Goal: Information Seeking & Learning: Learn about a topic

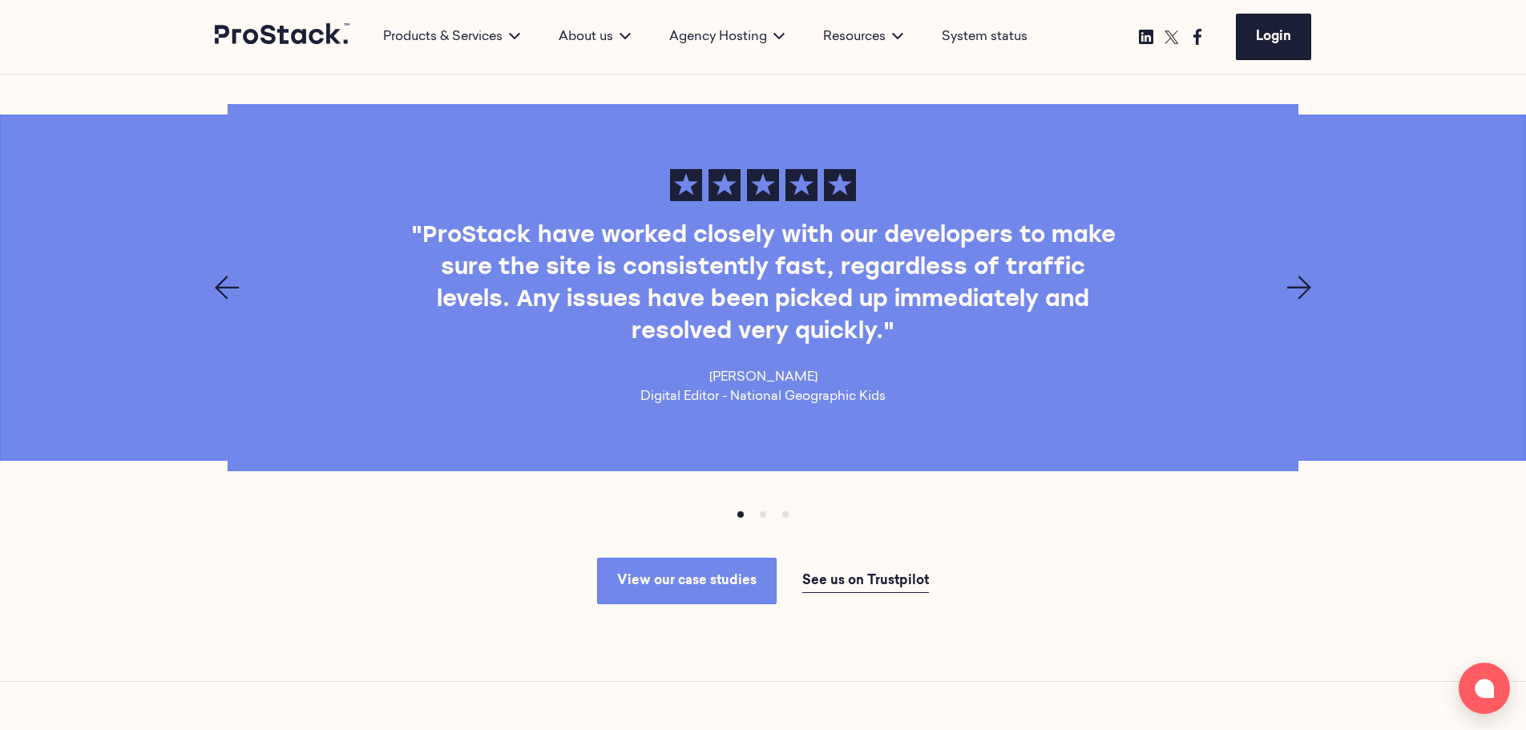
scroll to position [2398, 0]
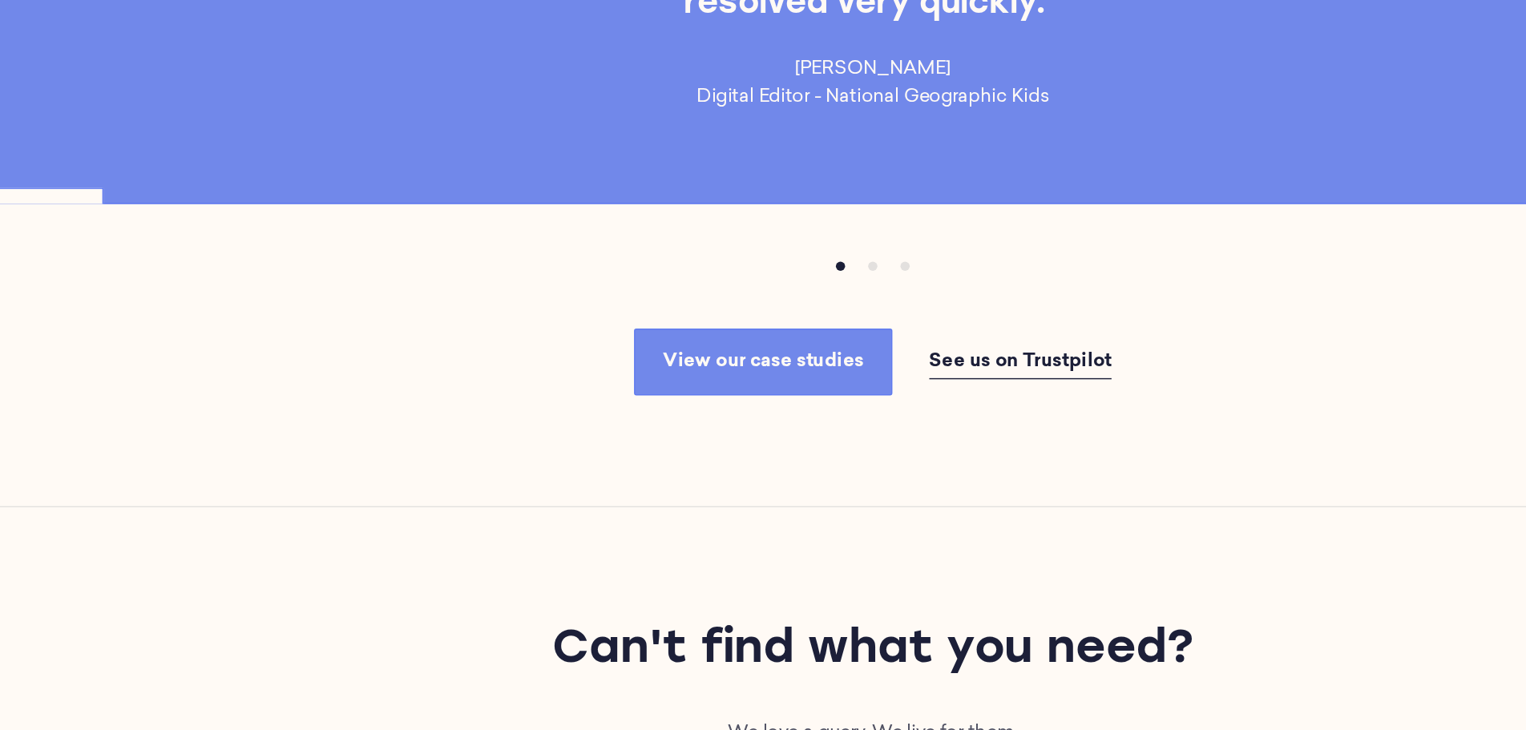
click at [766, 266] on button "Item 1" at bounding box center [763, 268] width 22 height 22
click at [788, 266] on button "Item 2" at bounding box center [785, 268] width 22 height 22
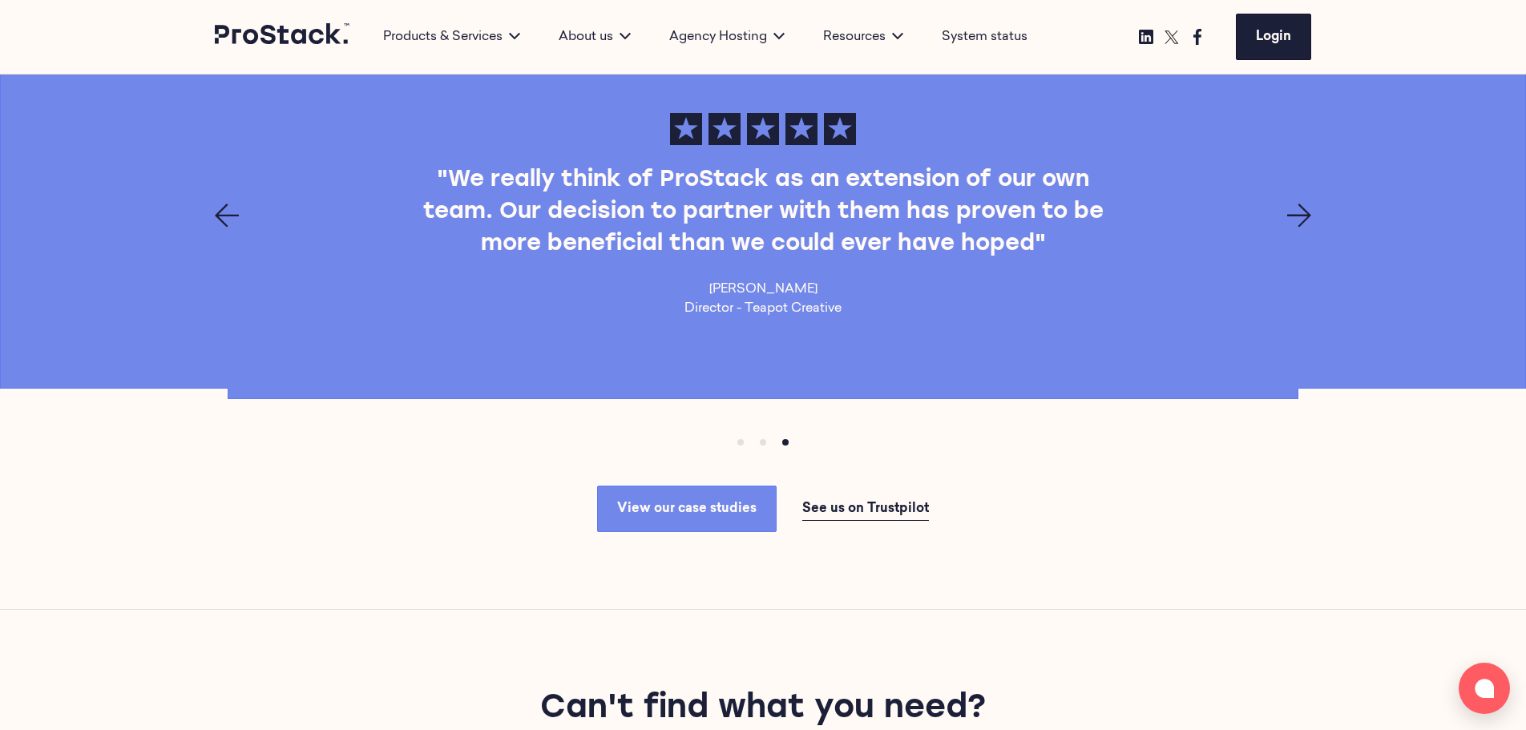
scroll to position [2220, 0]
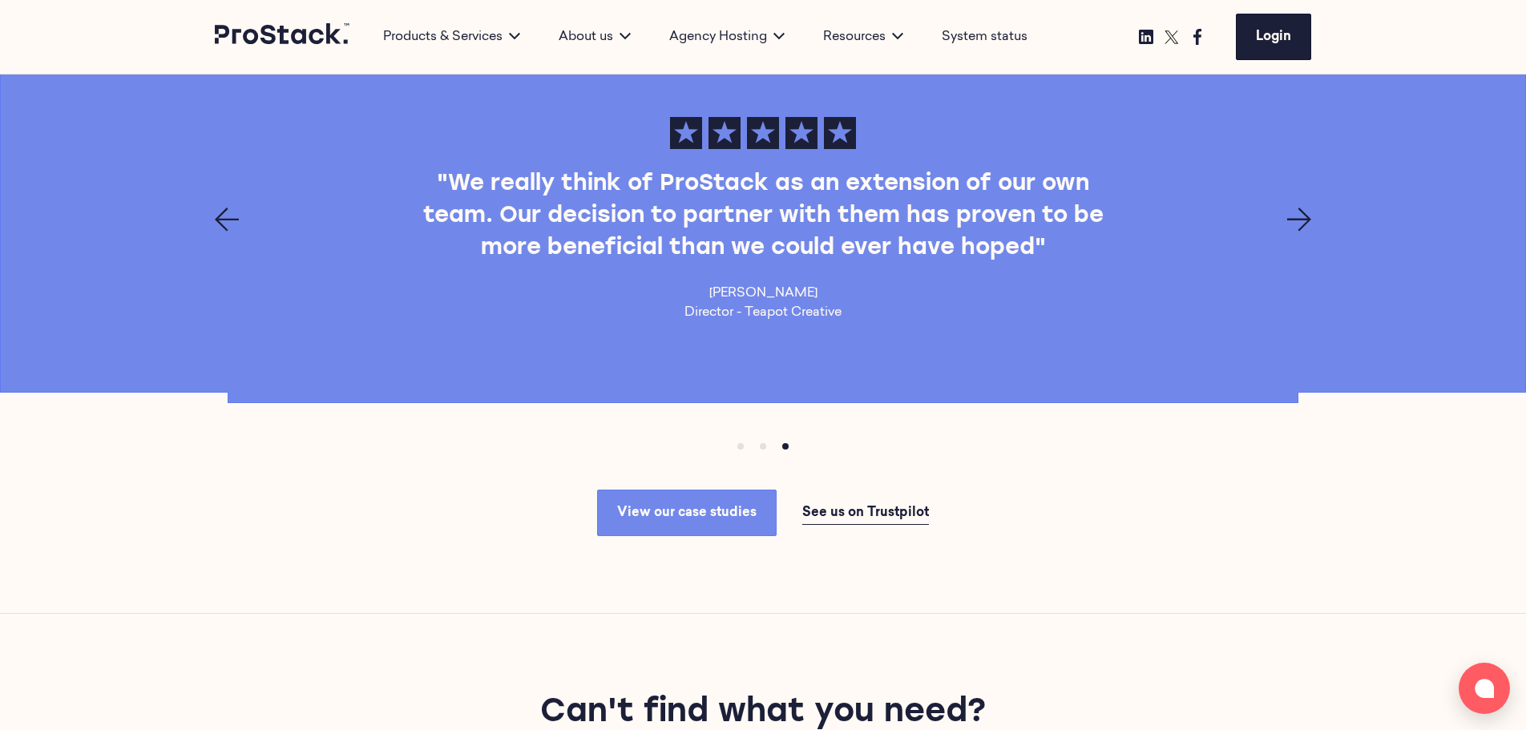
click at [1302, 219] on icon "Next page" at bounding box center [1299, 220] width 24 height 24
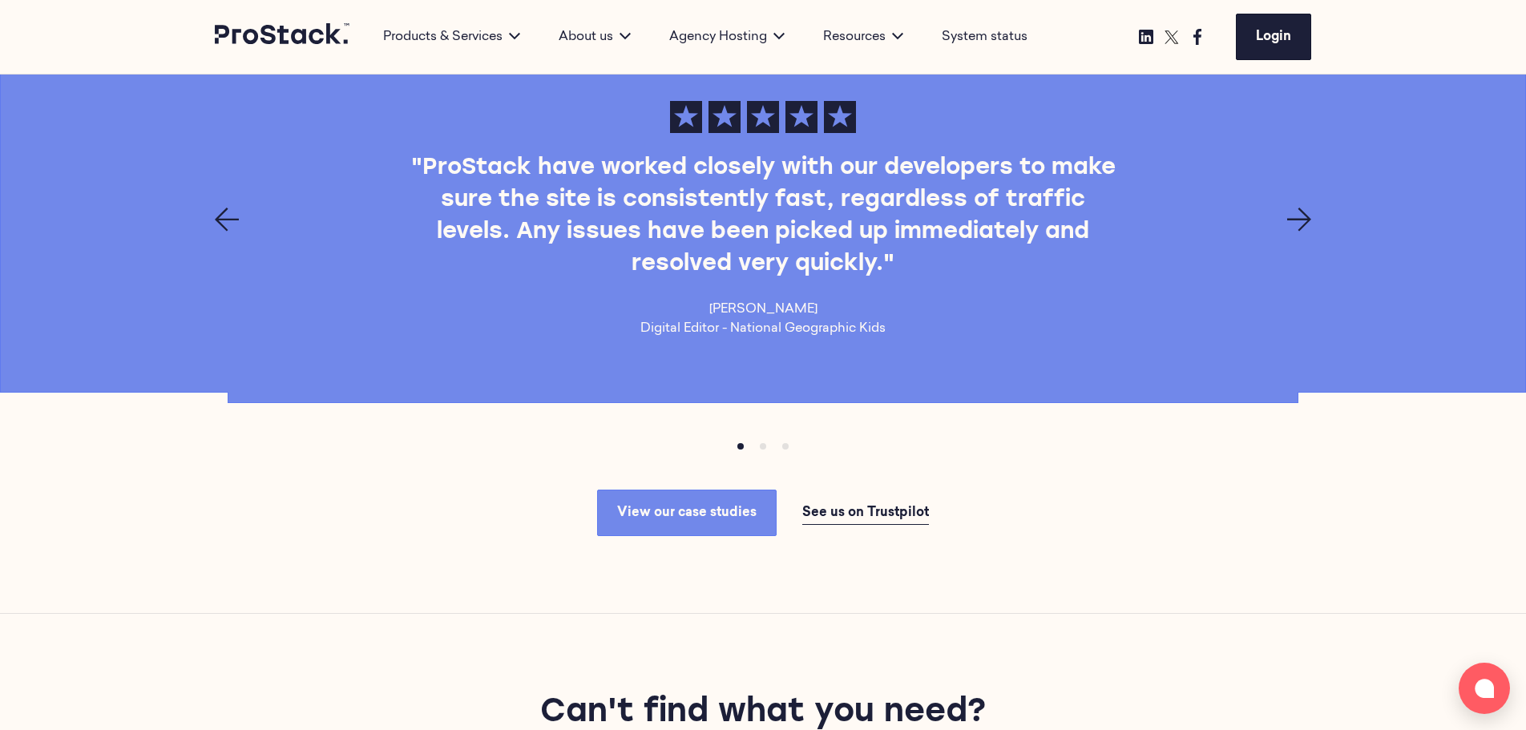
click at [1302, 219] on icon "Next page" at bounding box center [1299, 220] width 24 height 24
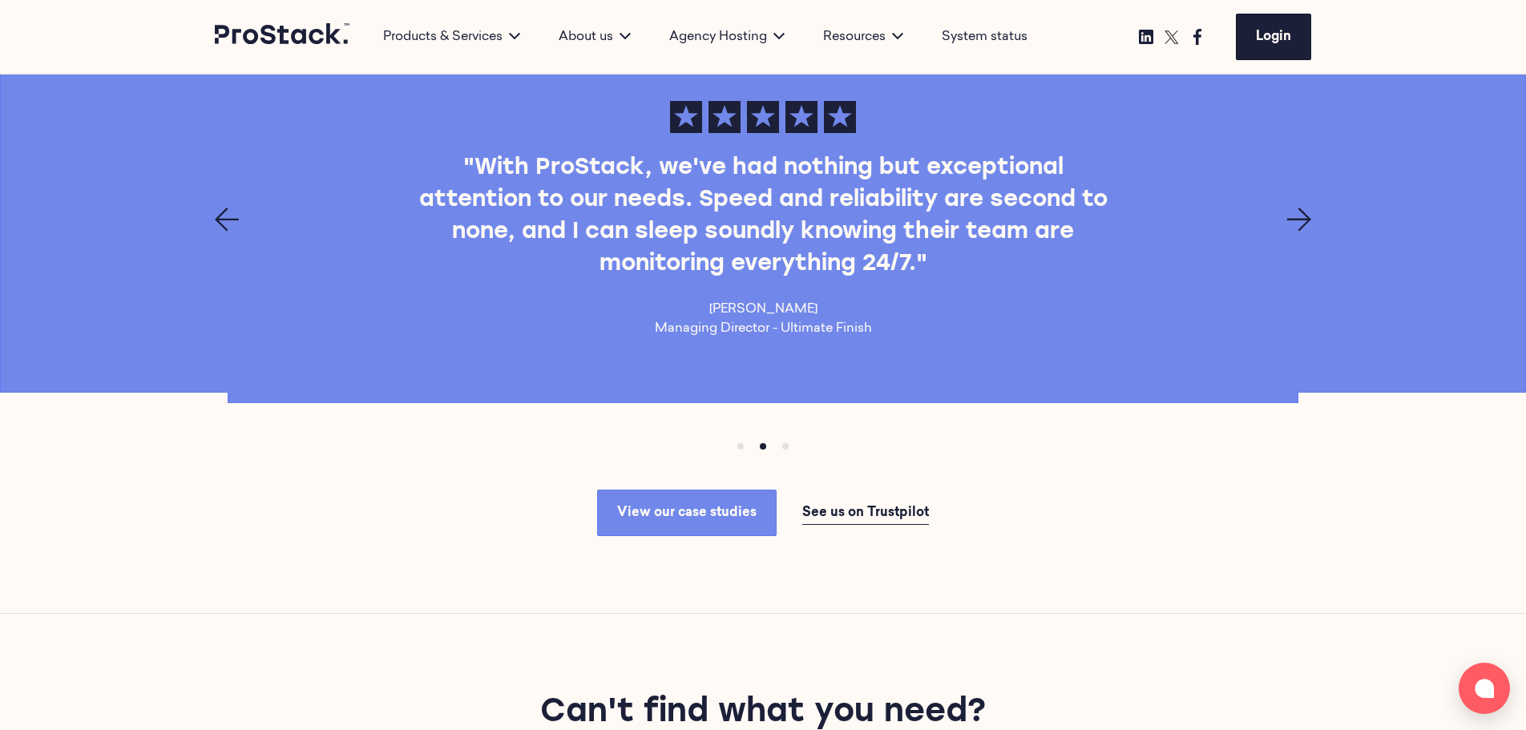
click at [1302, 219] on icon "Next page" at bounding box center [1299, 220] width 24 height 24
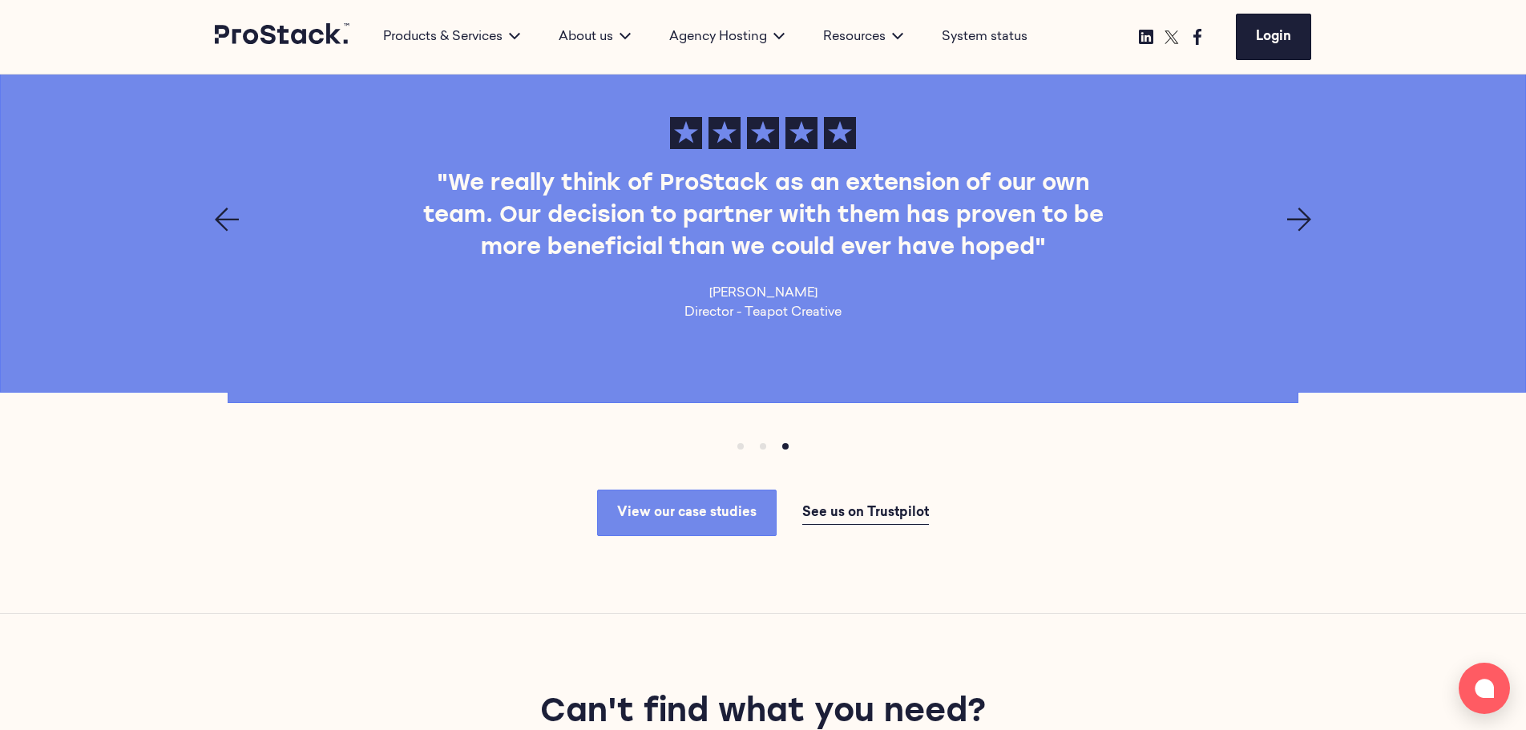
click at [1302, 219] on icon "Next page" at bounding box center [1299, 220] width 24 height 24
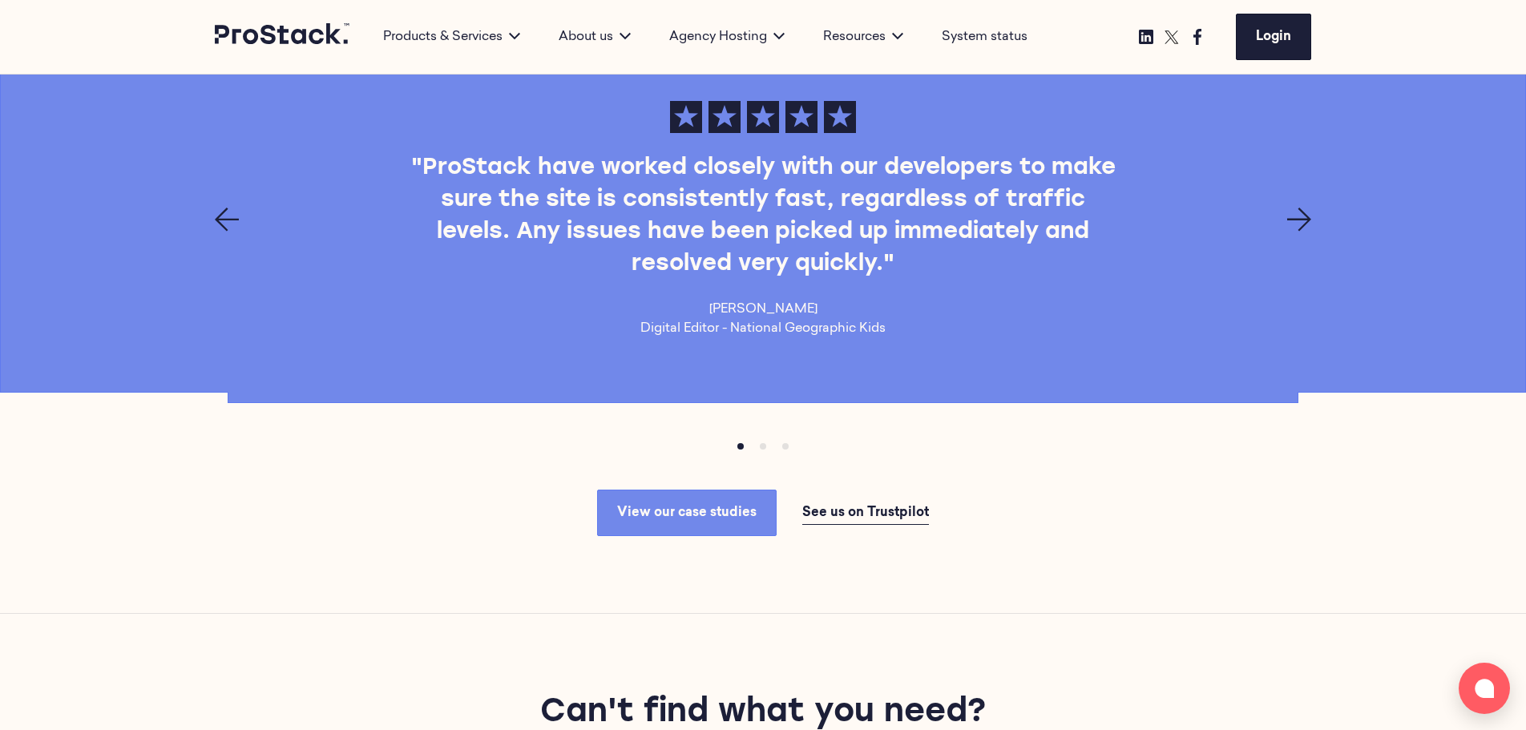
click at [1302, 219] on icon "Next page" at bounding box center [1299, 220] width 24 height 24
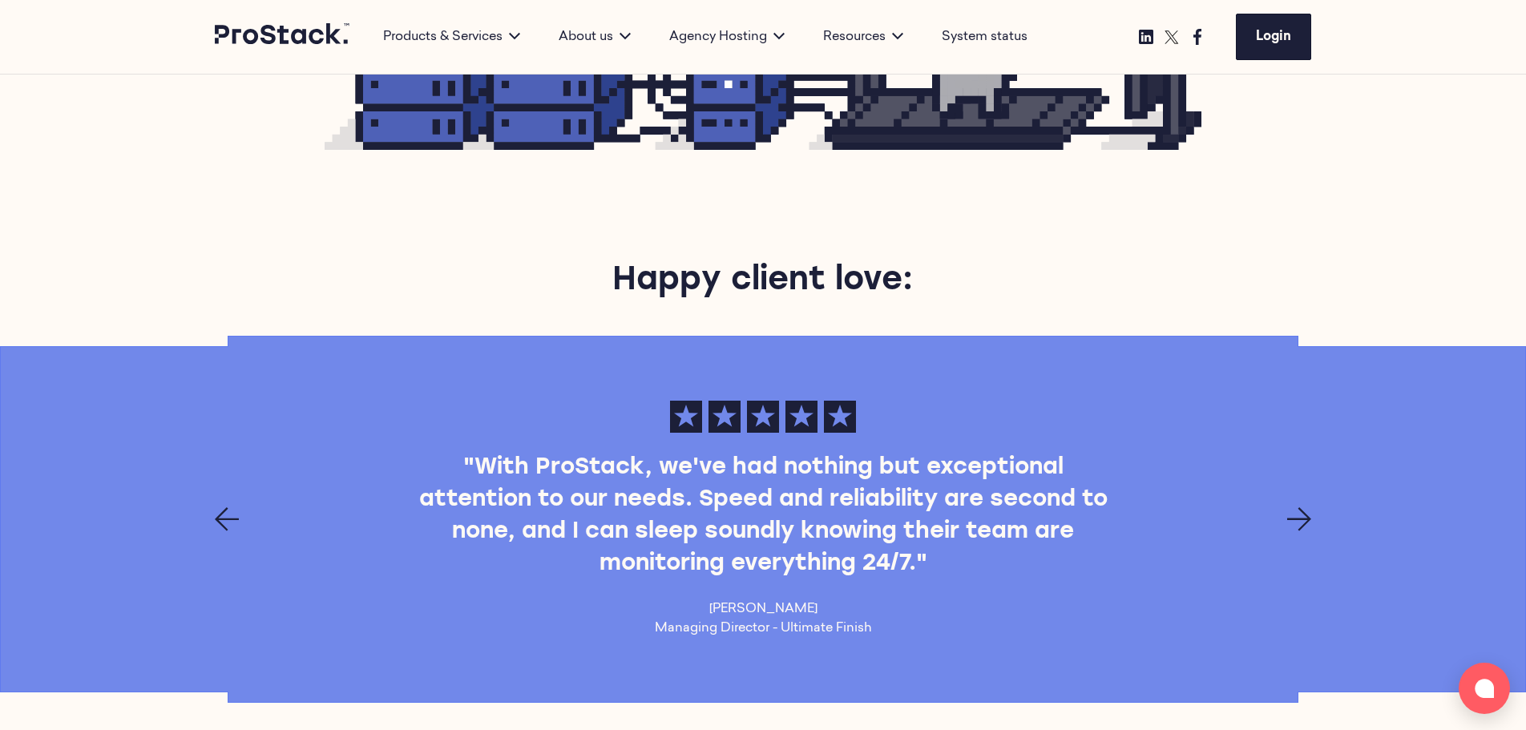
scroll to position [1924, 0]
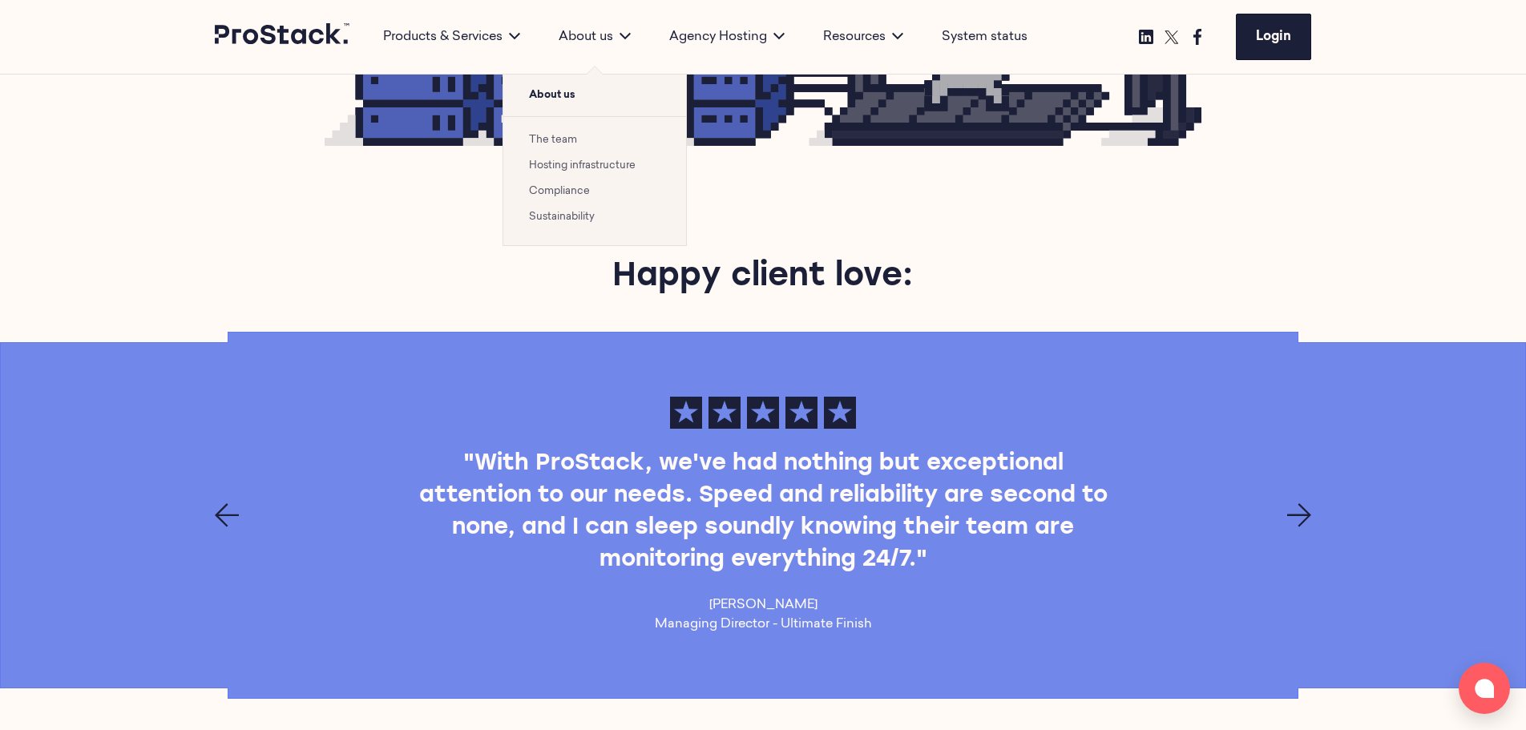
click at [631, 31] on icon at bounding box center [625, 35] width 11 height 11
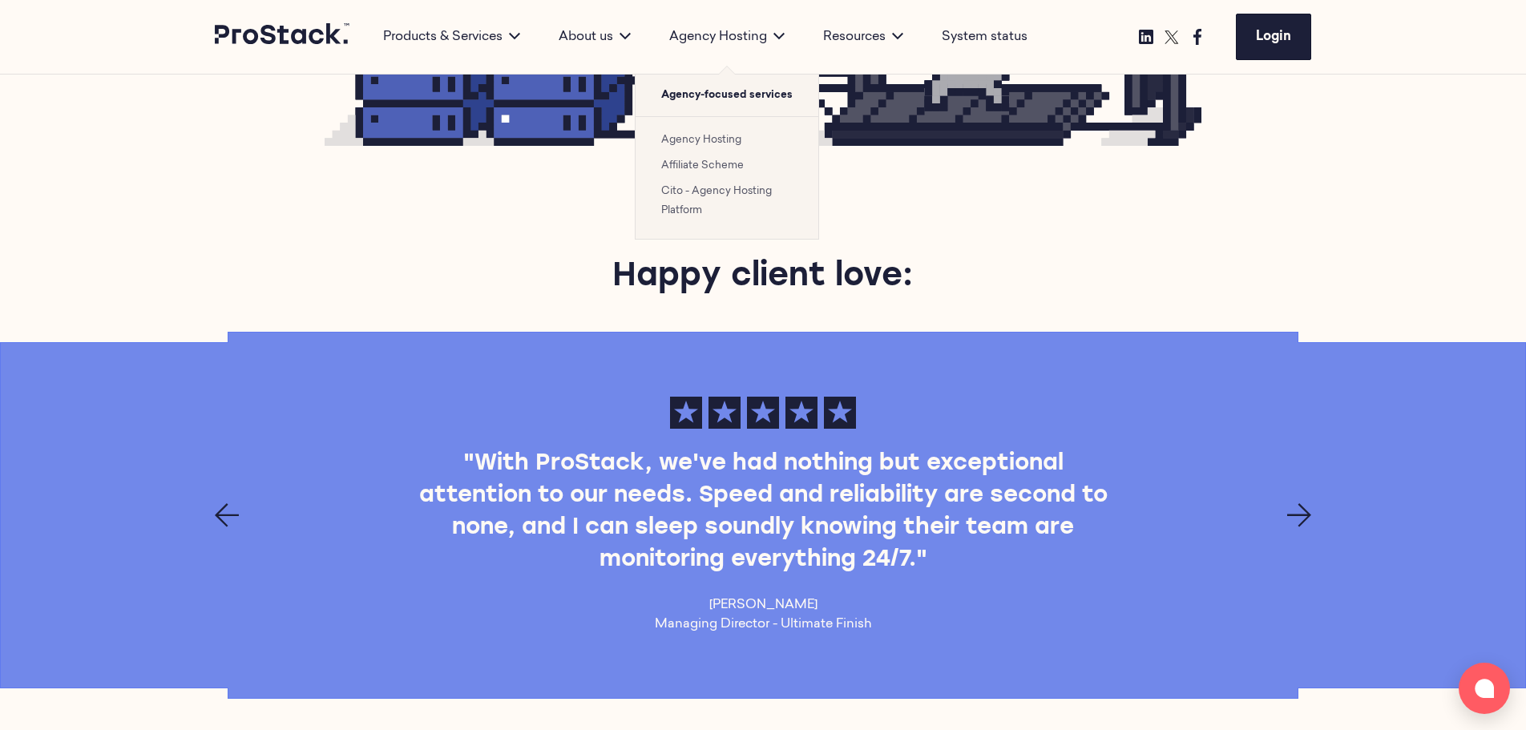
click at [700, 144] on link "Agency Hosting" at bounding box center [701, 140] width 80 height 10
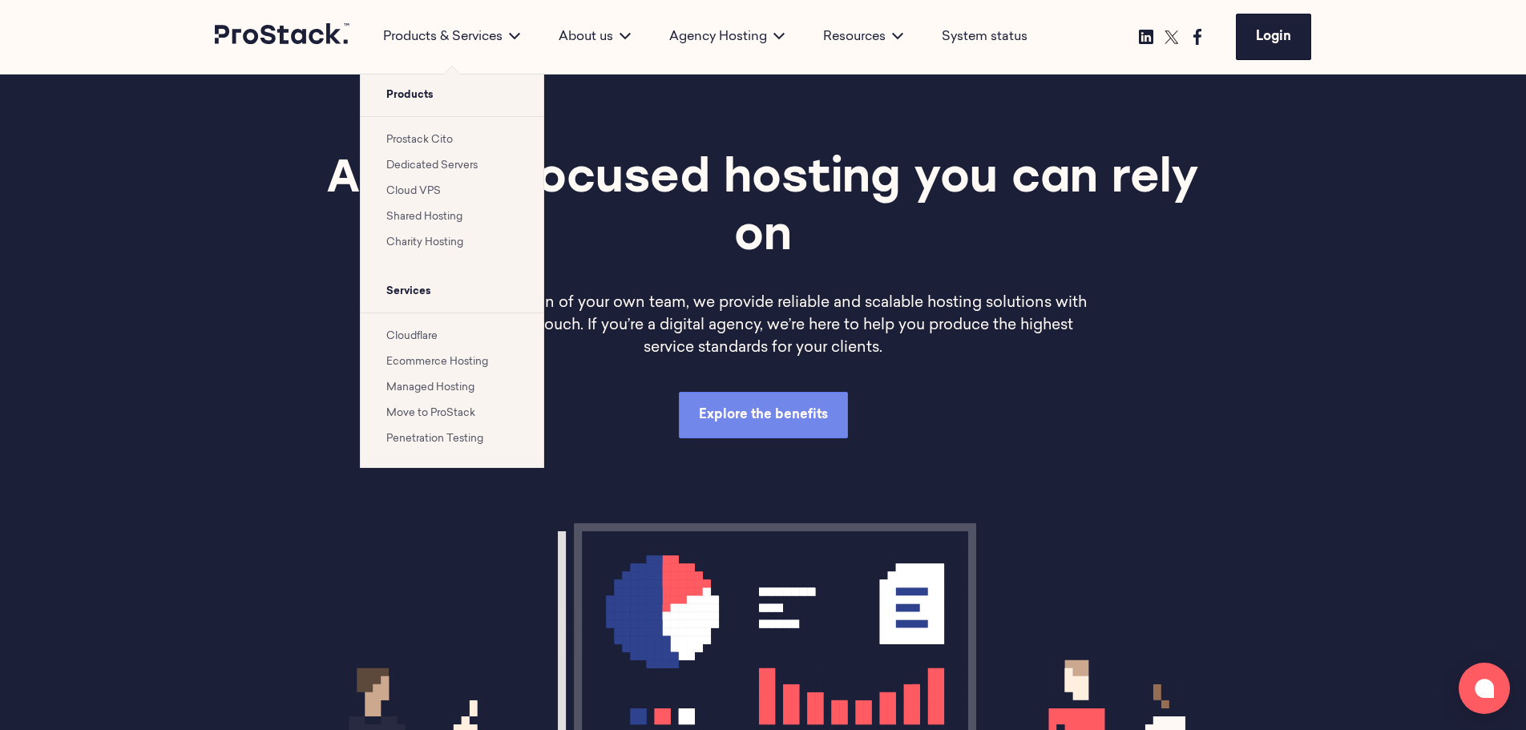
click at [515, 31] on icon at bounding box center [514, 35] width 11 height 11
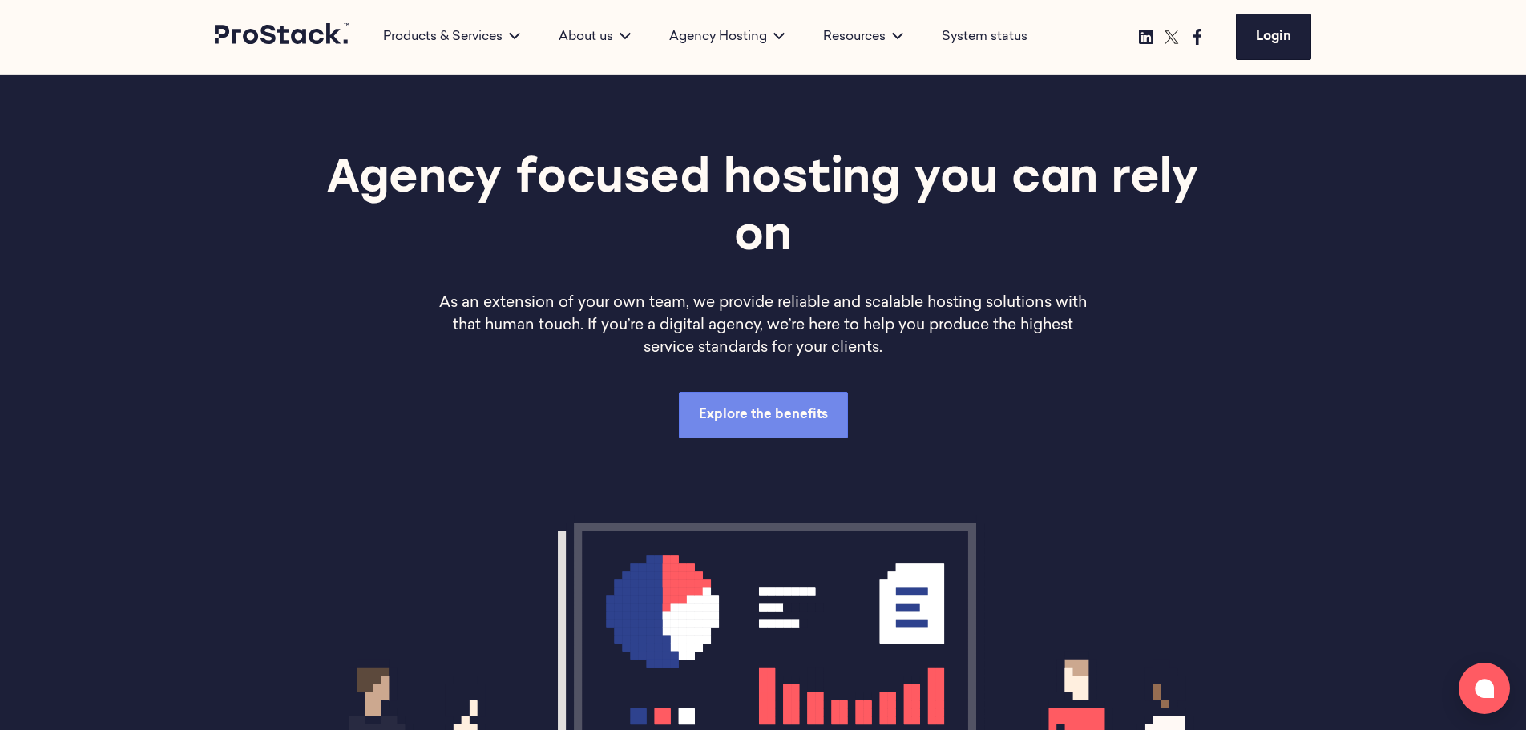
click at [1015, 35] on link "System status" at bounding box center [985, 36] width 86 height 19
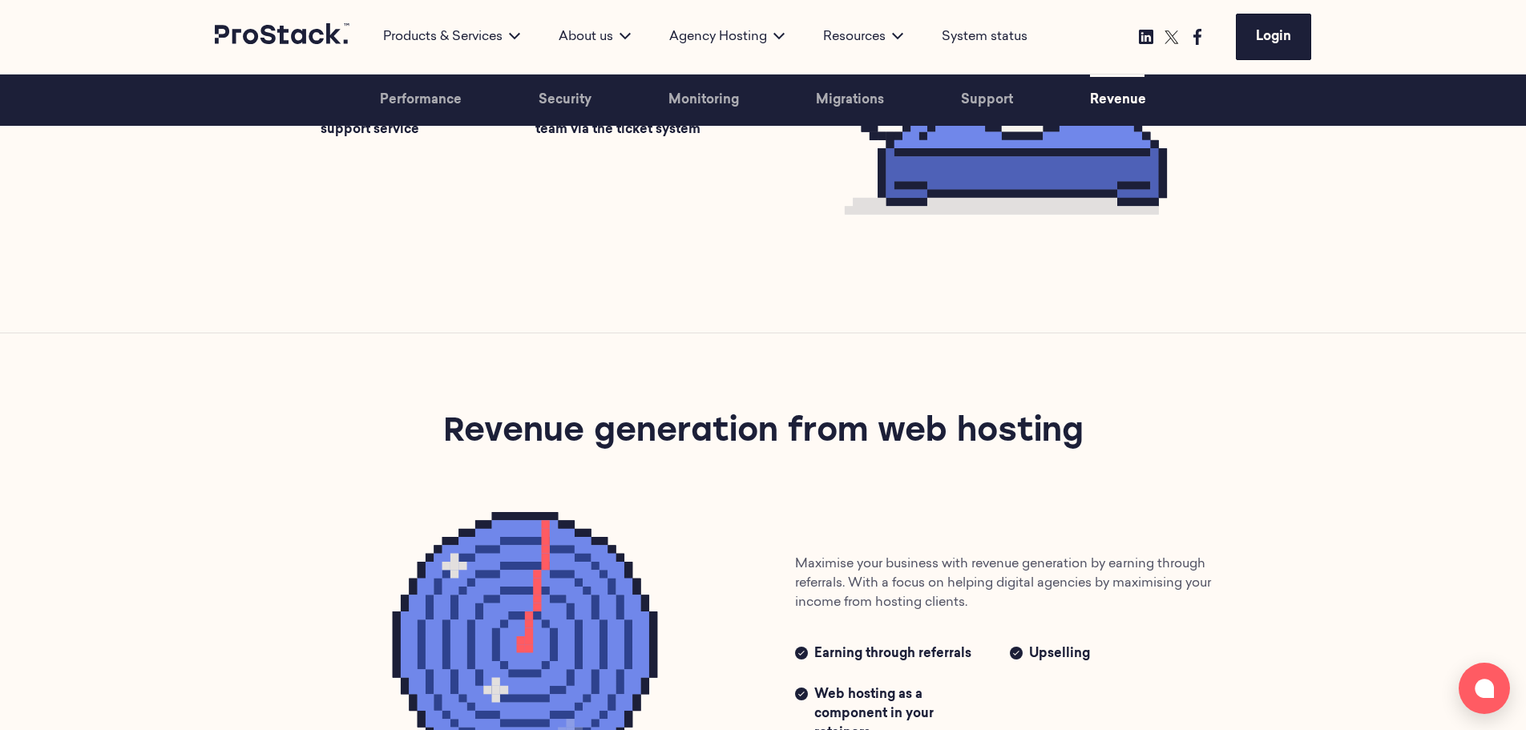
scroll to position [3426, 0]
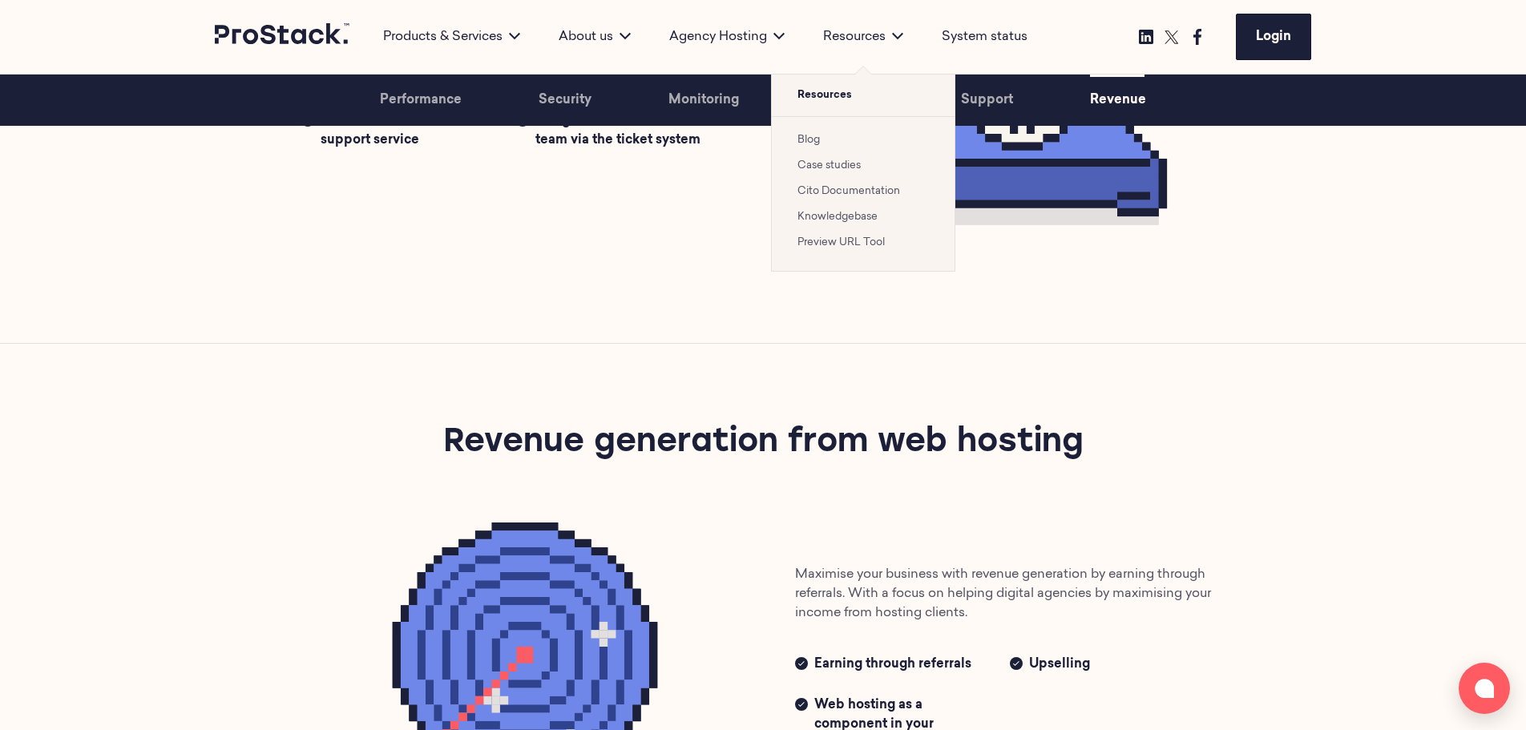
click at [900, 39] on icon at bounding box center [897, 35] width 11 height 11
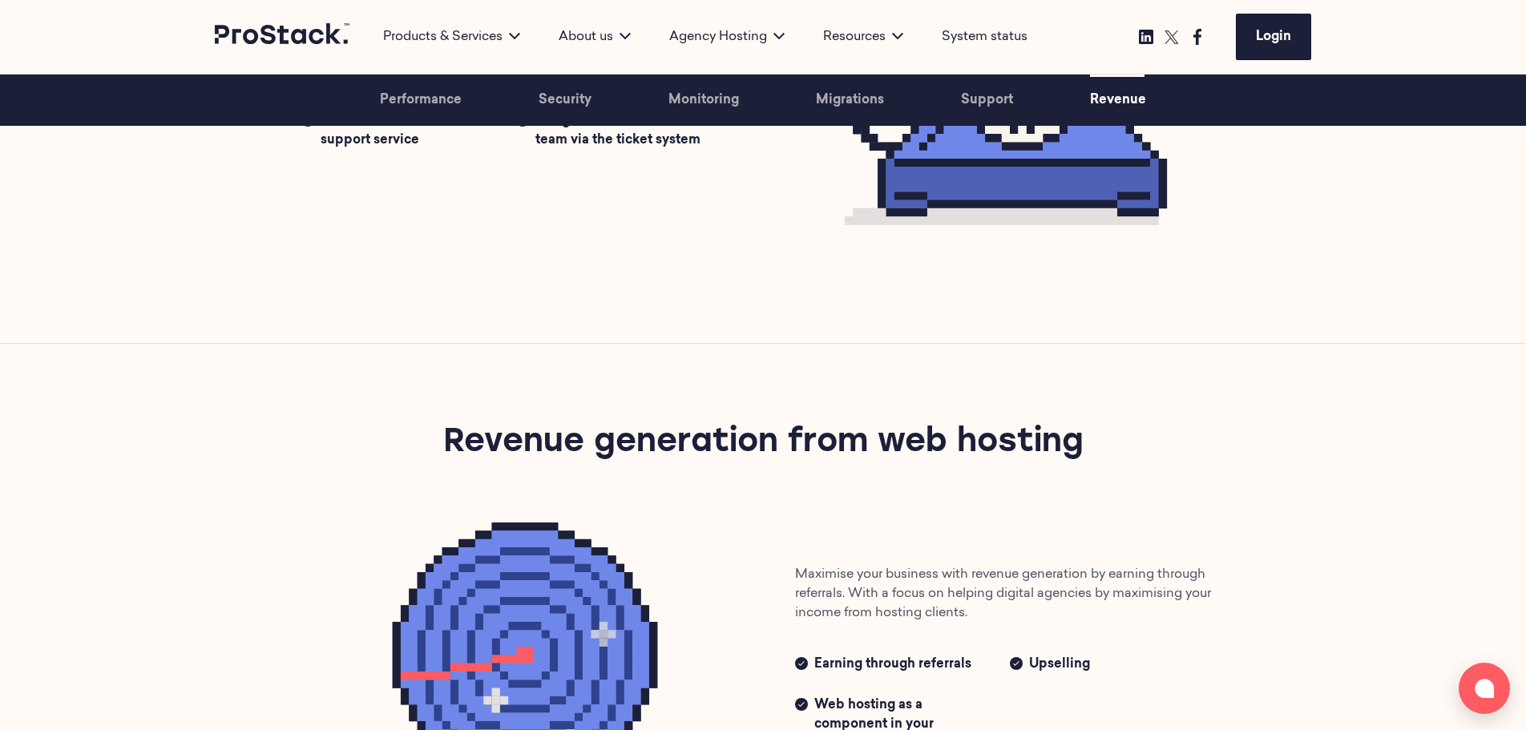
click at [739, 329] on div "Support Superior Support We’re on hand round the clock to help you solve any pr…" at bounding box center [763, 66] width 1097 height 553
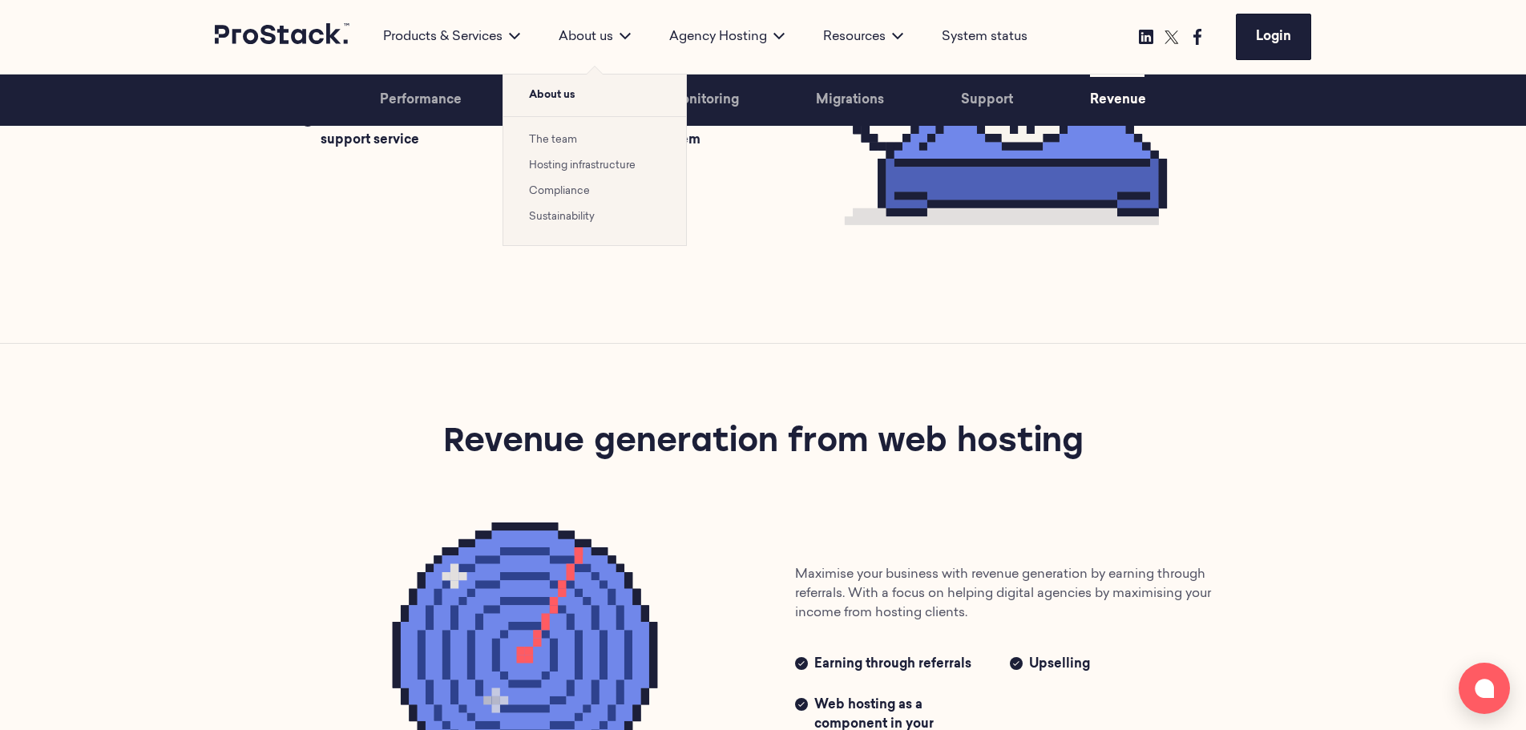
click at [624, 40] on icon at bounding box center [625, 35] width 11 height 11
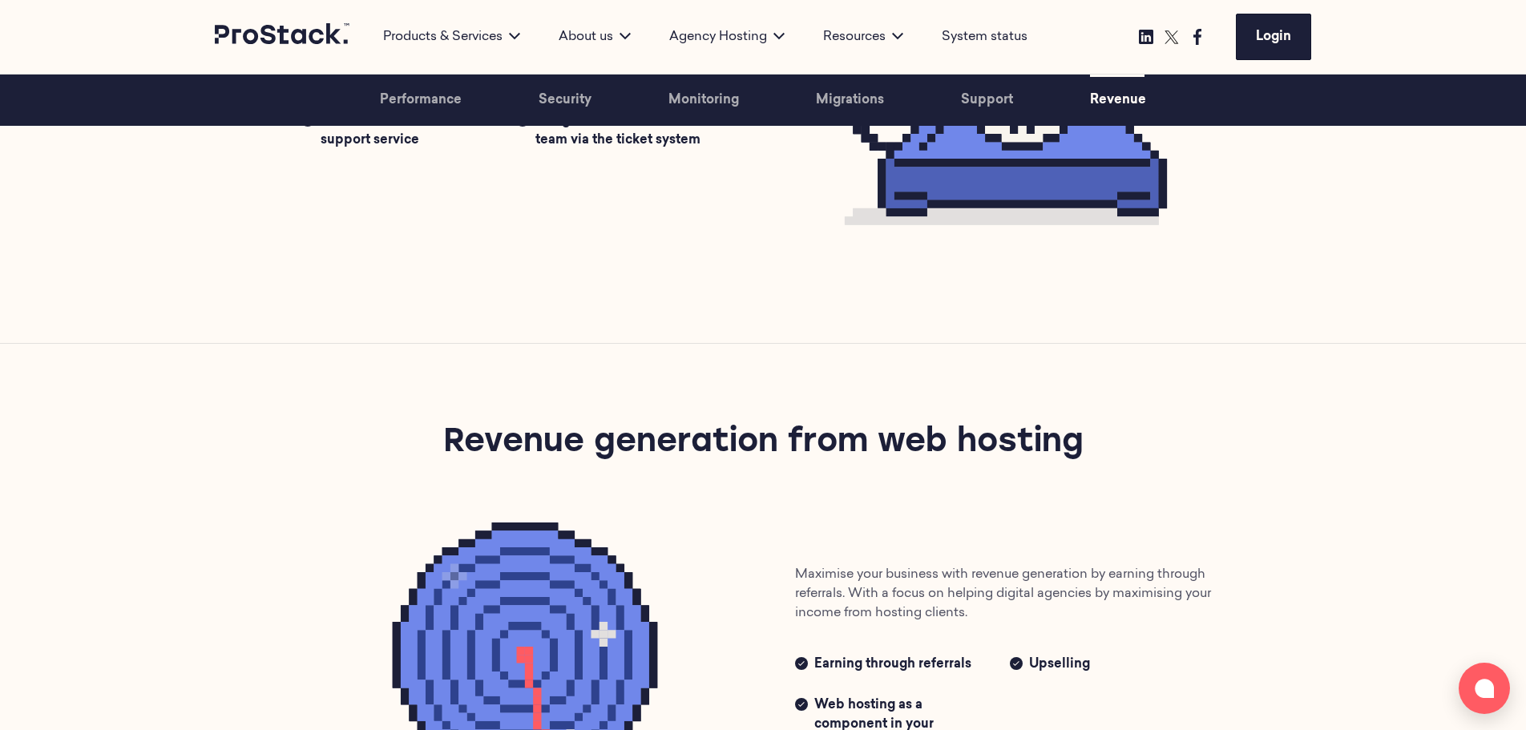
click at [445, 103] on link "Performance" at bounding box center [421, 100] width 82 height 51
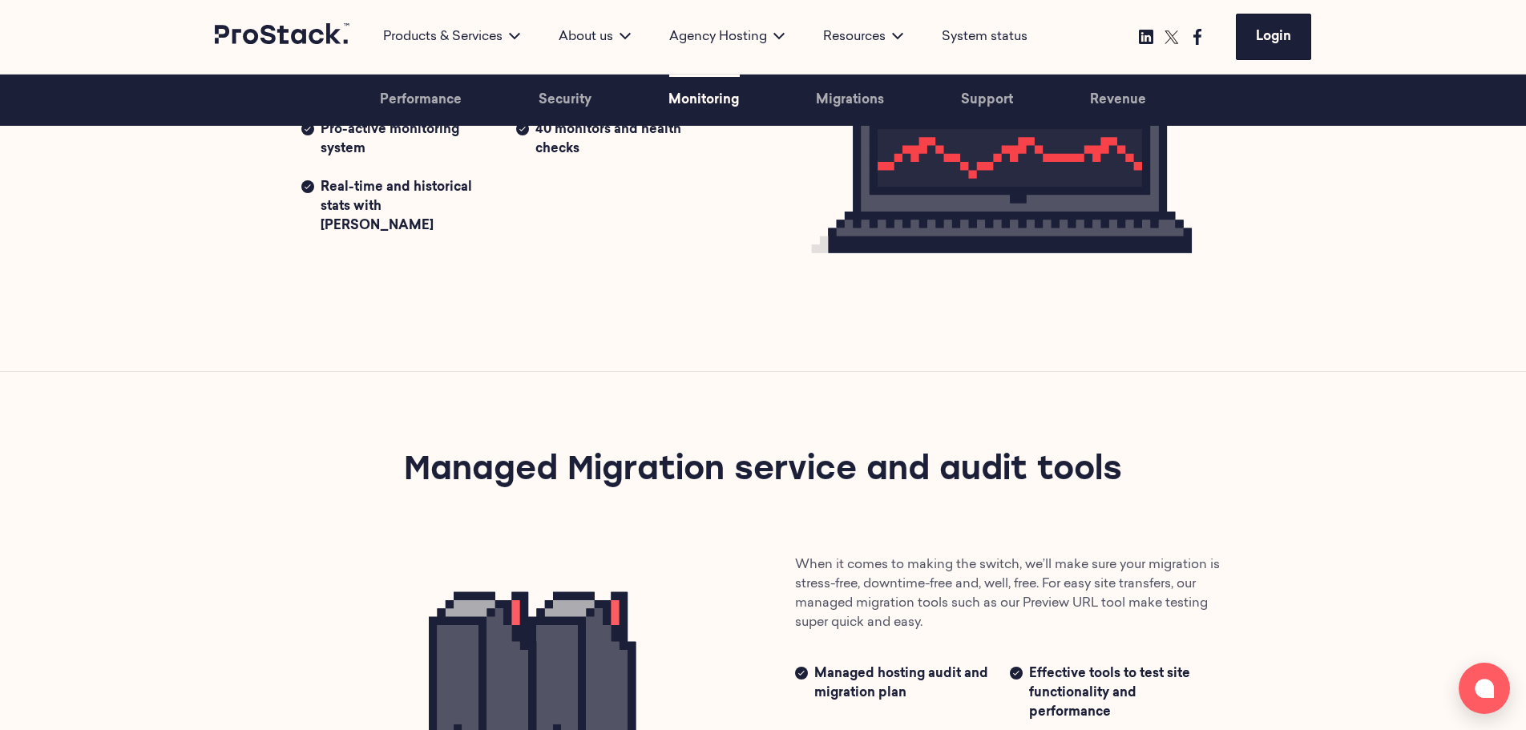
scroll to position [2272, 0]
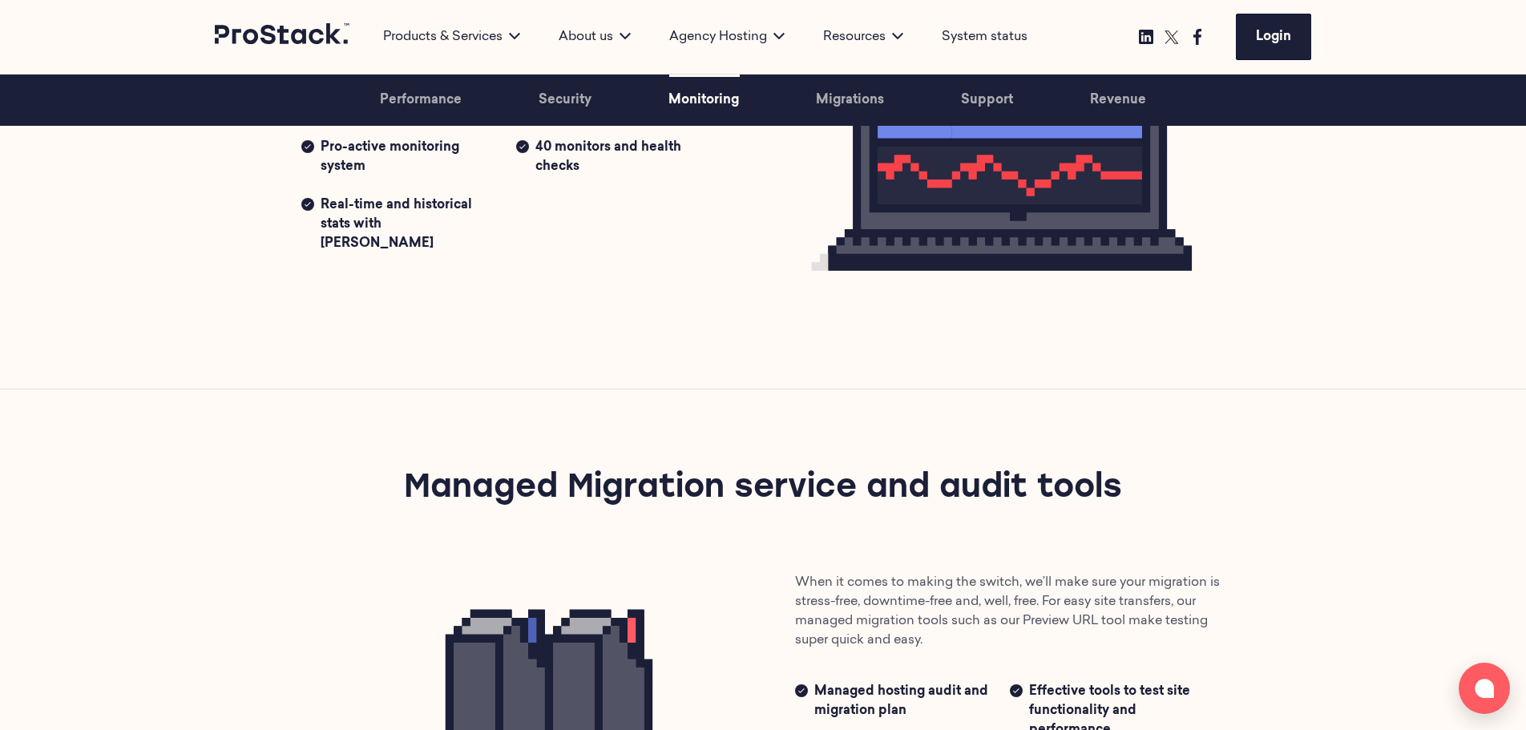
click at [844, 101] on link "Migrations" at bounding box center [850, 100] width 68 height 51
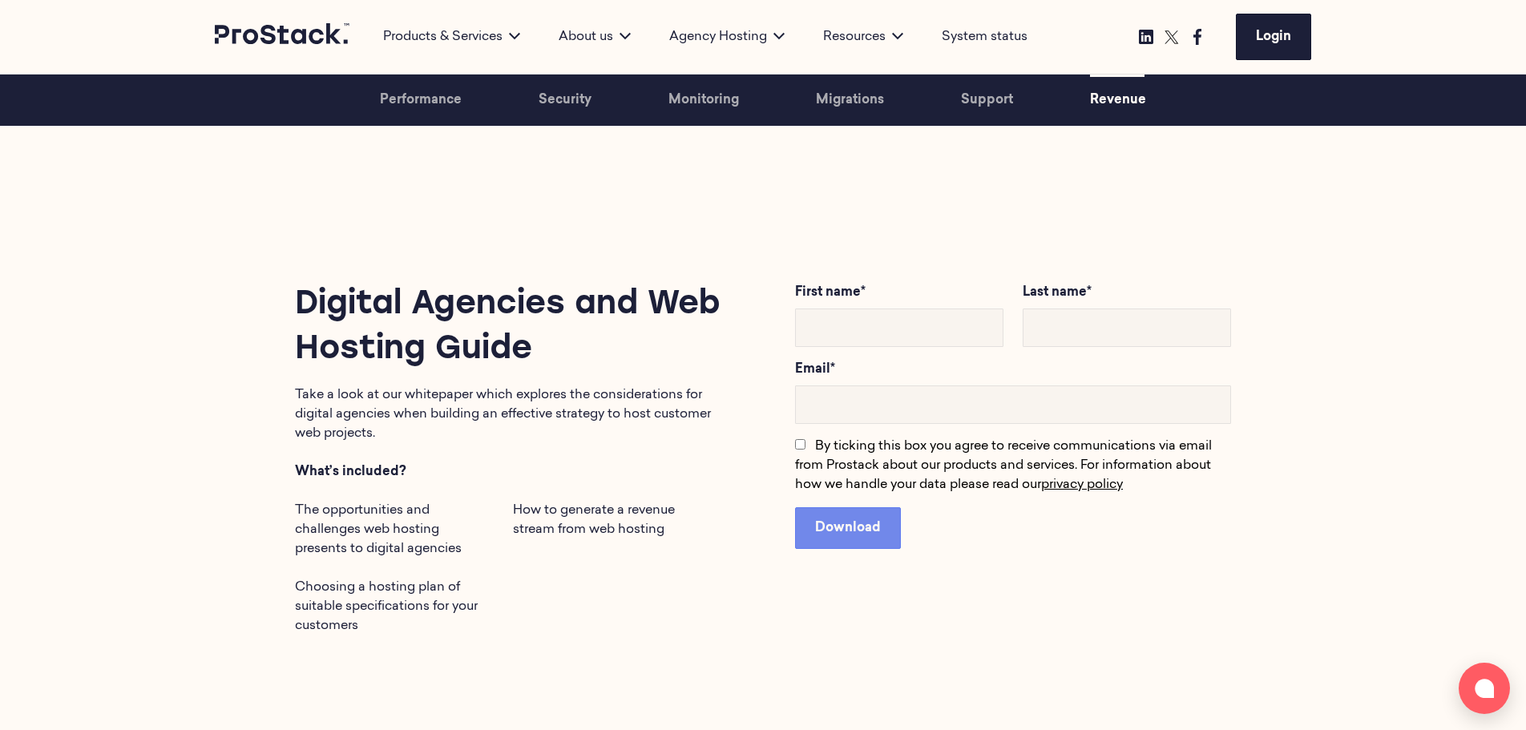
scroll to position [4840, 0]
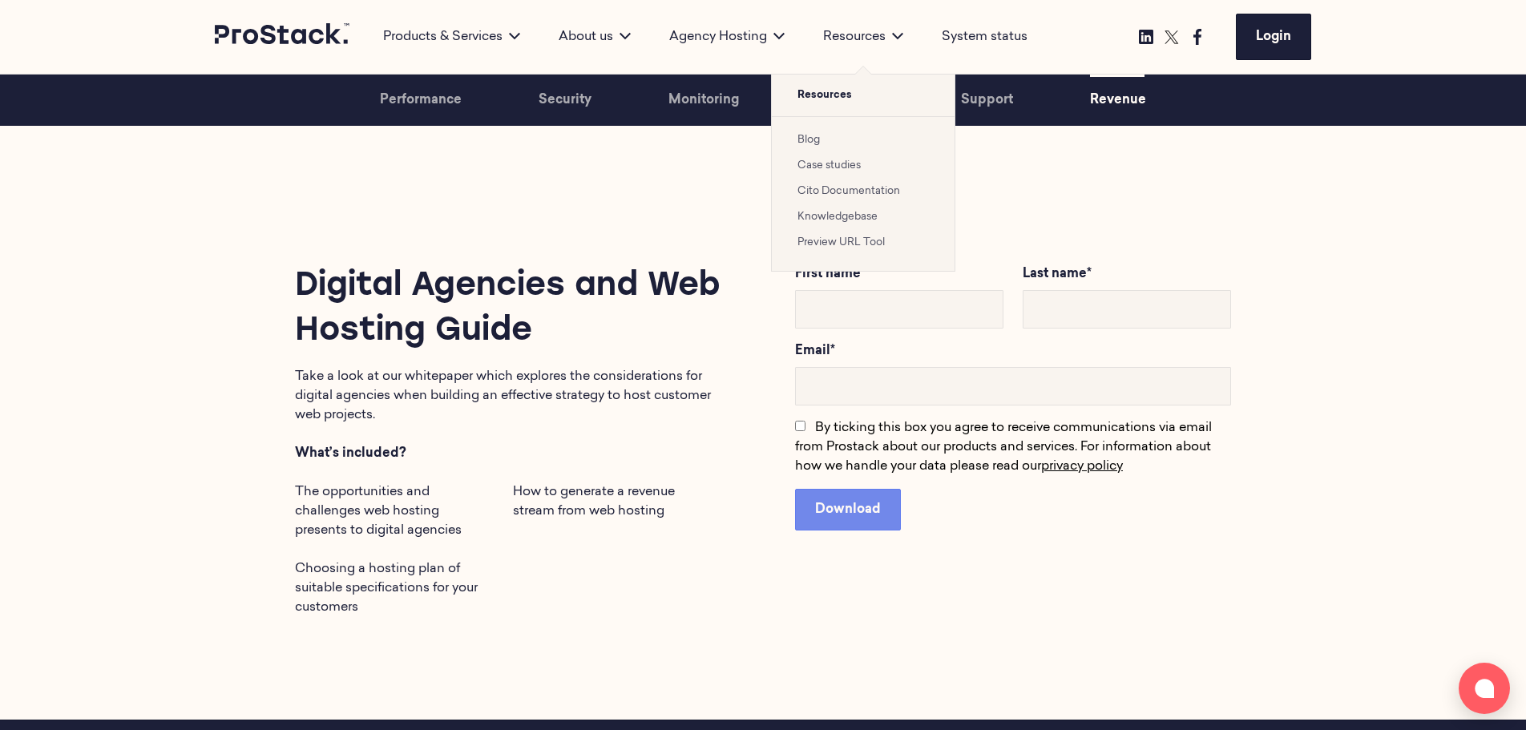
click at [822, 238] on link "Preview URL Tool" at bounding box center [841, 242] width 87 height 10
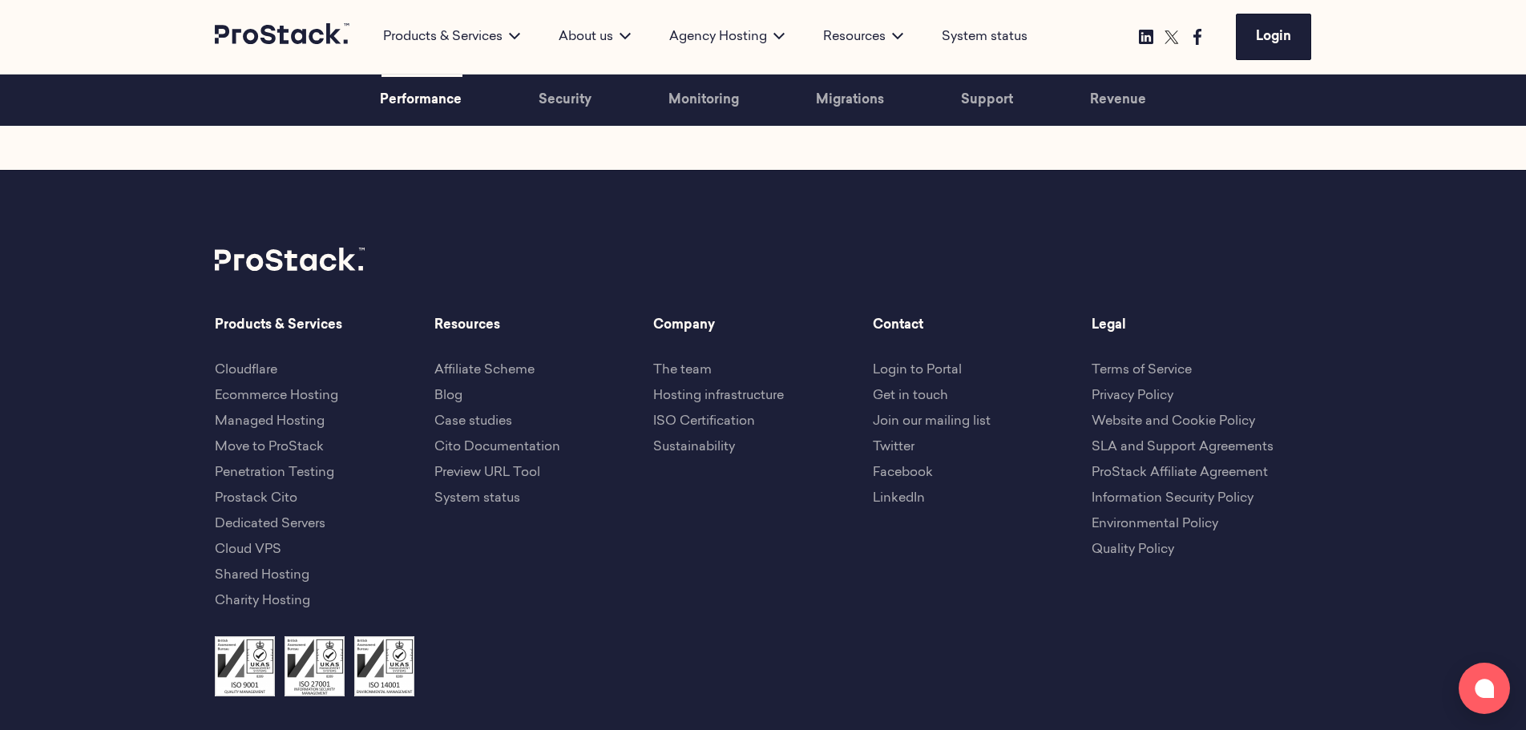
click at [915, 422] on link "Join our mailing list" at bounding box center [932, 421] width 118 height 13
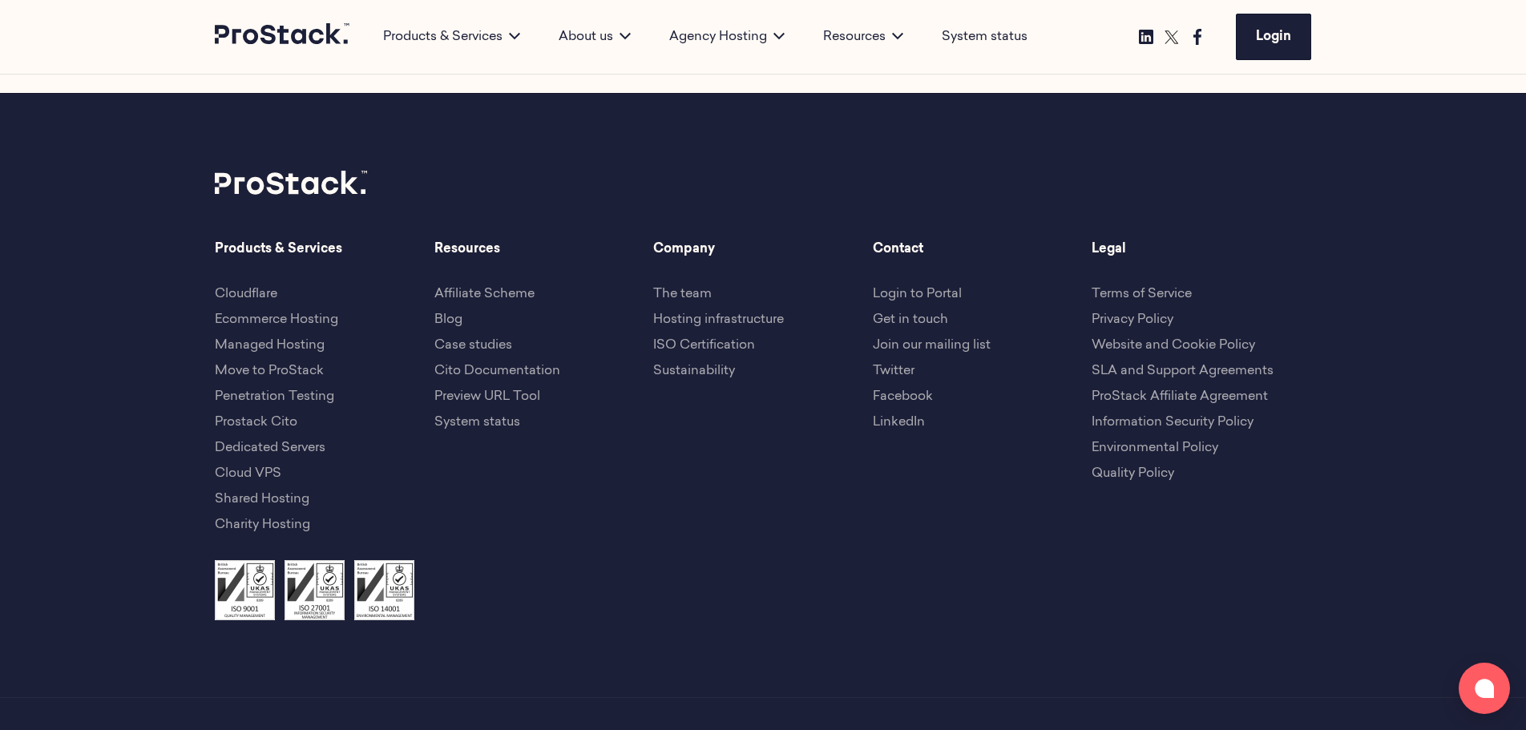
scroll to position [652, 0]
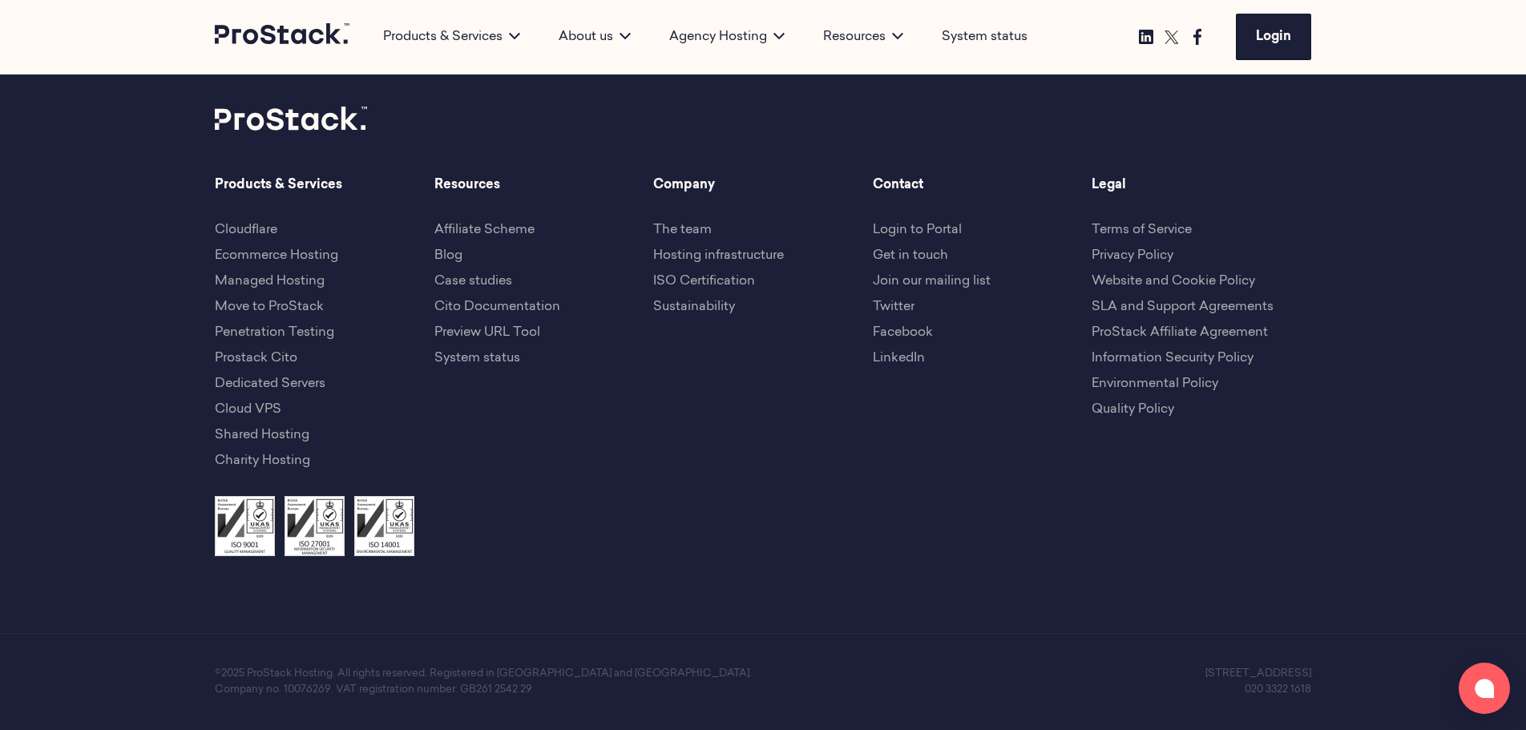
click at [950, 275] on link "Join our mailing list" at bounding box center [932, 281] width 118 height 13
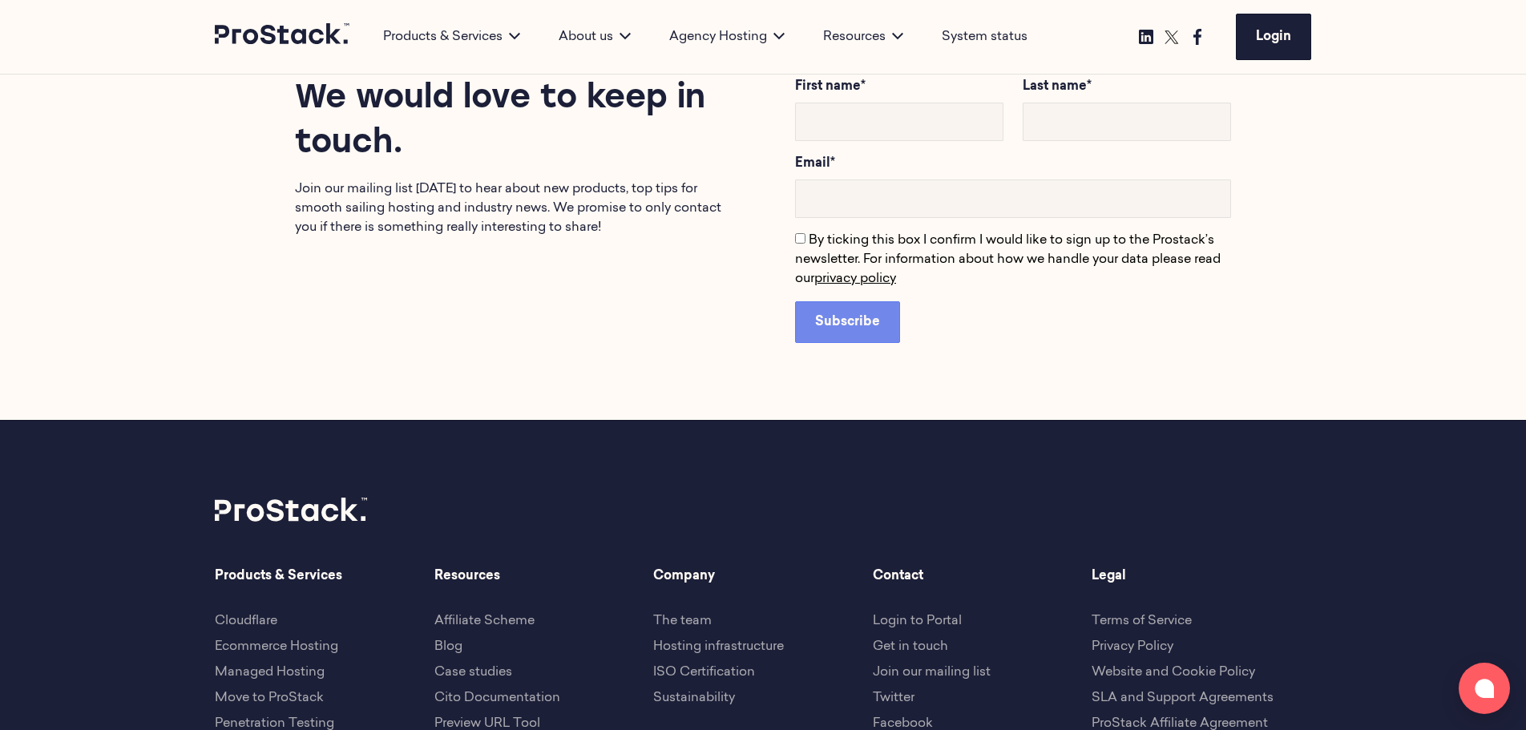
scroll to position [268, 0]
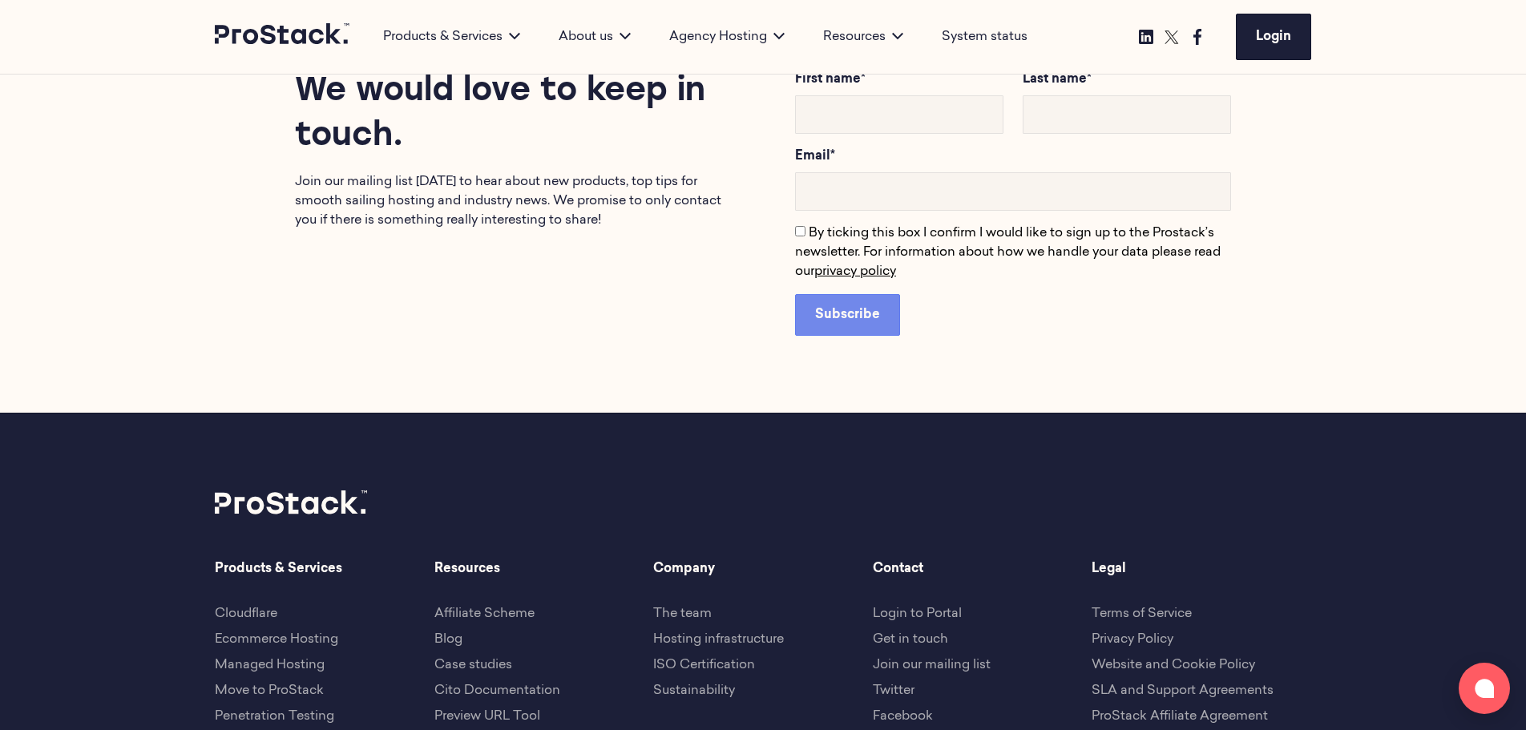
click at [911, 637] on link "Get in touch" at bounding box center [910, 639] width 75 height 13
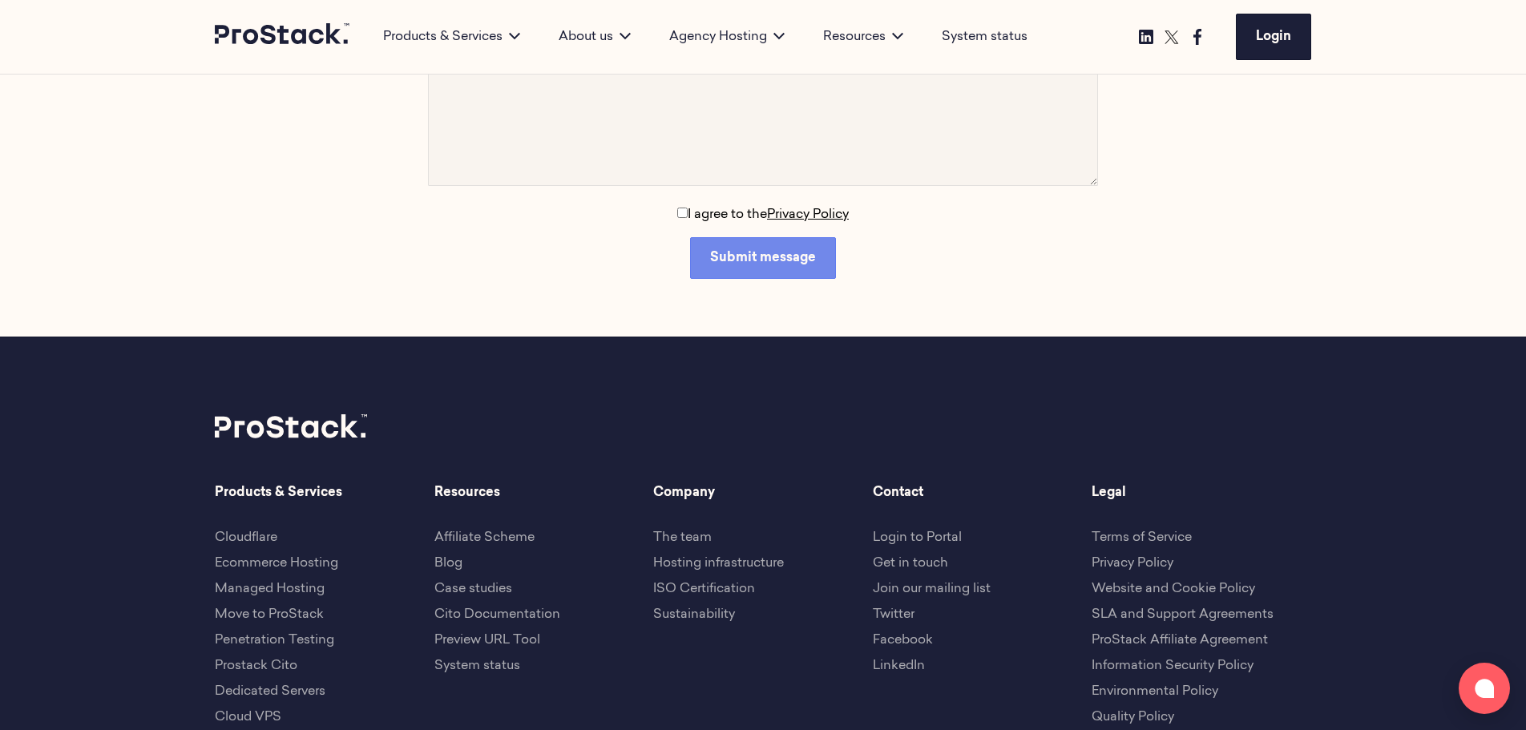
scroll to position [611, 0]
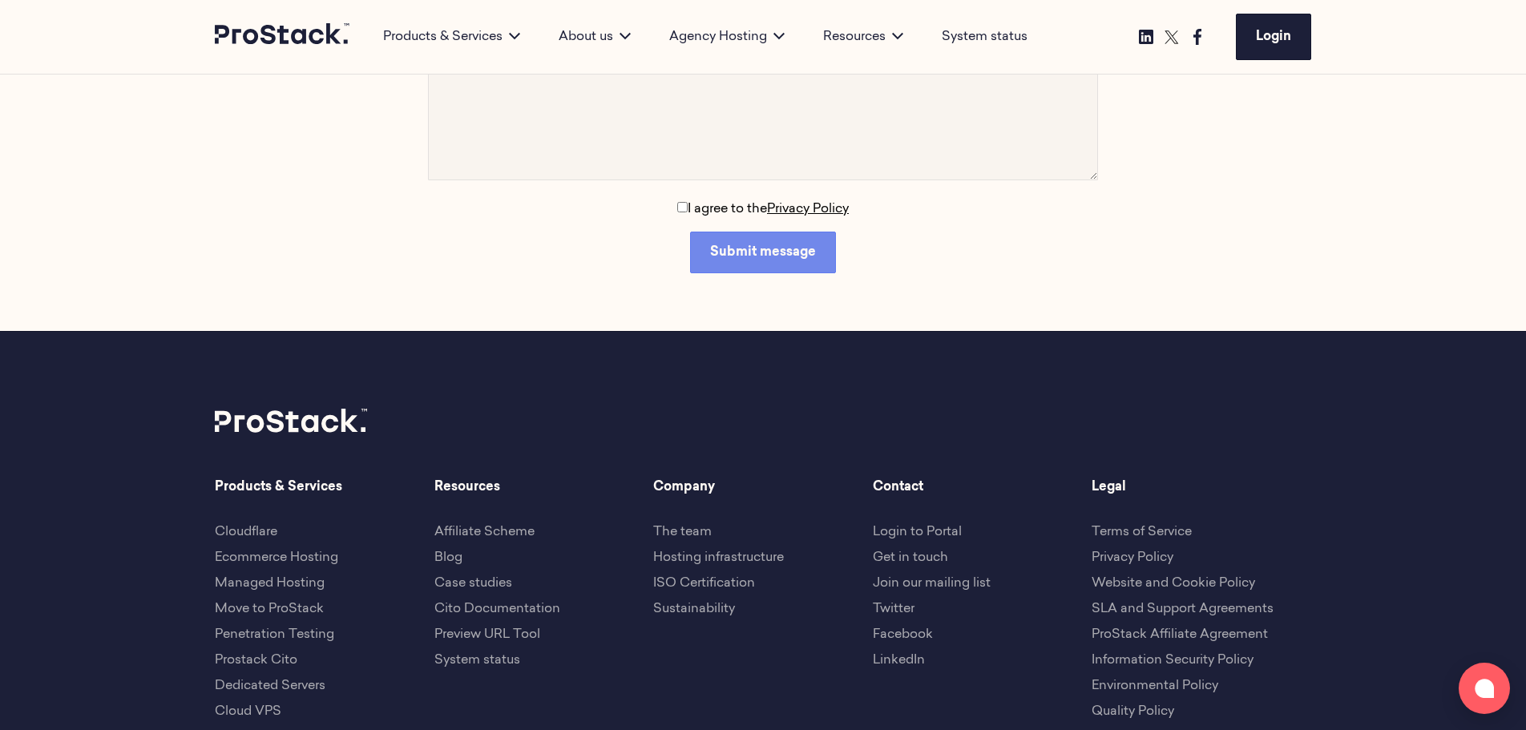
click at [930, 563] on link "Get in touch" at bounding box center [910, 558] width 75 height 13
click at [936, 584] on link "Join our mailing list" at bounding box center [932, 583] width 118 height 13
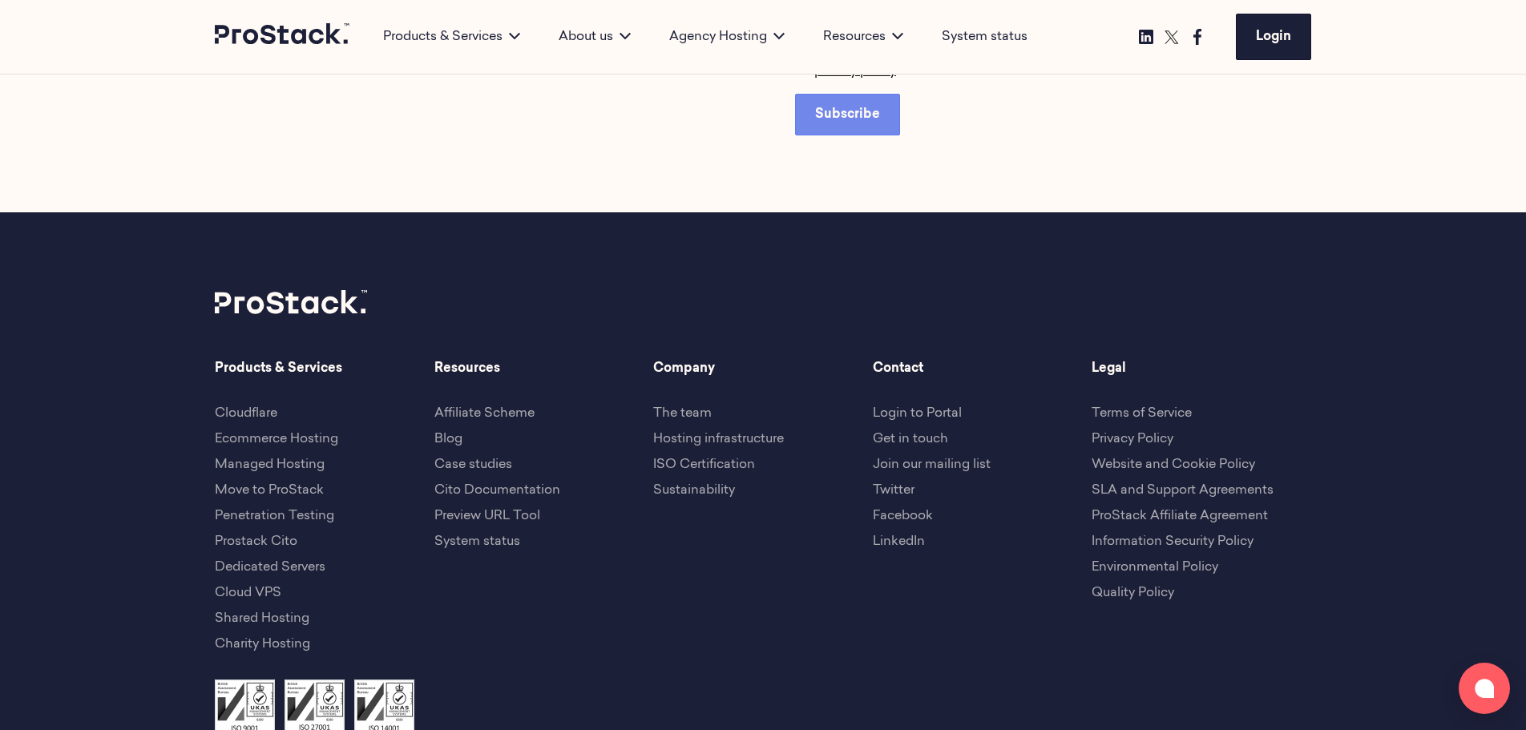
scroll to position [652, 0]
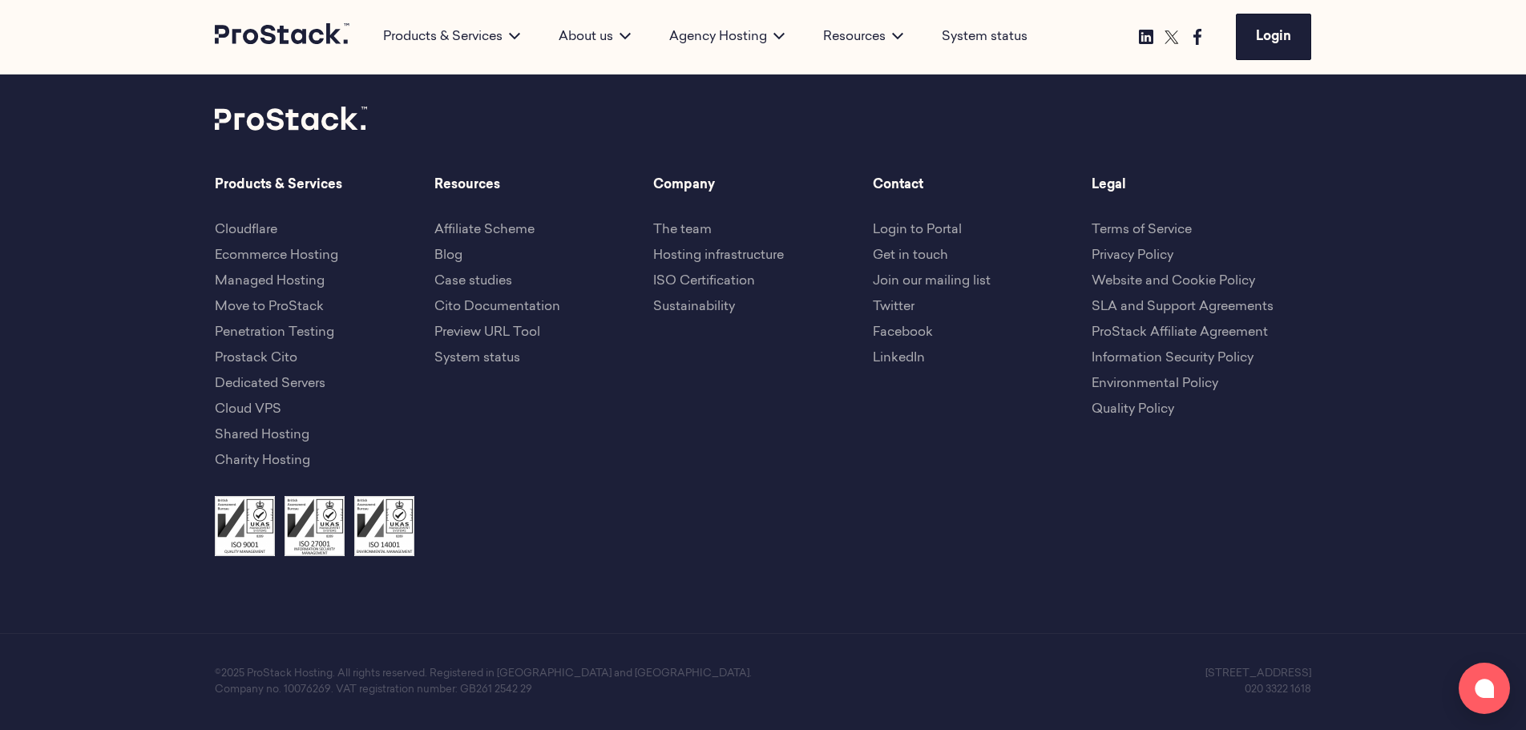
click at [271, 226] on link "Cloudflare" at bounding box center [246, 230] width 63 height 13
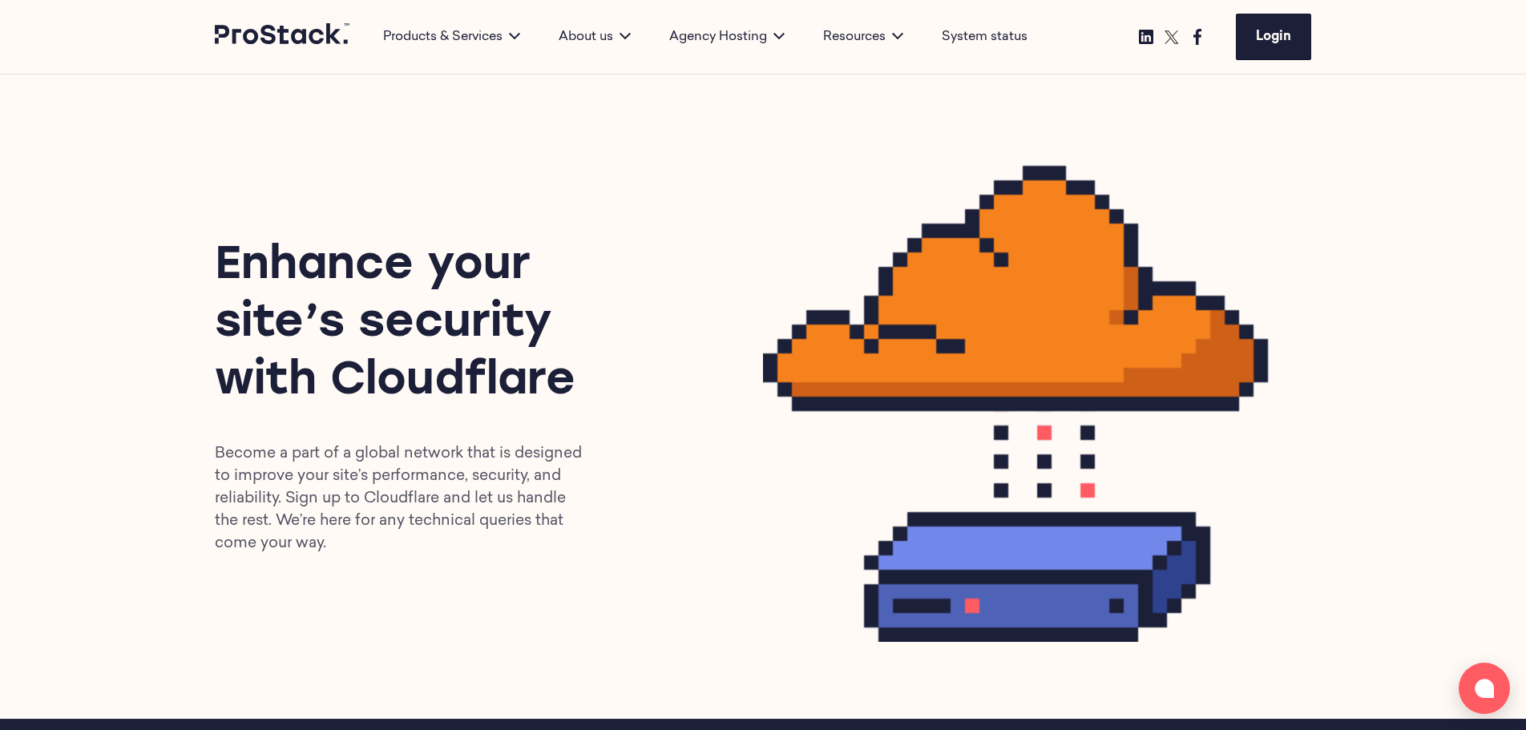
click at [991, 26] on div "System status" at bounding box center [985, 37] width 124 height 74
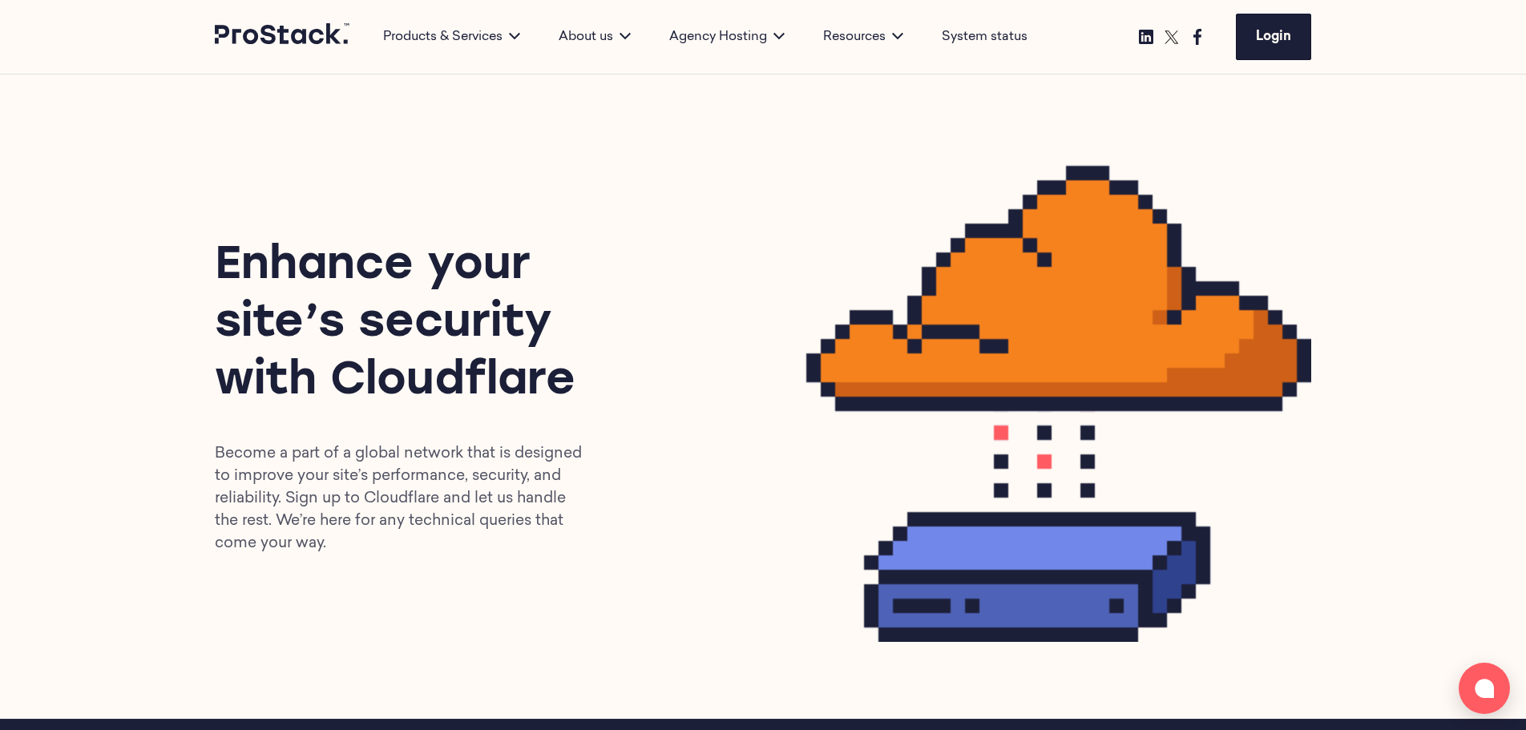
click at [992, 43] on link "System status" at bounding box center [985, 36] width 86 height 19
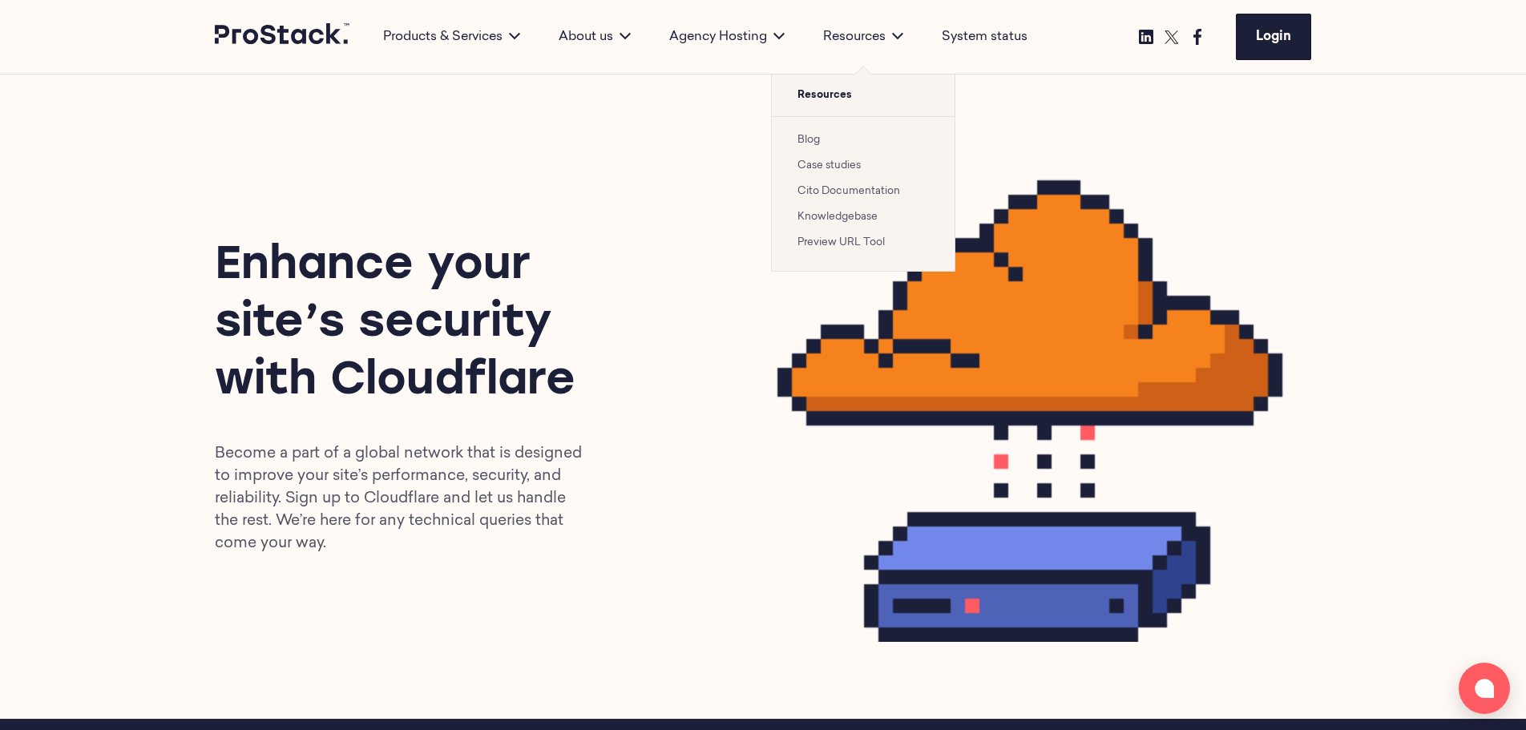
click at [851, 188] on link "Cito Documentation" at bounding box center [849, 191] width 103 height 10
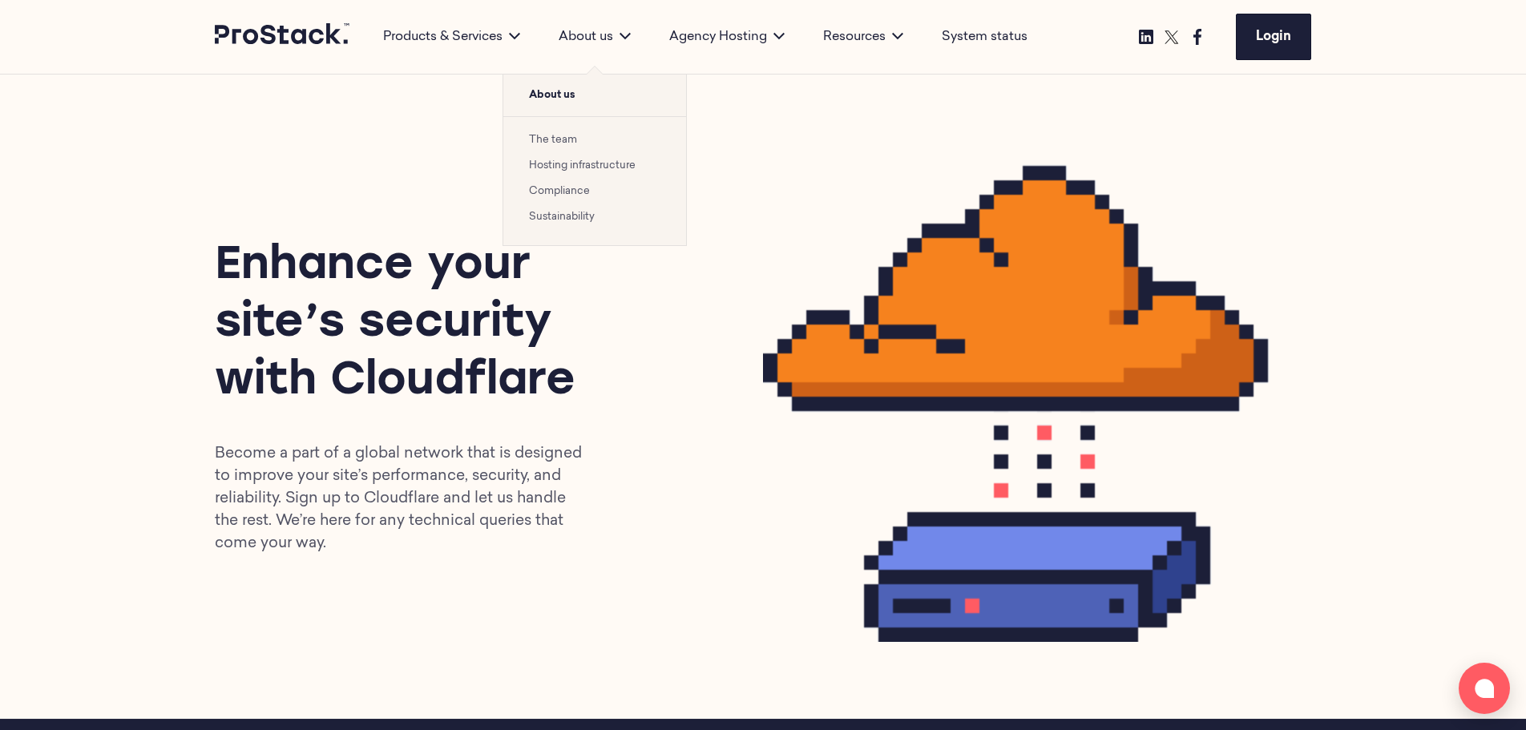
click at [577, 139] on link "The team" at bounding box center [553, 140] width 48 height 10
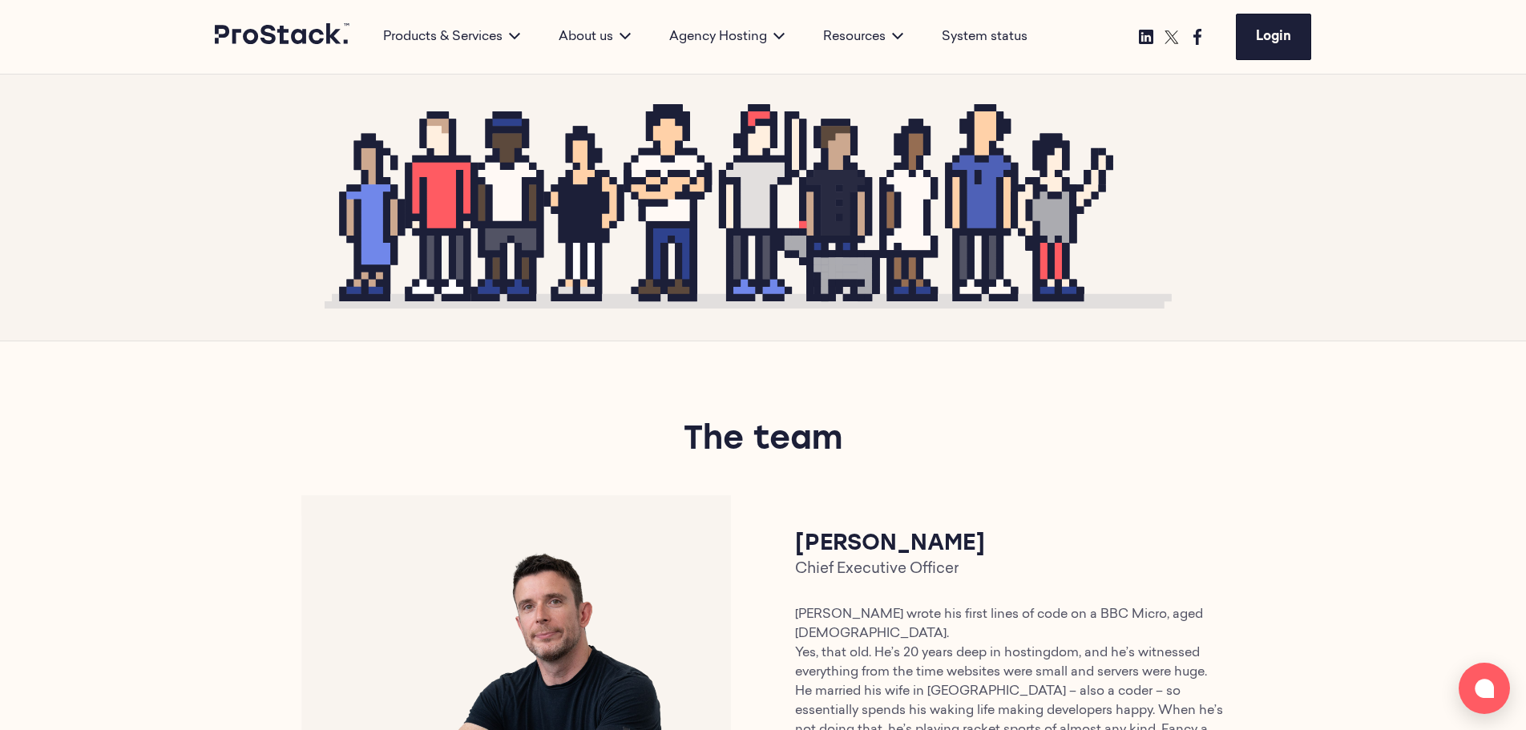
scroll to position [67, 0]
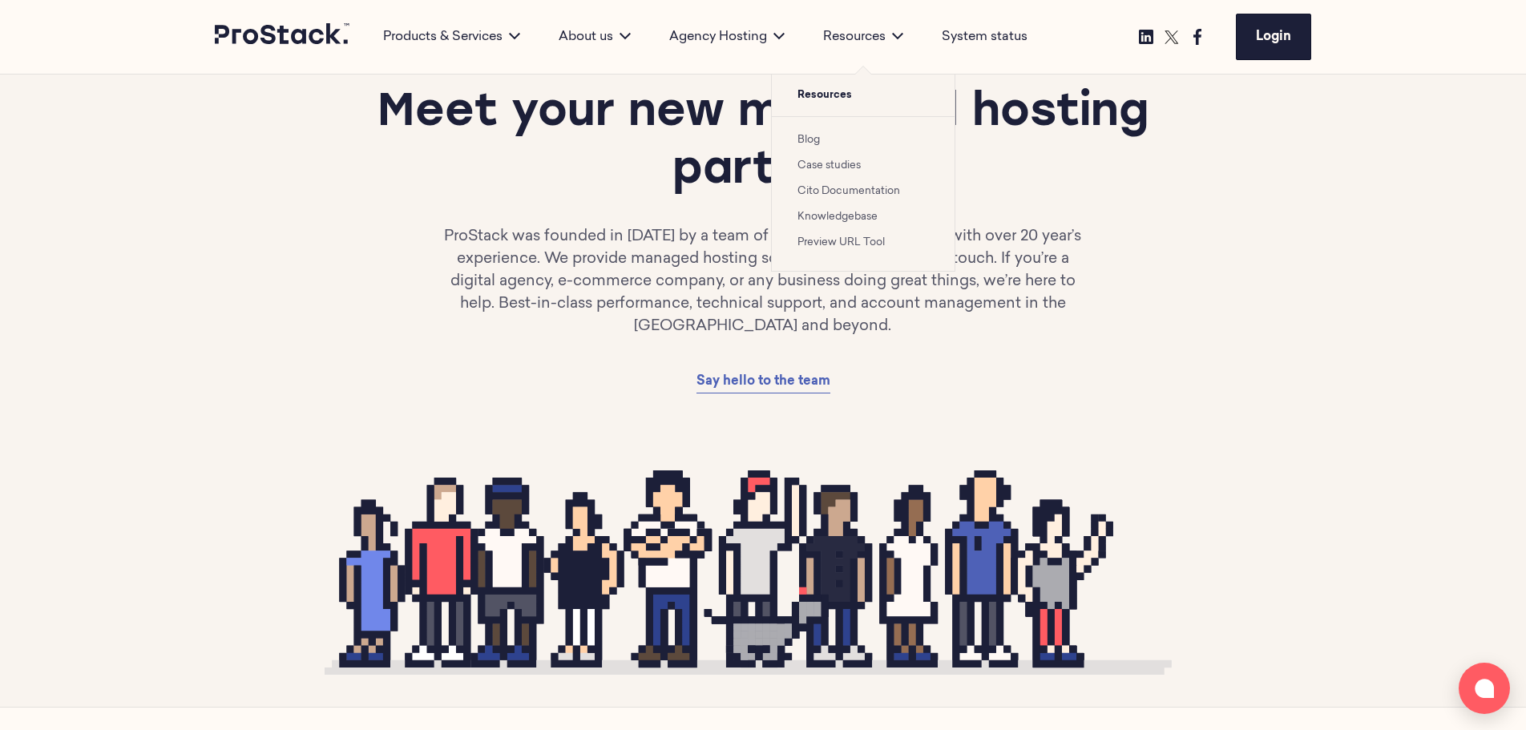
click at [852, 189] on link "Cito Documentation" at bounding box center [849, 191] width 103 height 10
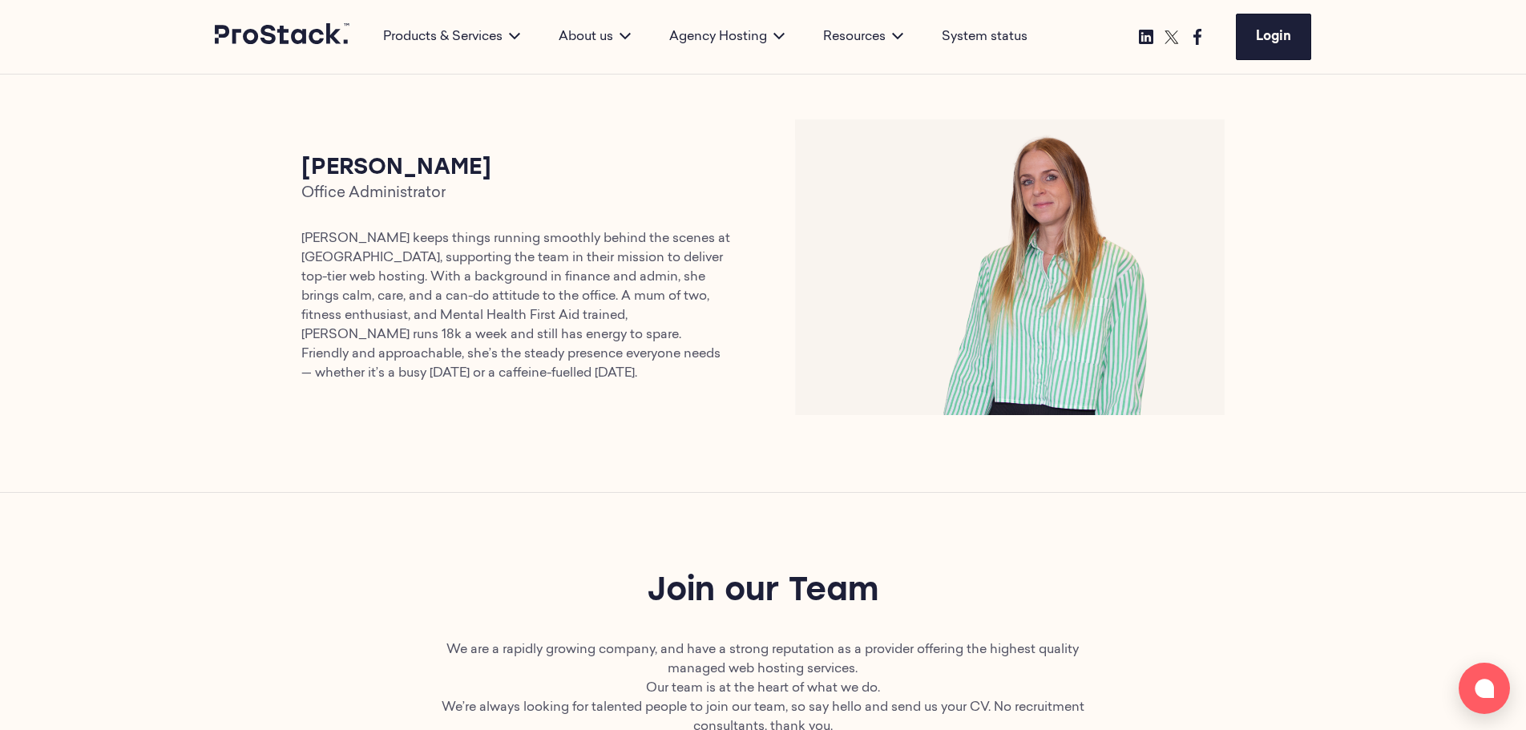
scroll to position [3928, 0]
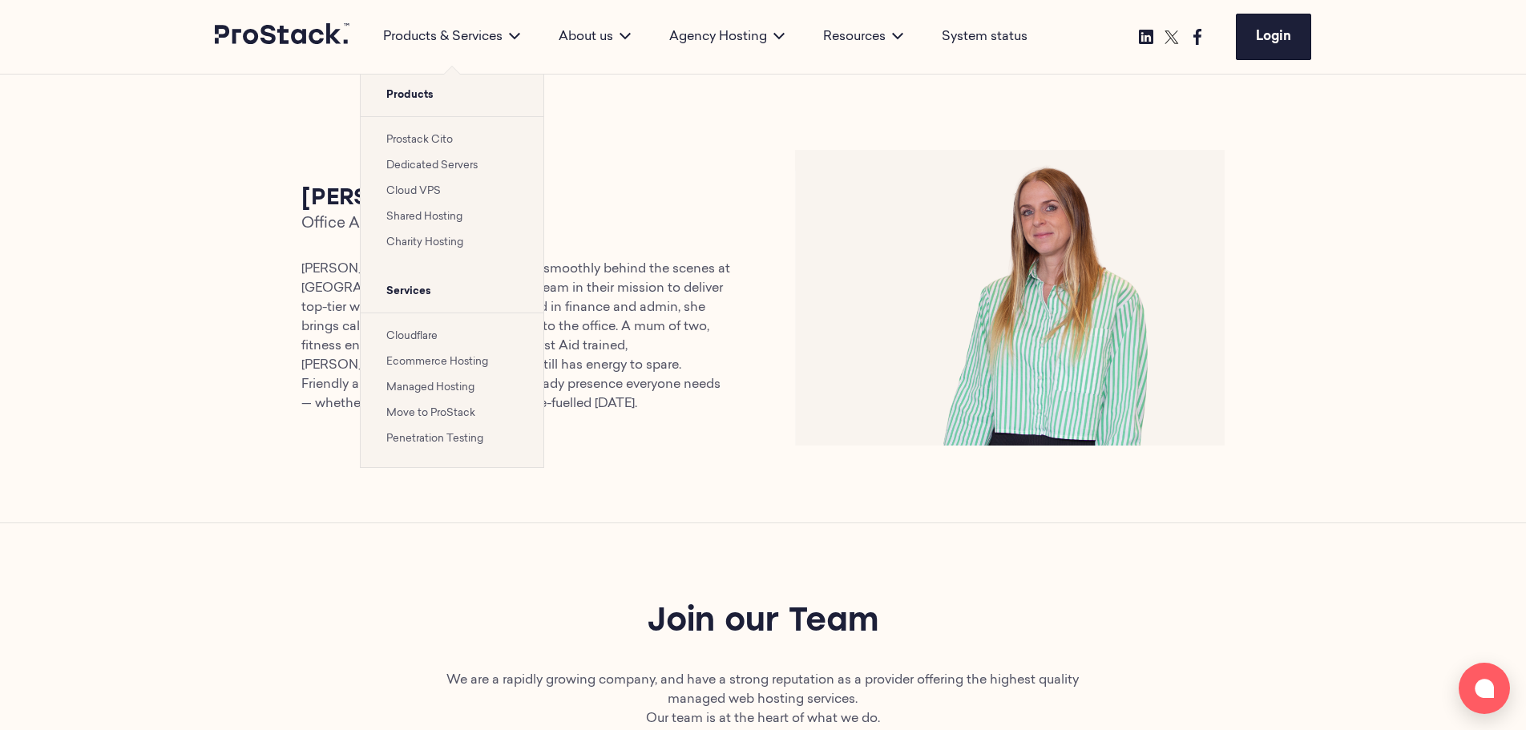
click at [515, 36] on icon at bounding box center [514, 36] width 11 height 6
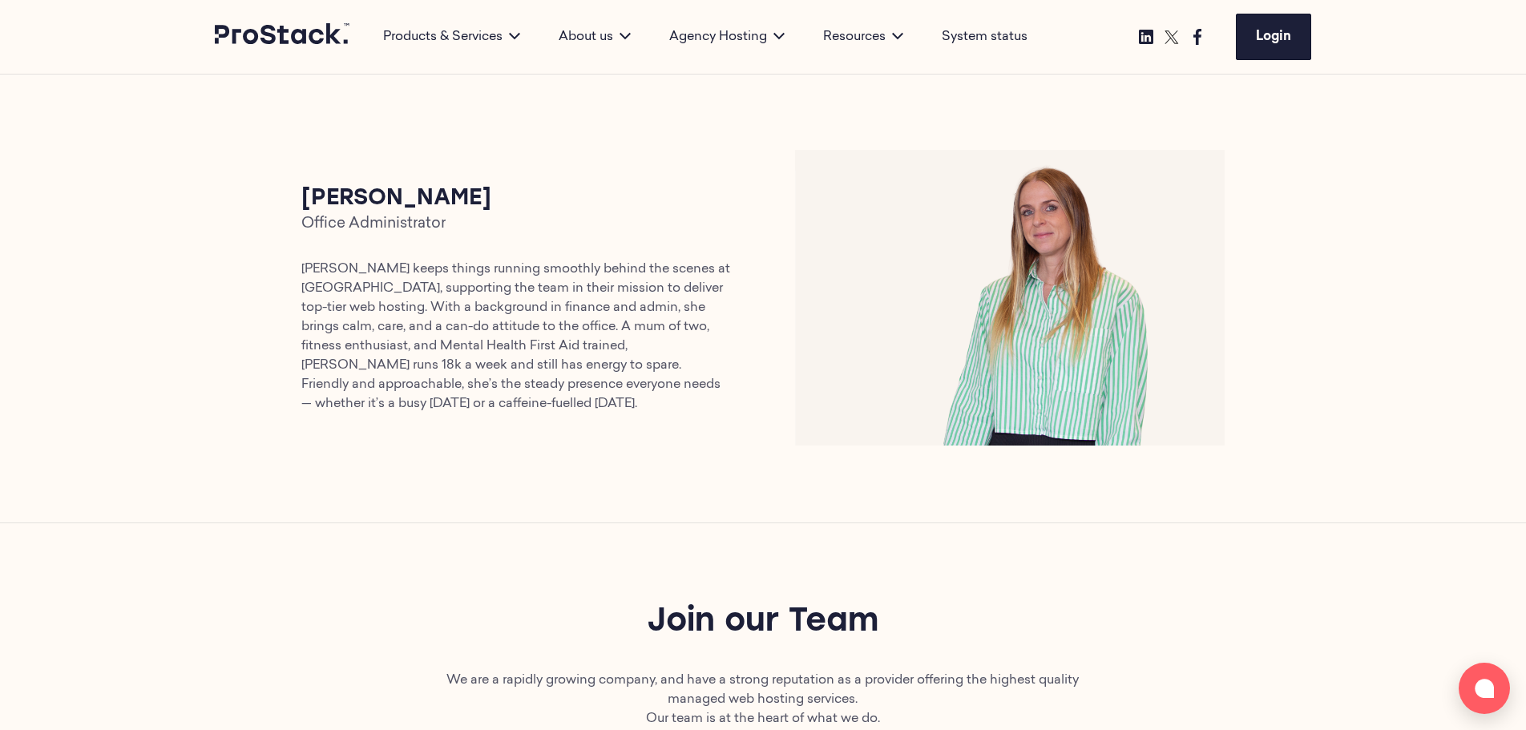
click at [649, 180] on div "[PERSON_NAME] Office Administrator [PERSON_NAME] keeps things running smoothly …" at bounding box center [762, 298] width 987 height 296
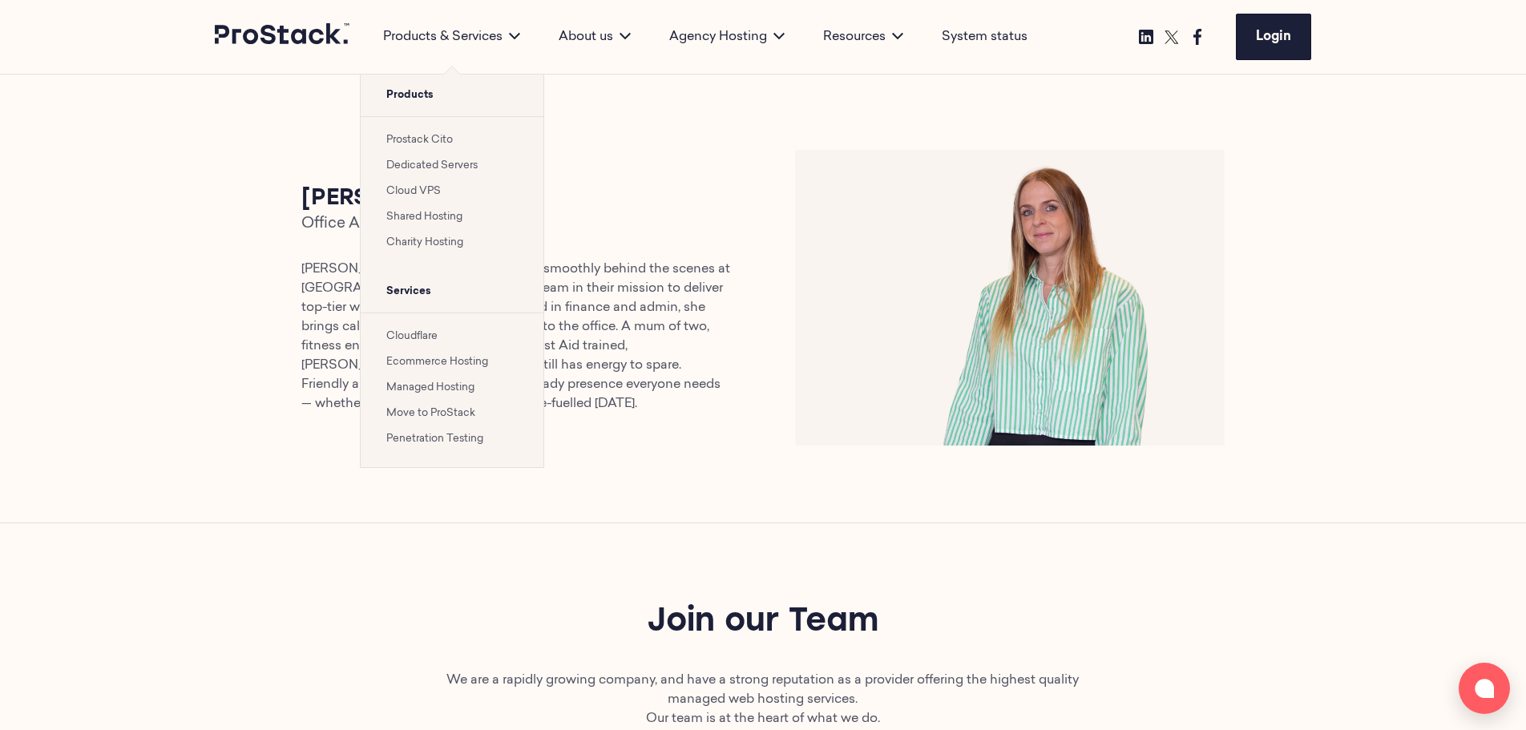
click at [441, 139] on link "Prostack Cito" at bounding box center [419, 140] width 67 height 10
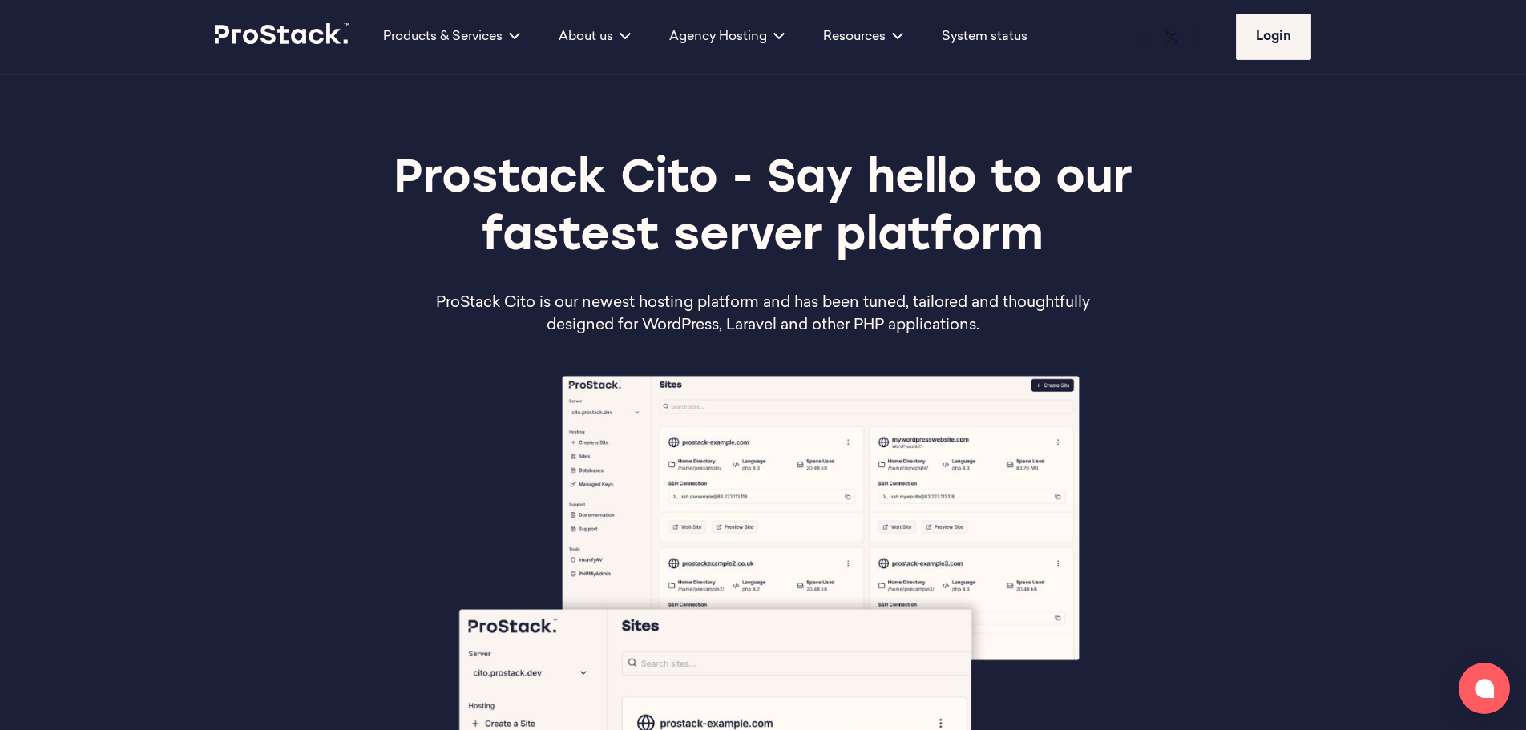
click at [753, 156] on h1 "Prostack Cito - Say hello to our fastest server platform" at bounding box center [763, 209] width 877 height 115
click at [1227, 257] on div "Prostack Cito - Say hello to our fastest server platform ProStack Cito is our n…" at bounding box center [763, 245] width 1097 height 186
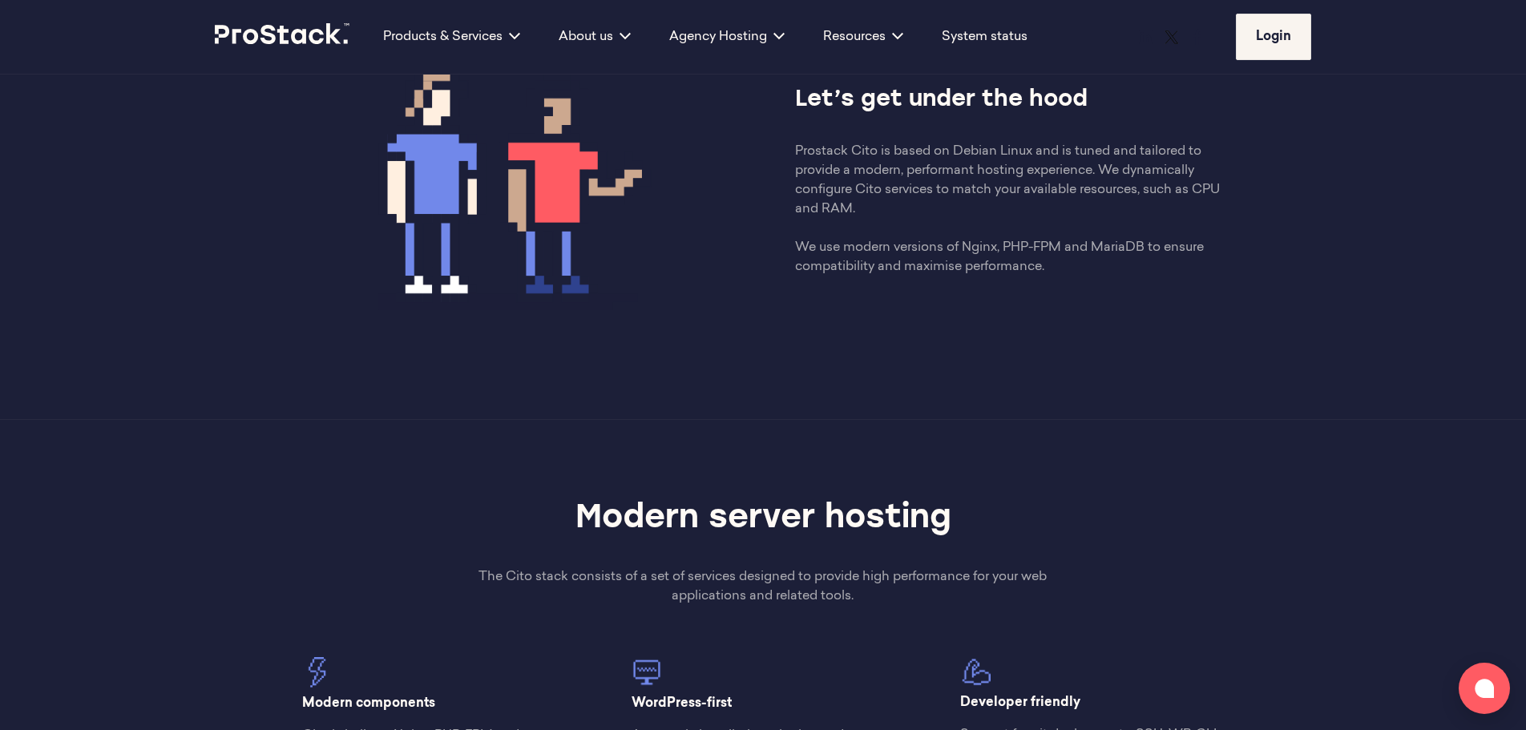
scroll to position [1019, 0]
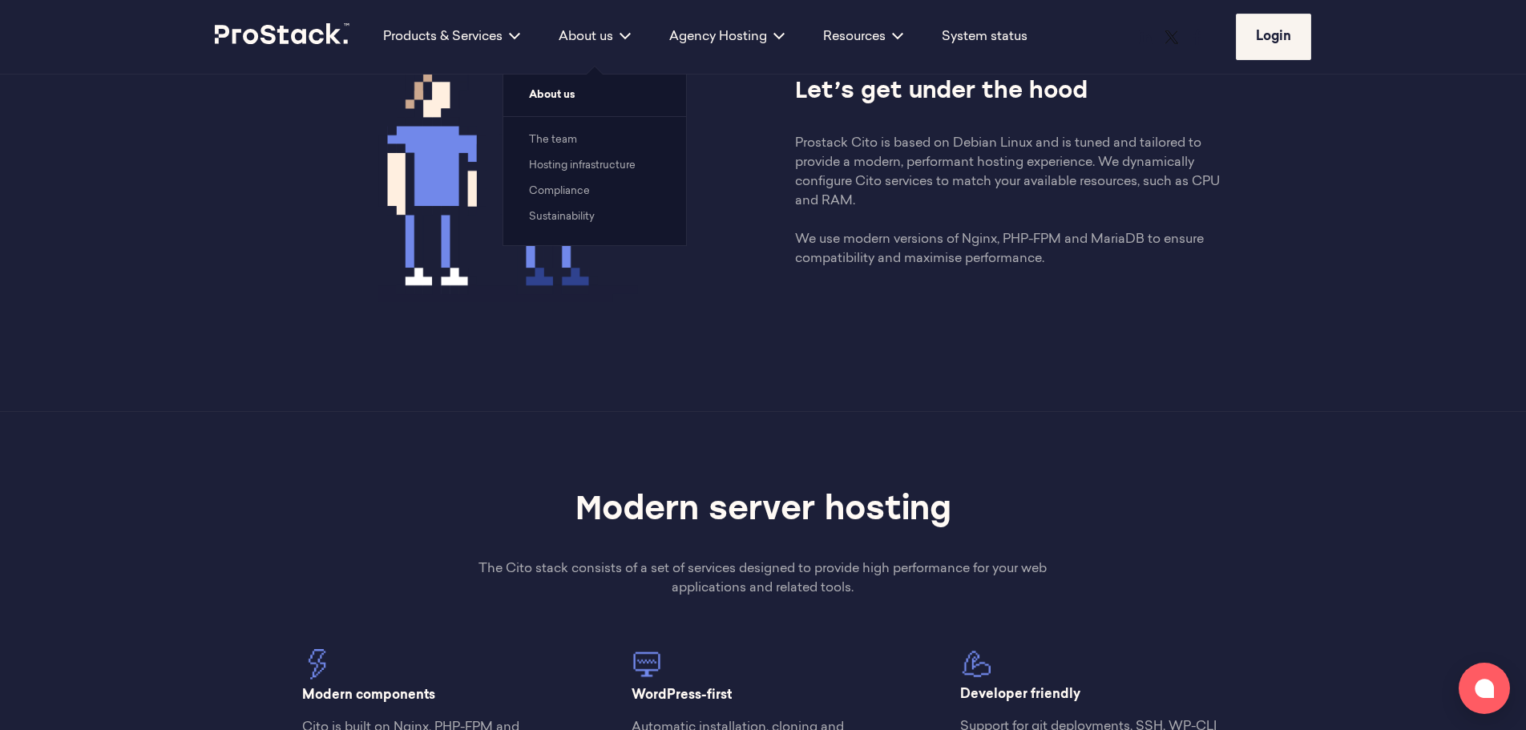
click at [569, 142] on link "The team" at bounding box center [553, 140] width 48 height 10
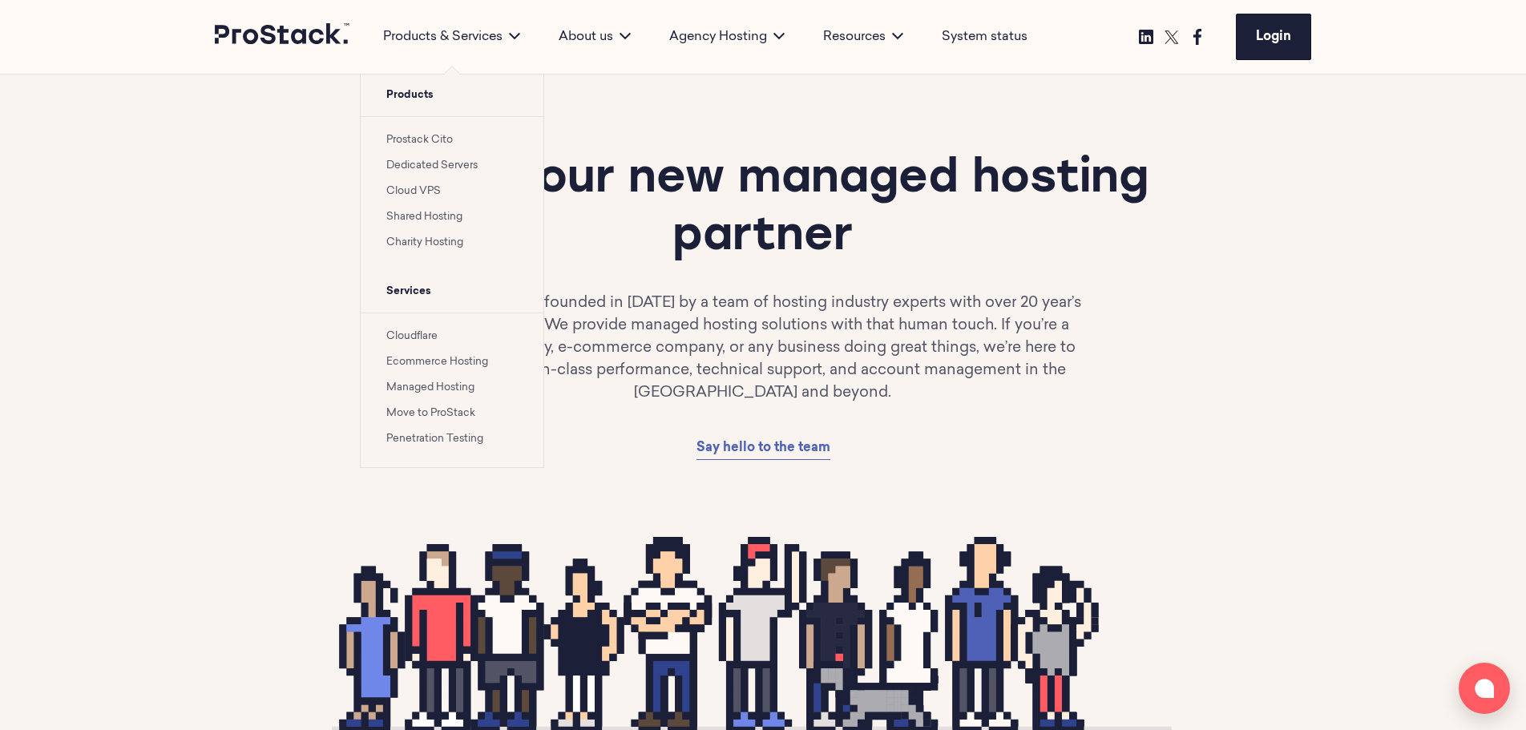
click at [495, 19] on div "Products & Services Products Prostack Cito Dedicated Servers Cloud VPS Shared H…" at bounding box center [452, 37] width 176 height 74
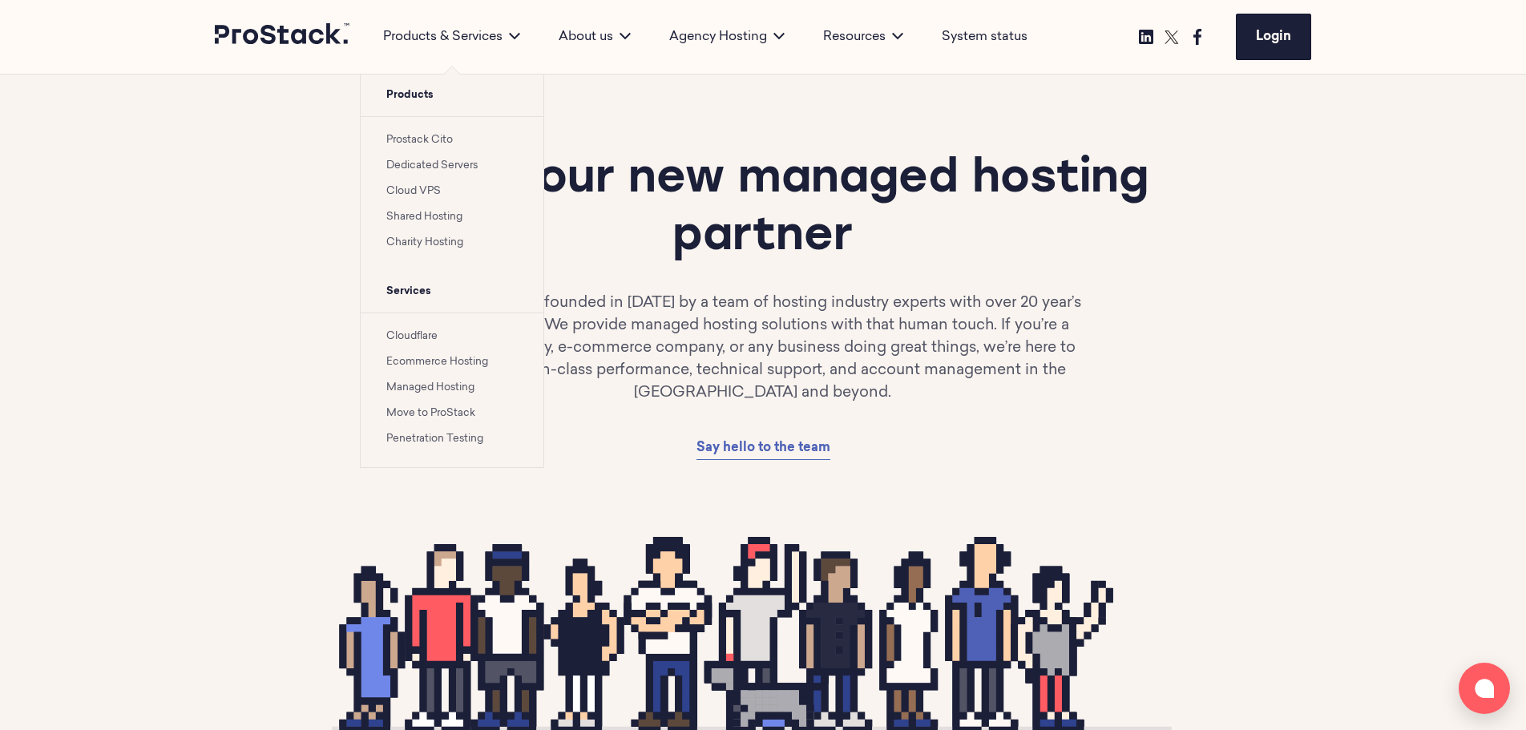
click at [432, 160] on link "Dedicated Servers" at bounding box center [431, 165] width 91 height 10
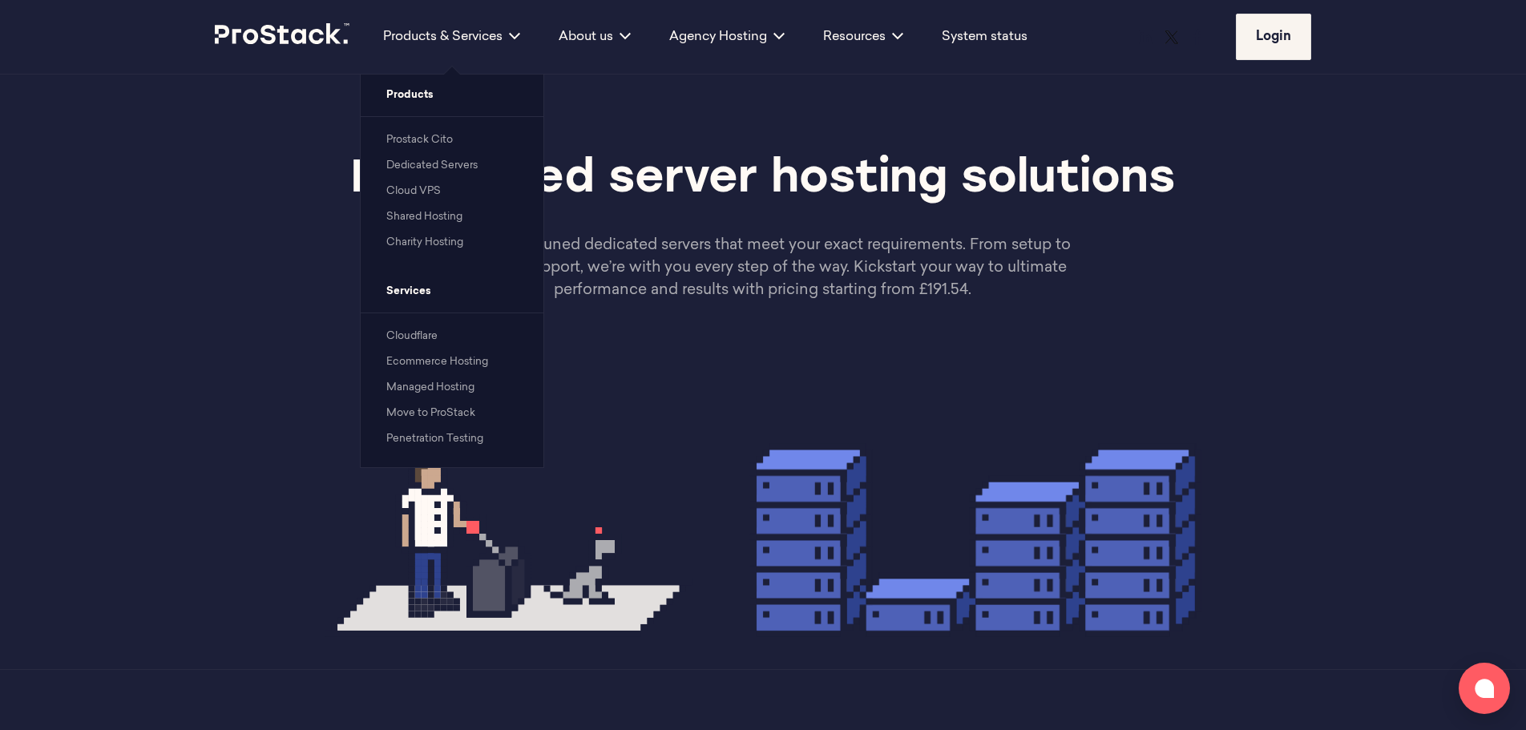
click at [433, 137] on link "Prostack Cito" at bounding box center [419, 140] width 67 height 10
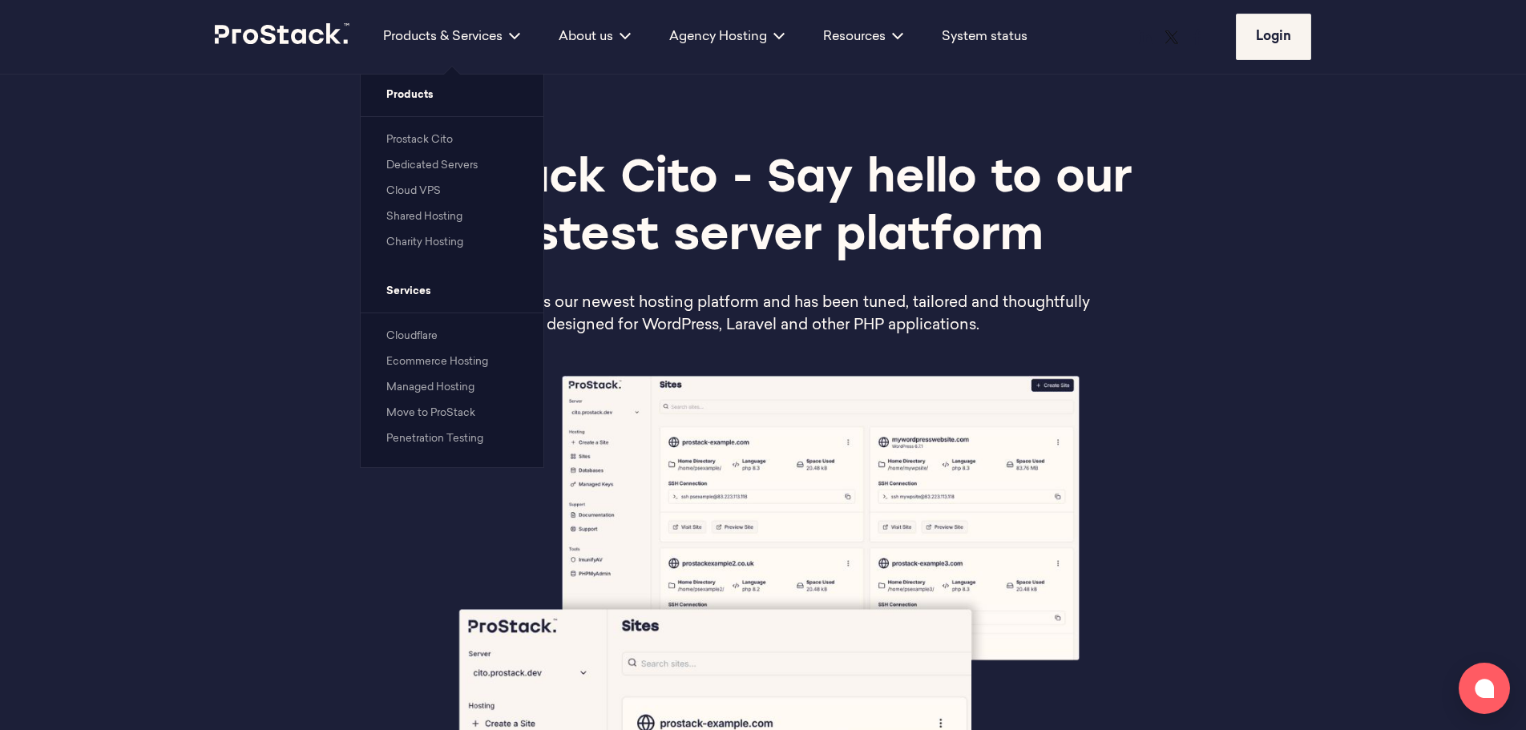
click at [439, 243] on link "Charity Hosting" at bounding box center [424, 242] width 77 height 10
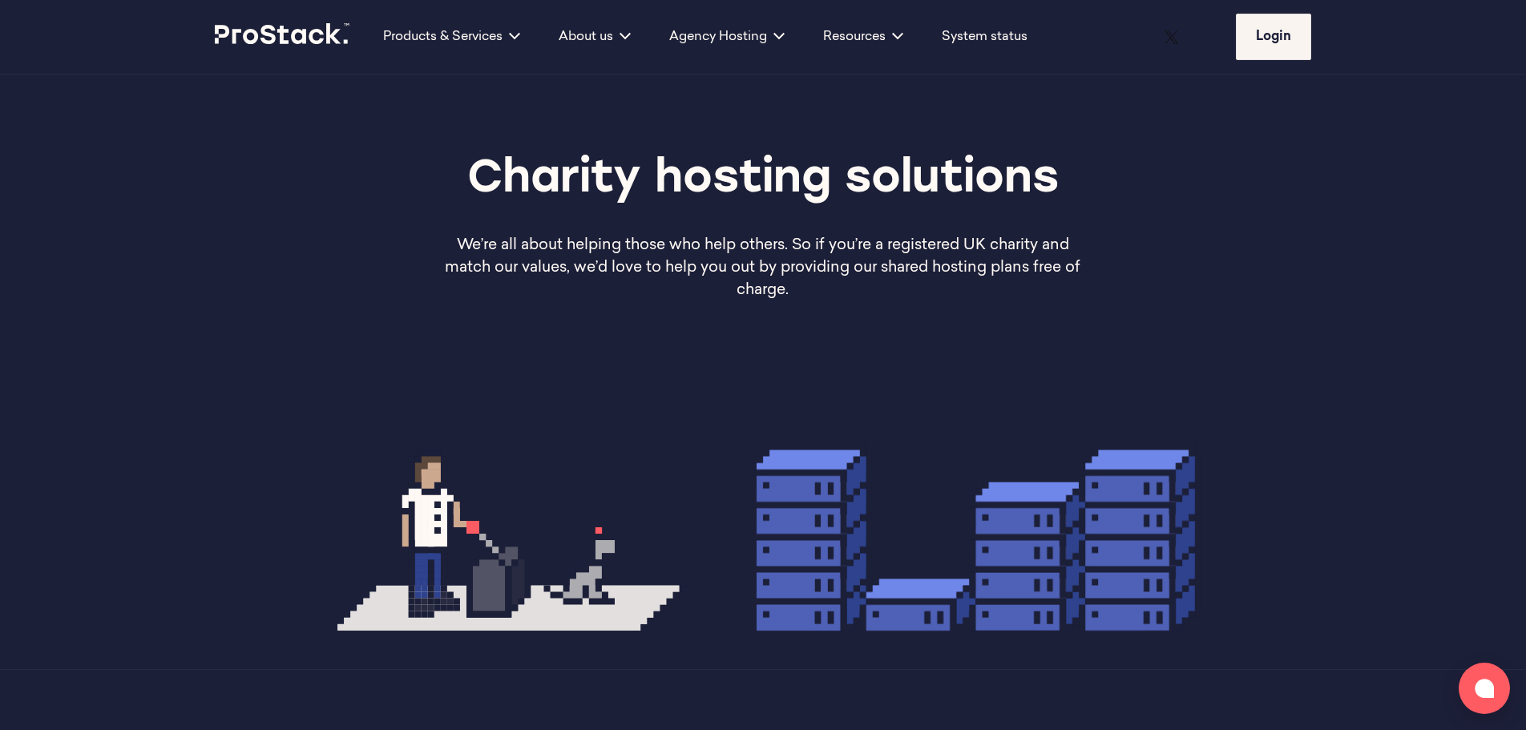
click at [606, 269] on p "We’re all about helping those who help others. So if you’re a registered UK cha…" at bounding box center [764, 268] width 658 height 67
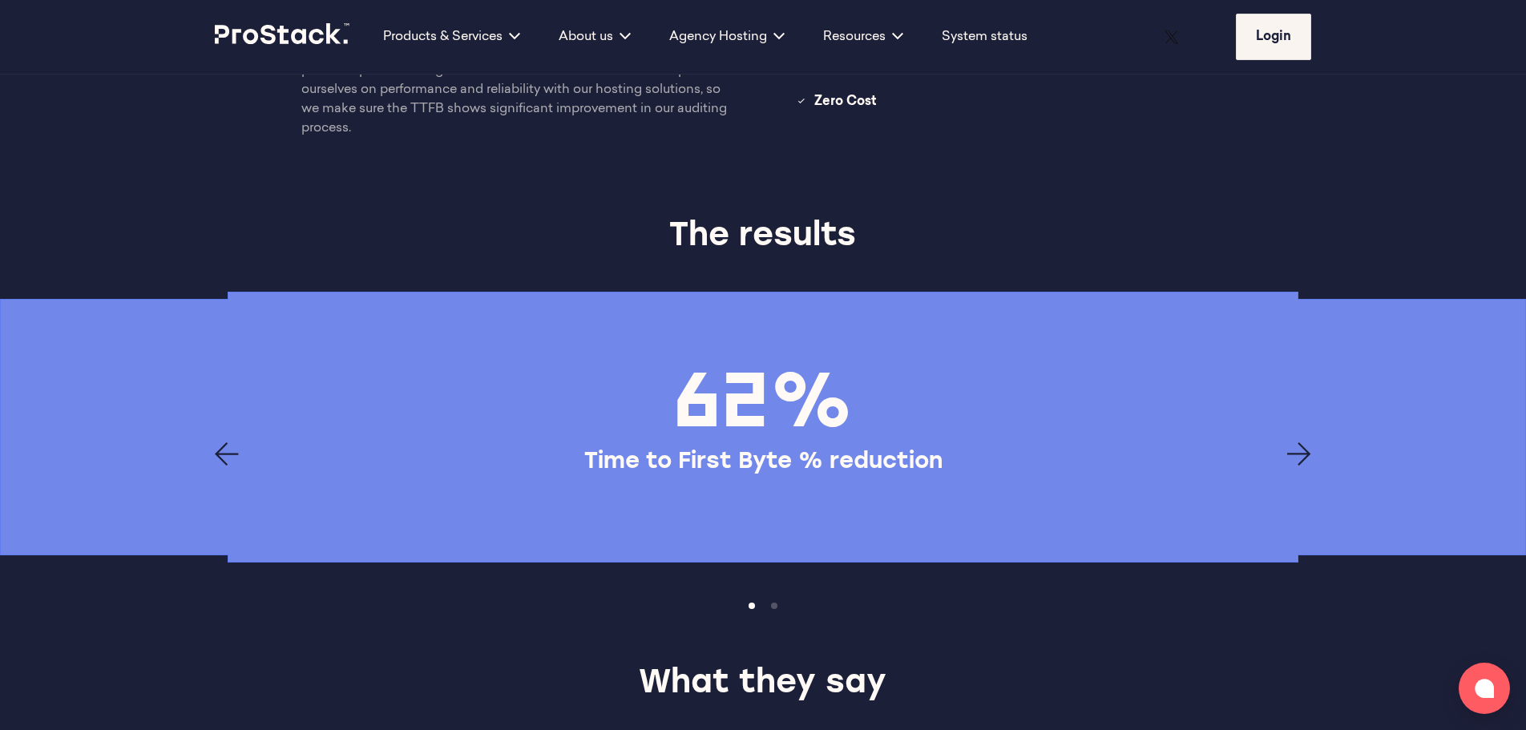
scroll to position [2376, 0]
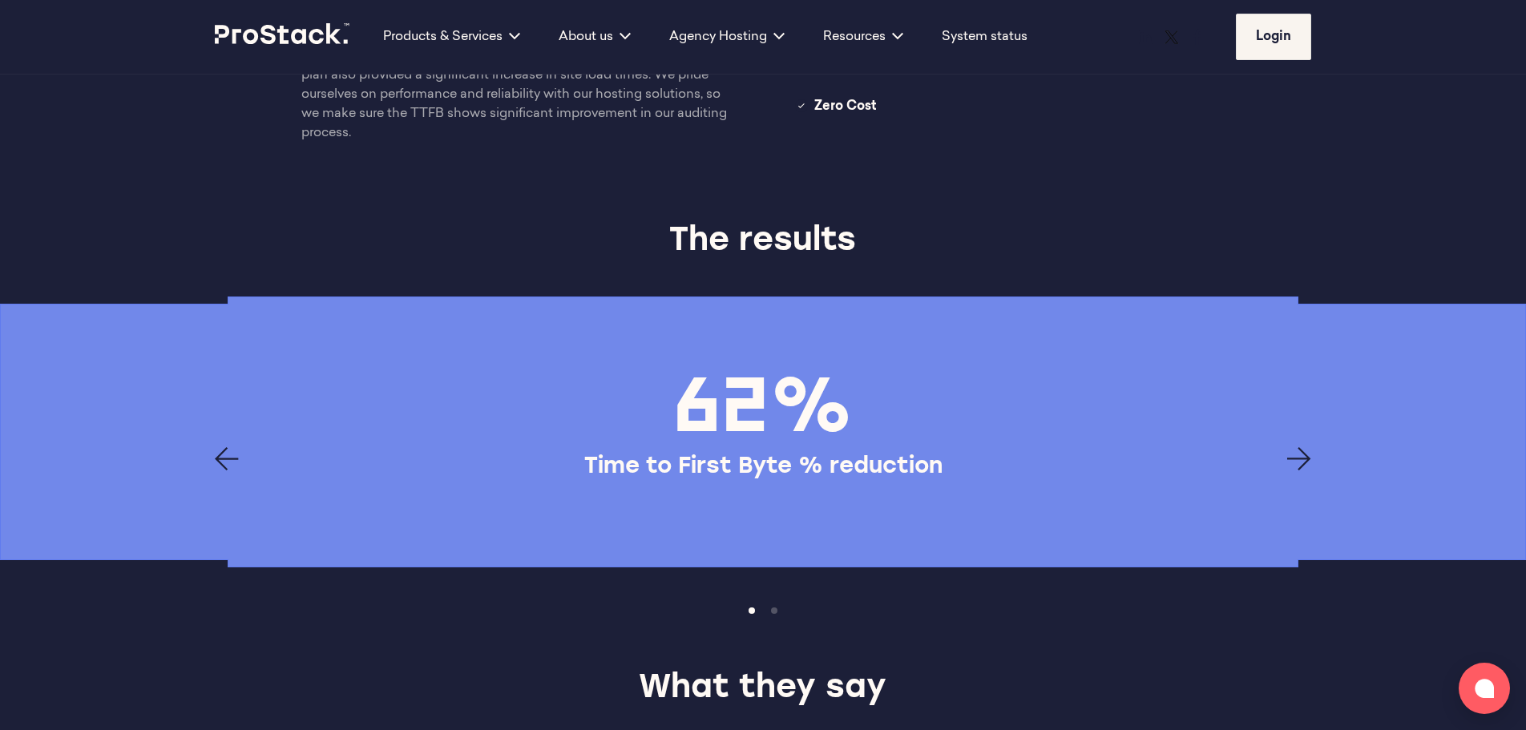
click at [1298, 447] on icon "Next page" at bounding box center [1299, 459] width 24 height 24
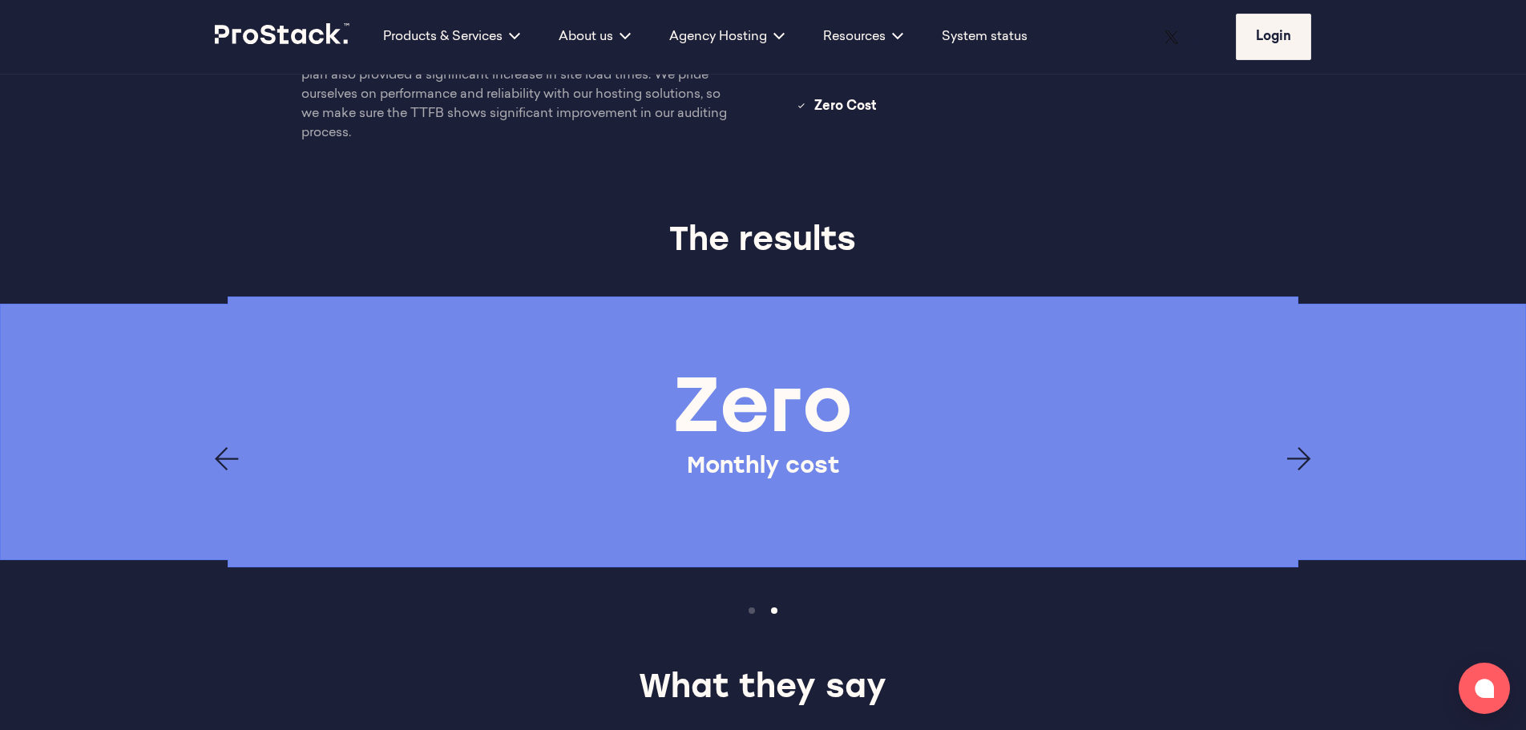
click at [1298, 447] on icon "Next page" at bounding box center [1299, 459] width 24 height 24
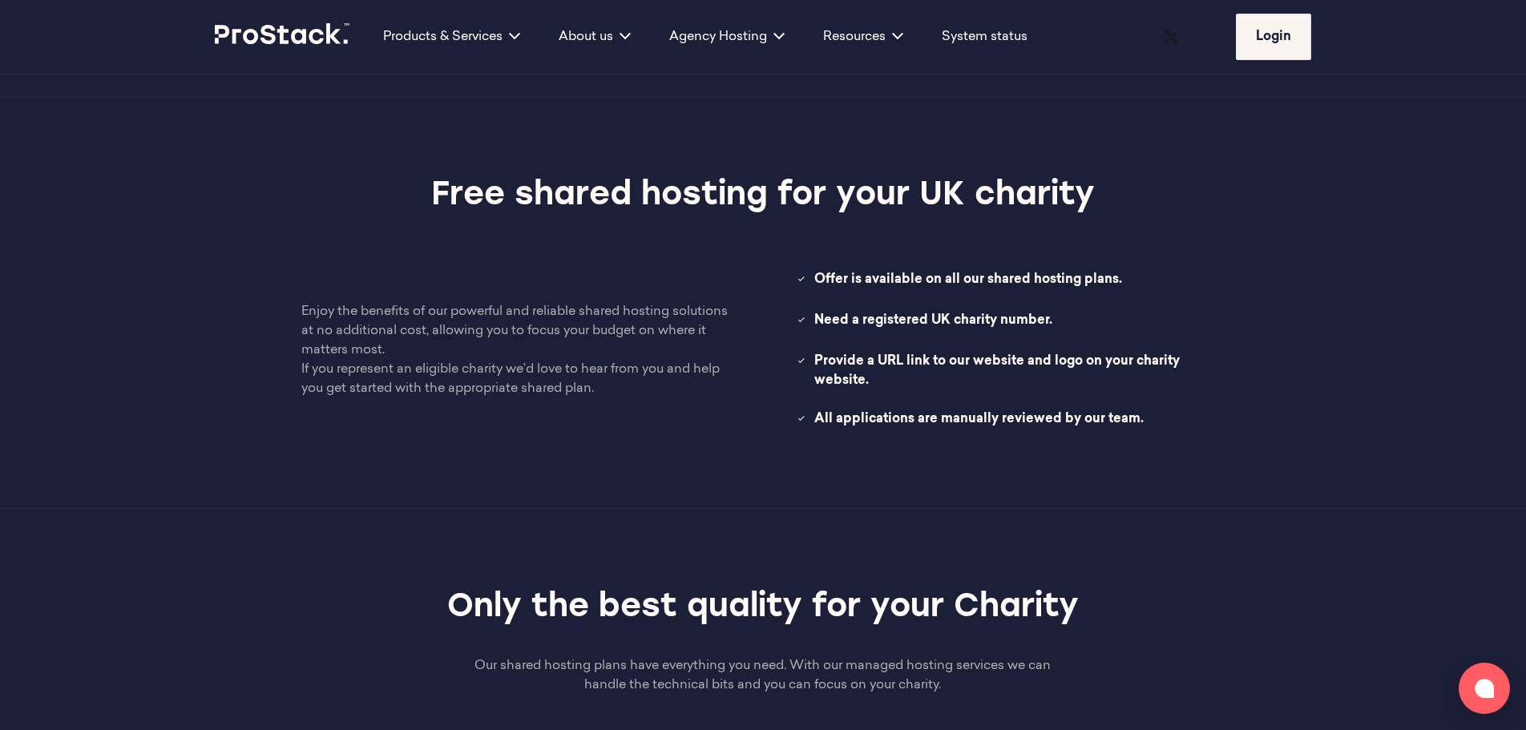
scroll to position [0, 0]
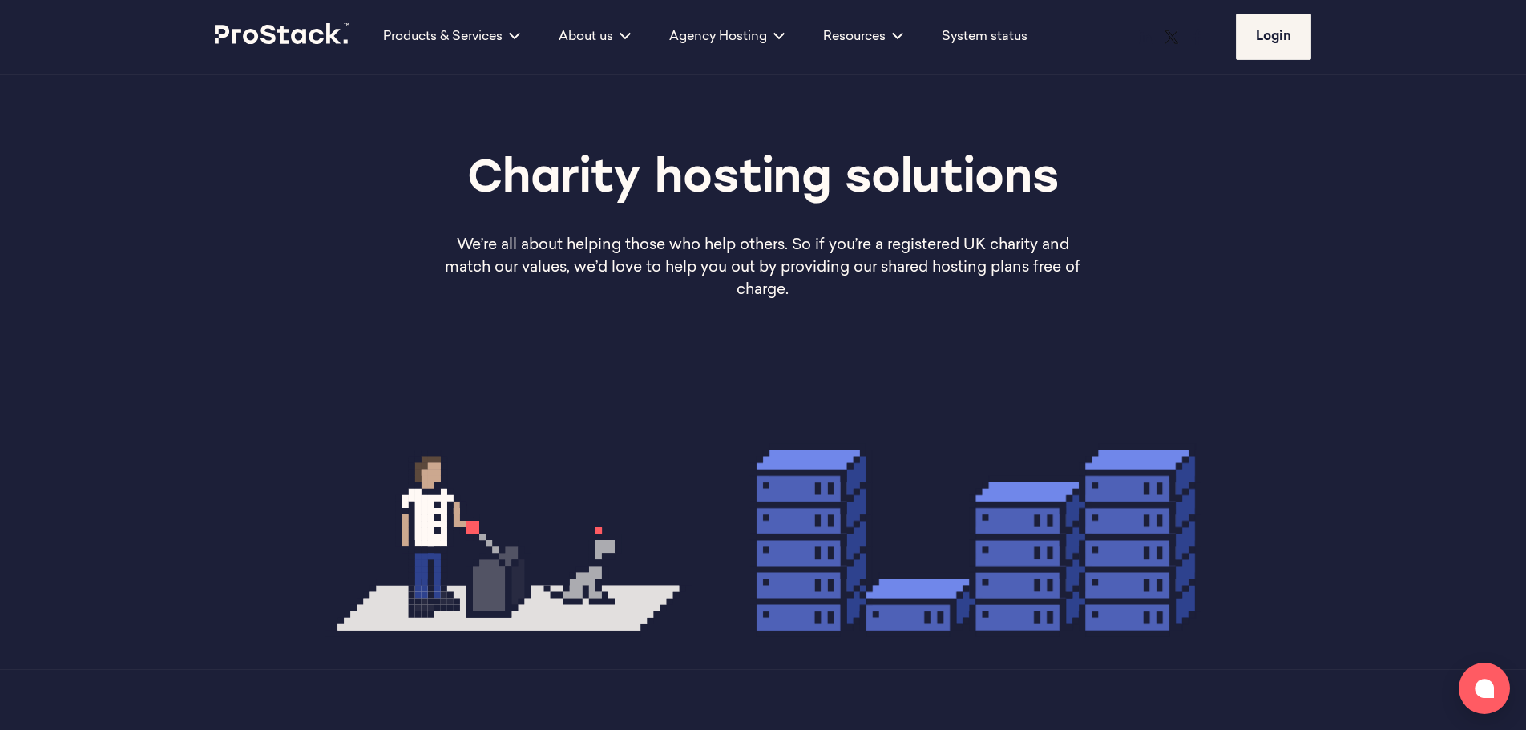
click at [275, 34] on icon at bounding box center [283, 33] width 136 height 21
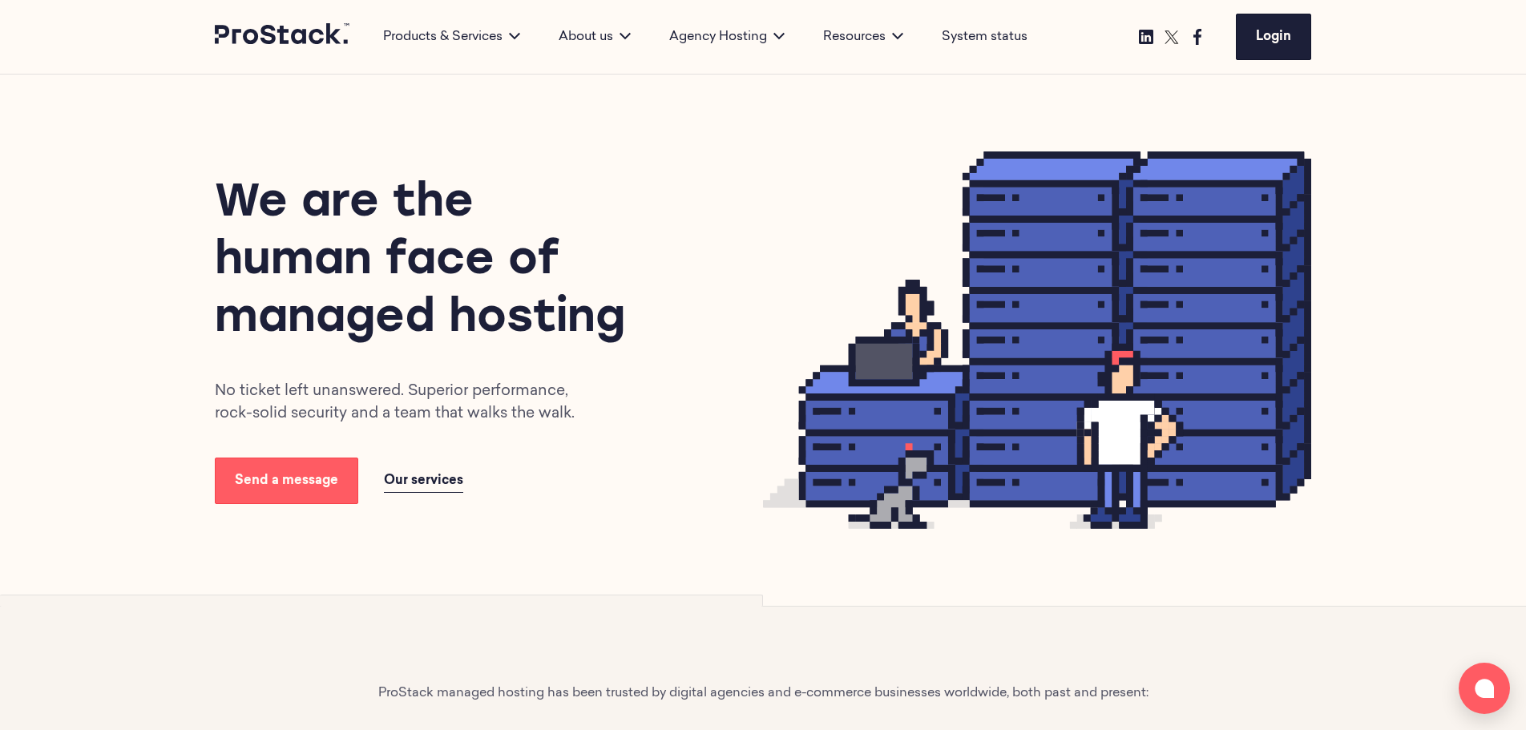
click at [157, 262] on div "We are the human face of managed hosting No ticket left unanswered. Superior pe…" at bounding box center [763, 341] width 1526 height 532
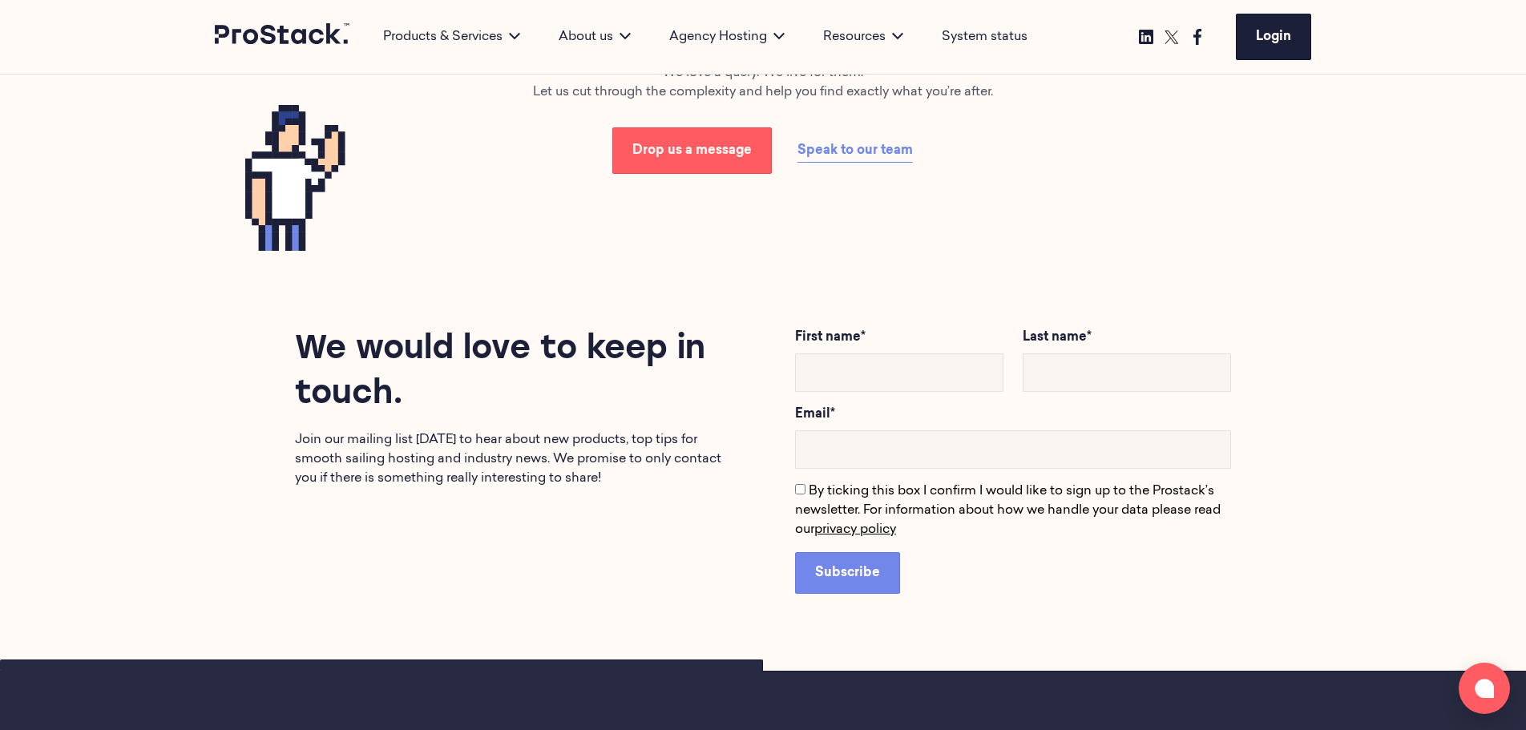
scroll to position [2940, 0]
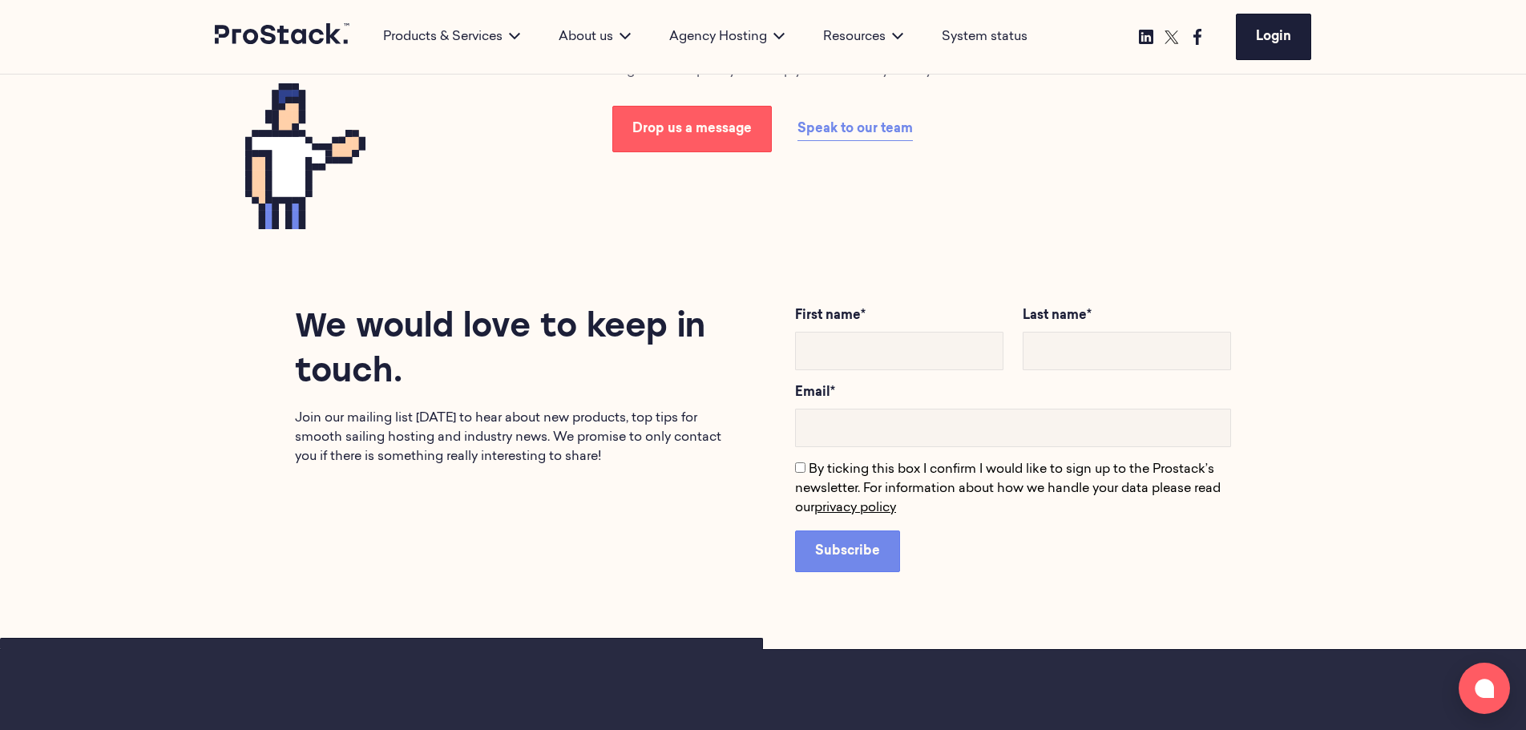
click at [602, 451] on p "Join our mailing list [DATE] to hear about new products, top tips for smooth sa…" at bounding box center [513, 438] width 436 height 58
drag, startPoint x: 618, startPoint y: 456, endPoint x: 257, endPoint y: 393, distance: 366.3
click at [258, 393] on div "We would love to keep in touch. Join our mailing list today to hear about new p…" at bounding box center [481, 386] width 500 height 160
click at [449, 374] on h2 "We would love to keep in touch." at bounding box center [513, 351] width 436 height 90
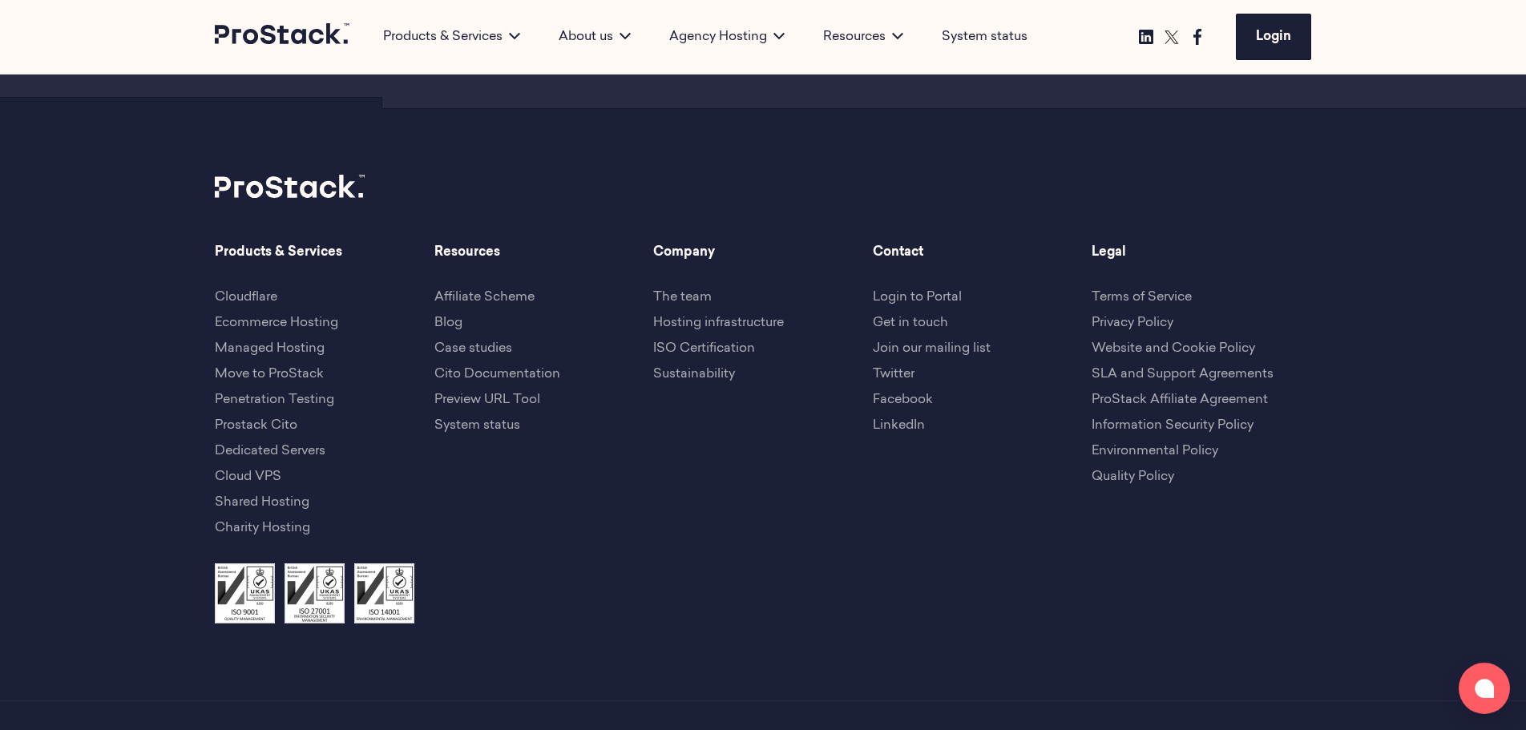
scroll to position [3844, 0]
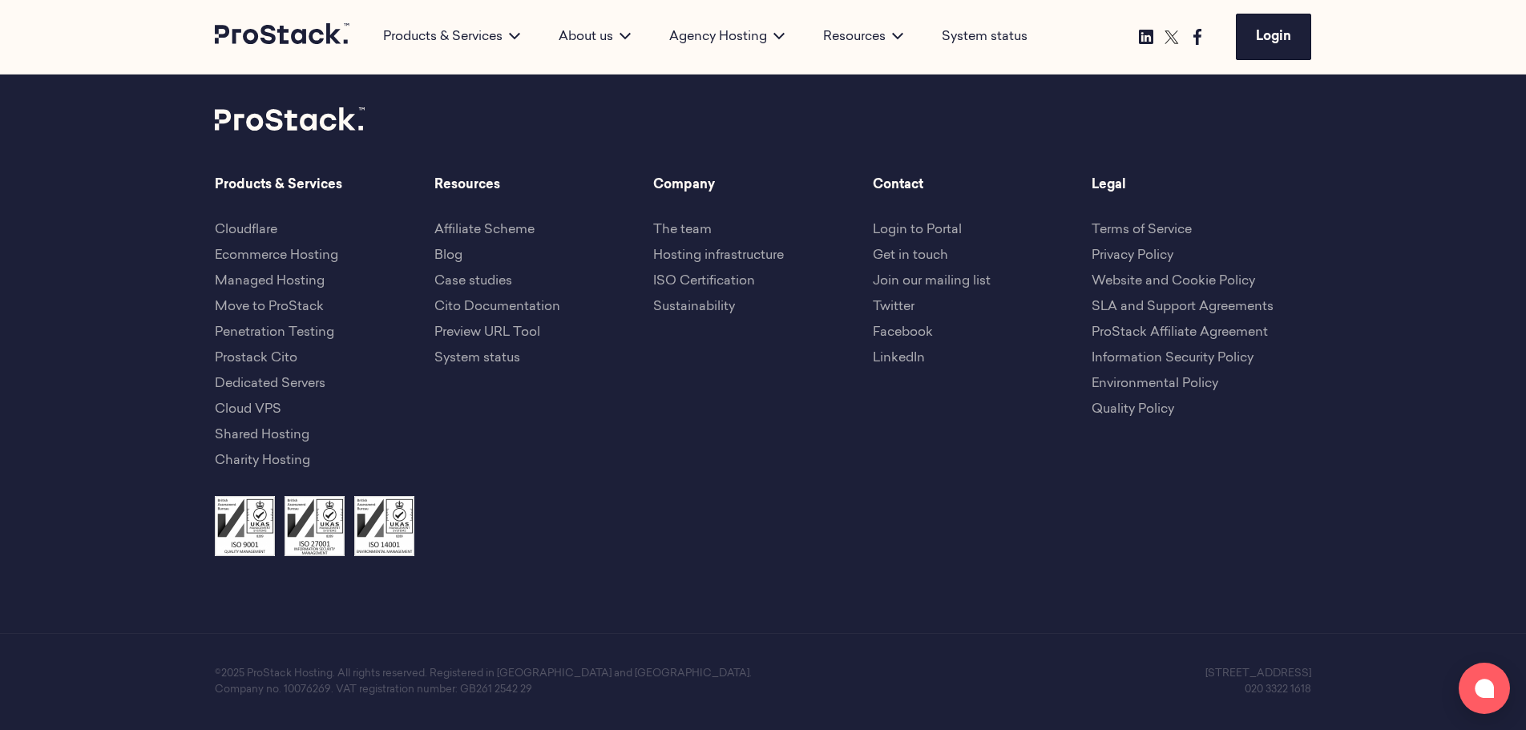
click at [474, 282] on link "Case studies" at bounding box center [474, 281] width 78 height 13
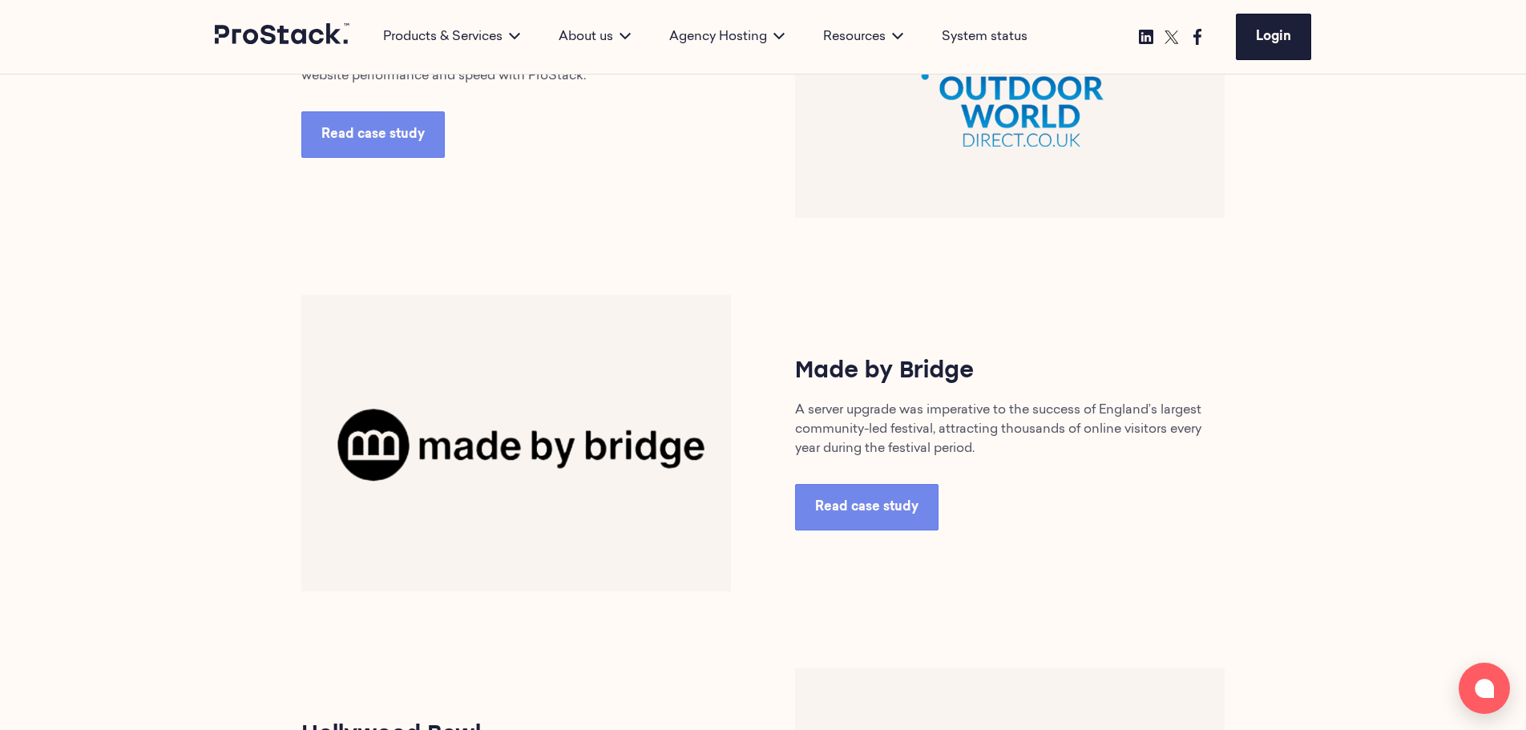
scroll to position [2075, 0]
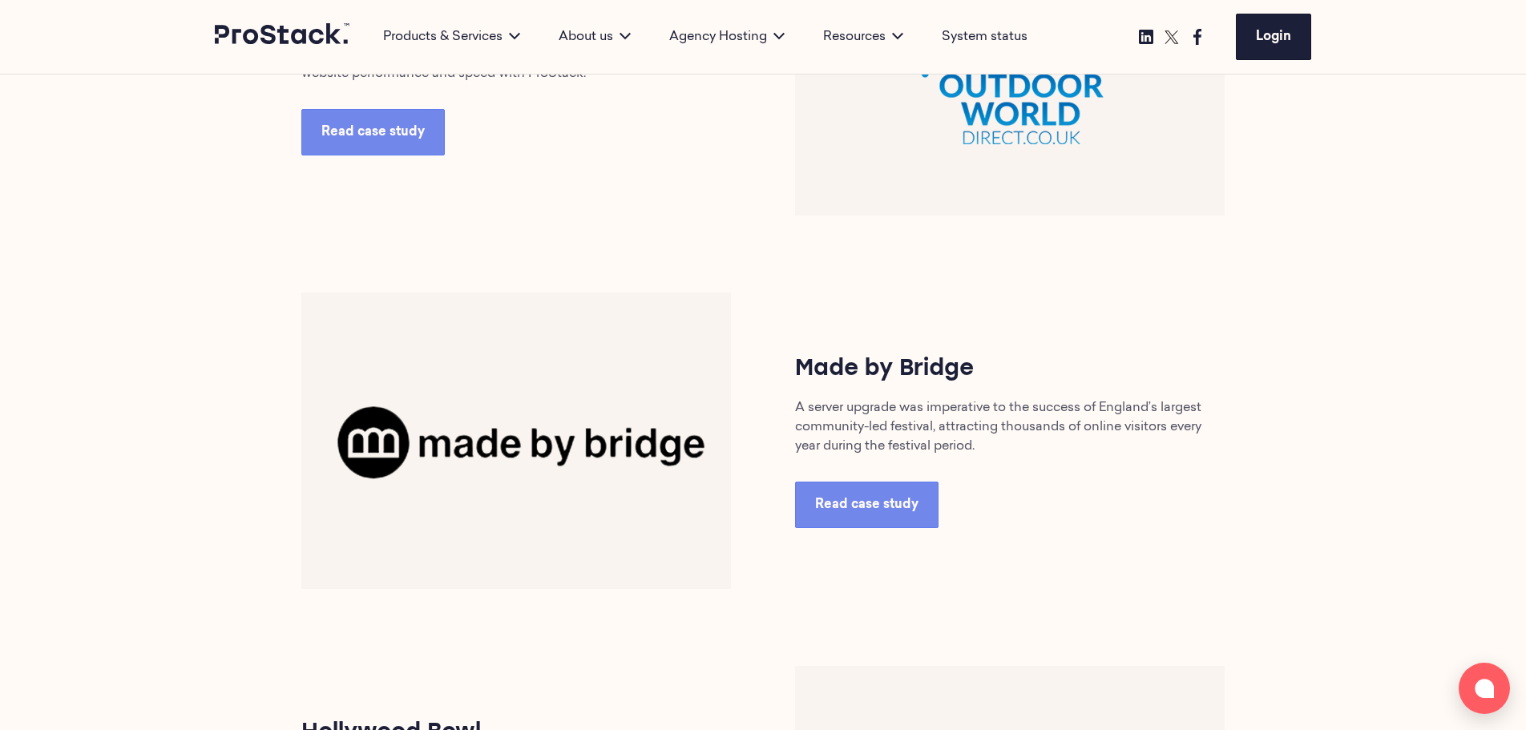
click at [216, 120] on div "[GEOGRAPHIC_DATA] We helped one of Blackpool’s best-known attractions digitise …" at bounding box center [763, 628] width 1097 height 3809
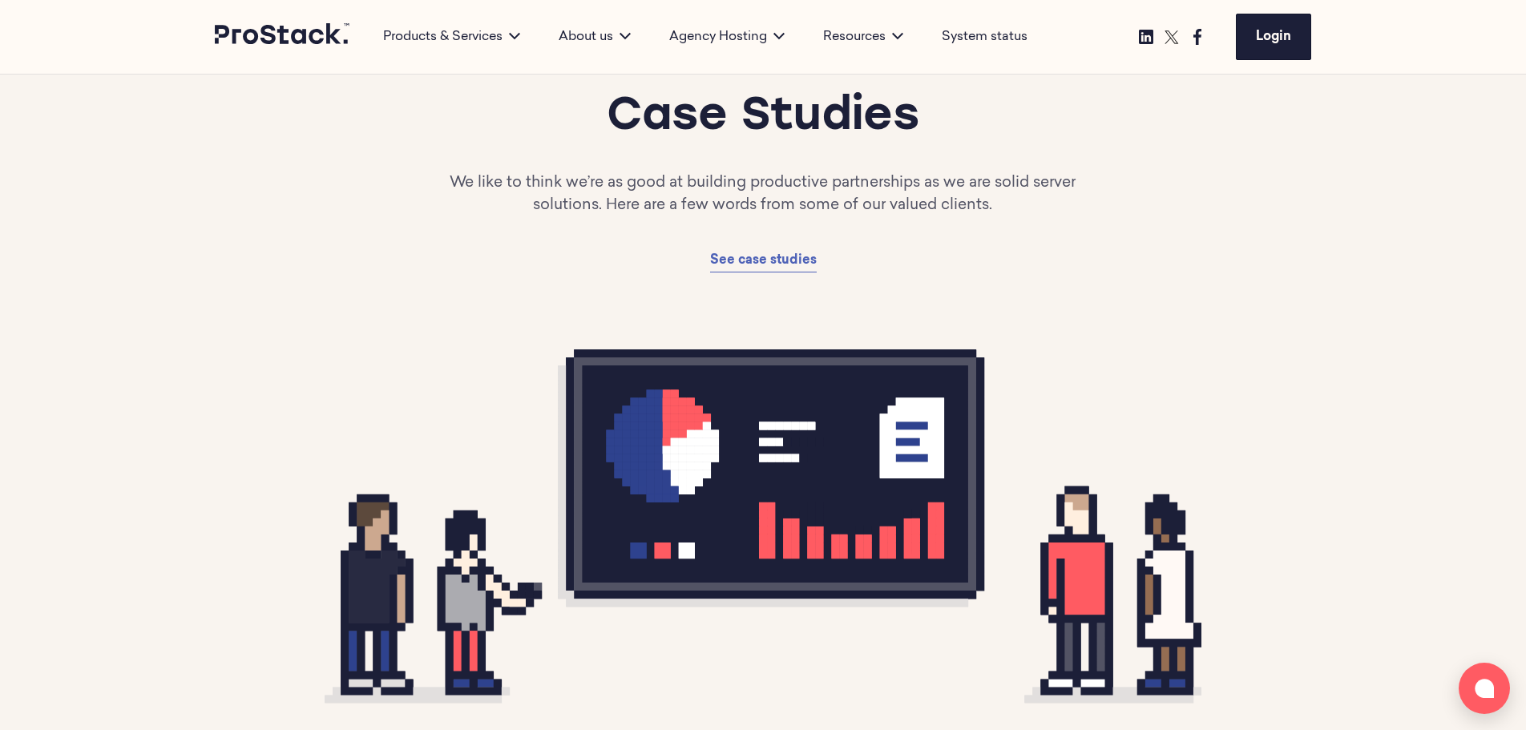
scroll to position [63, 0]
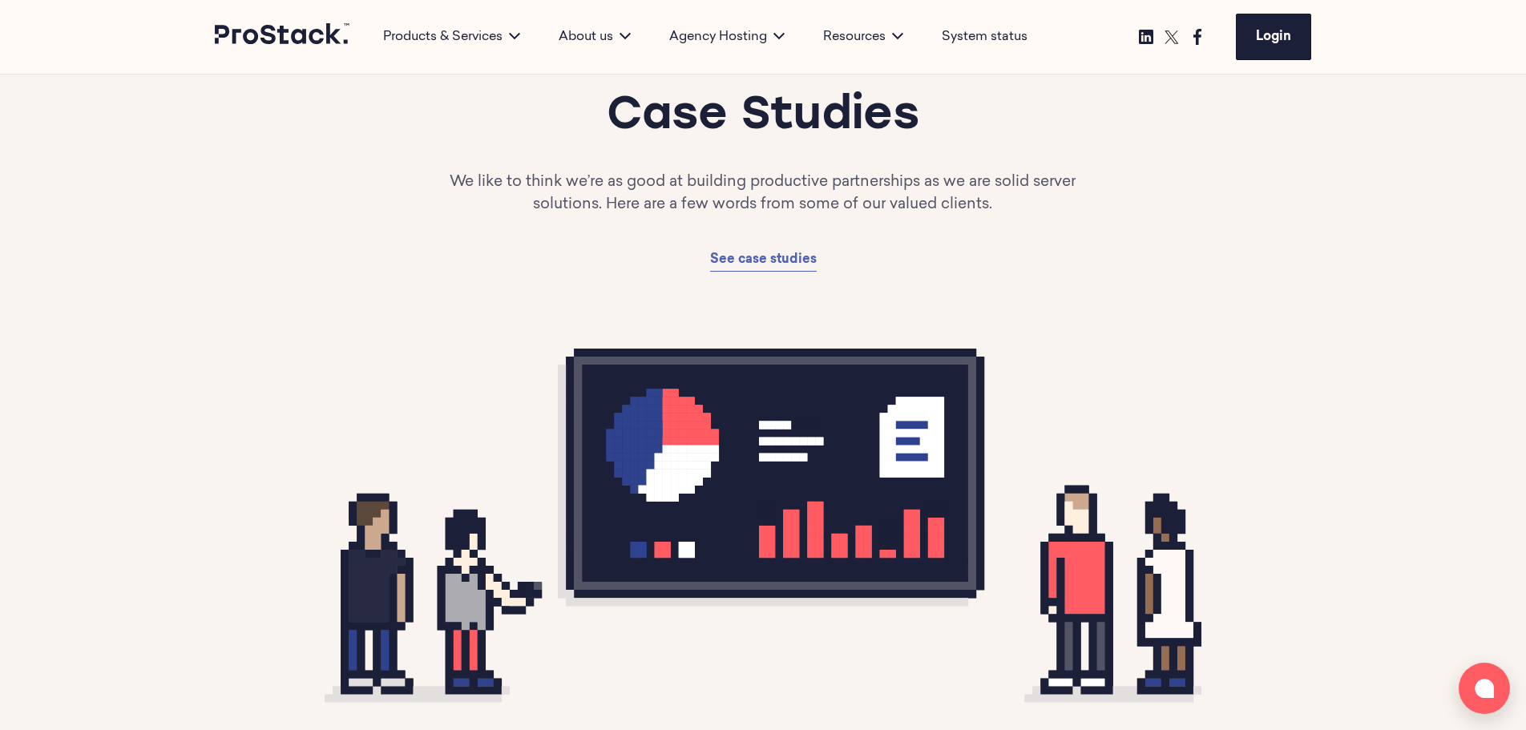
click at [412, 381] on icon at bounding box center [763, 526] width 877 height 354
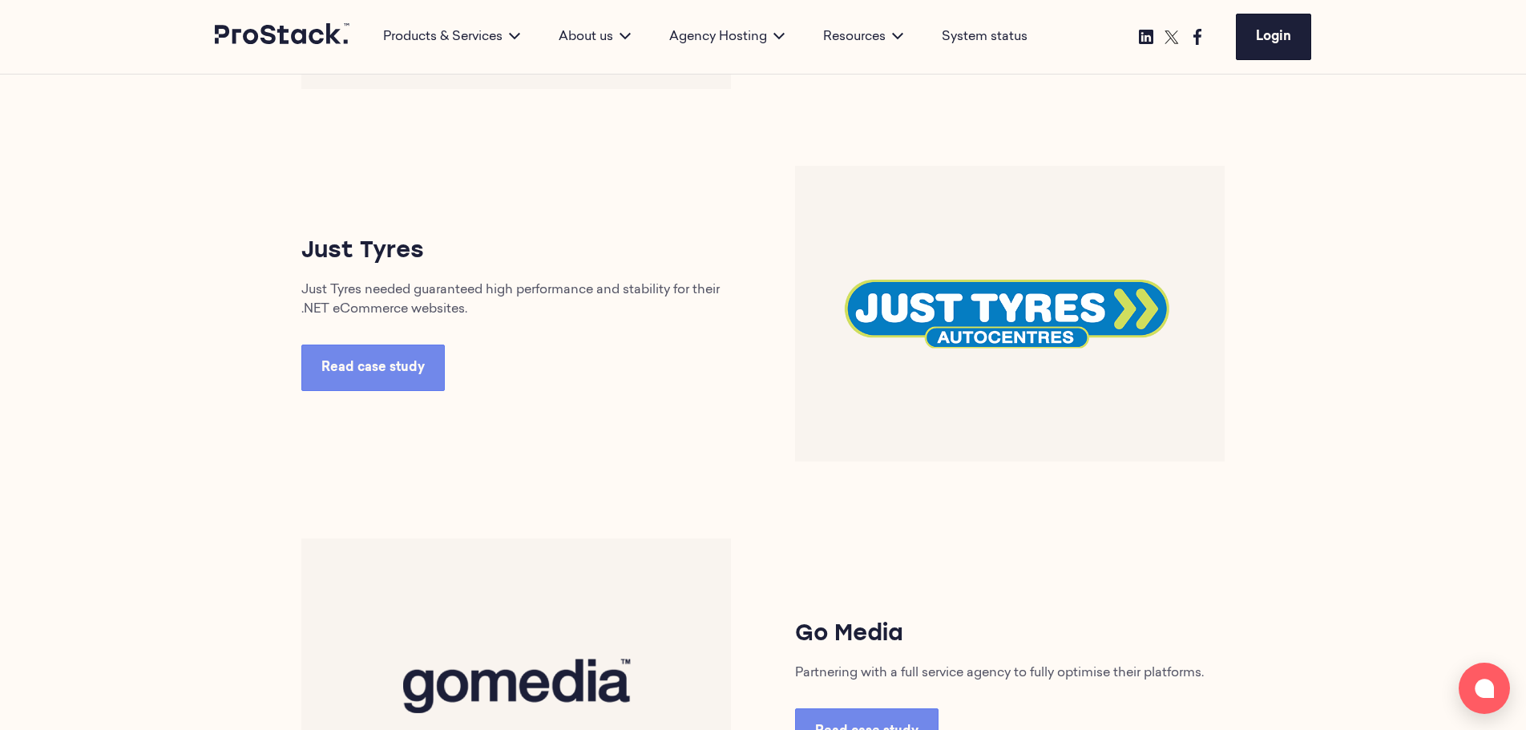
scroll to position [3162, 0]
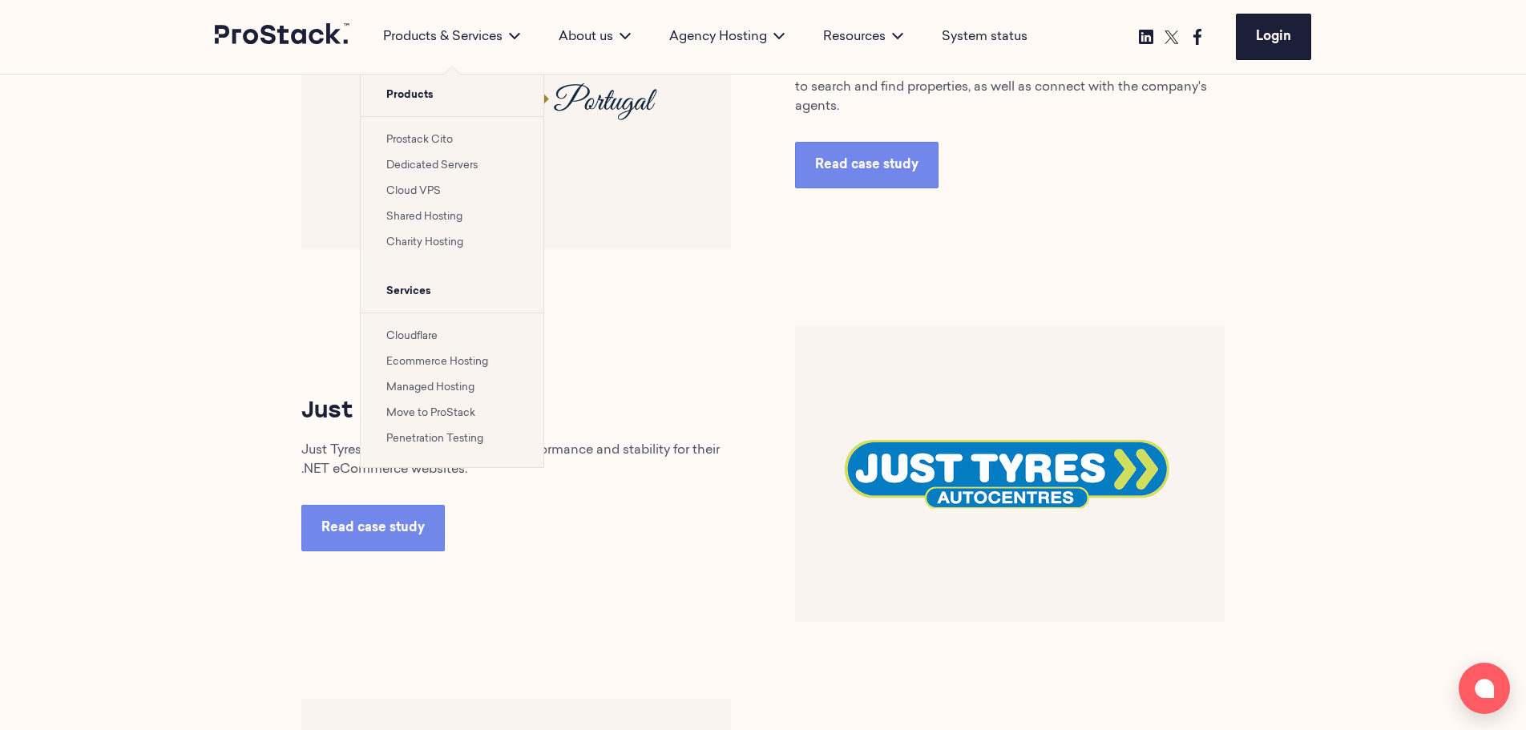
click at [508, 38] on div "Products & Services" at bounding box center [452, 36] width 176 height 19
click at [450, 143] on link "Prostack Cito" at bounding box center [419, 140] width 67 height 10
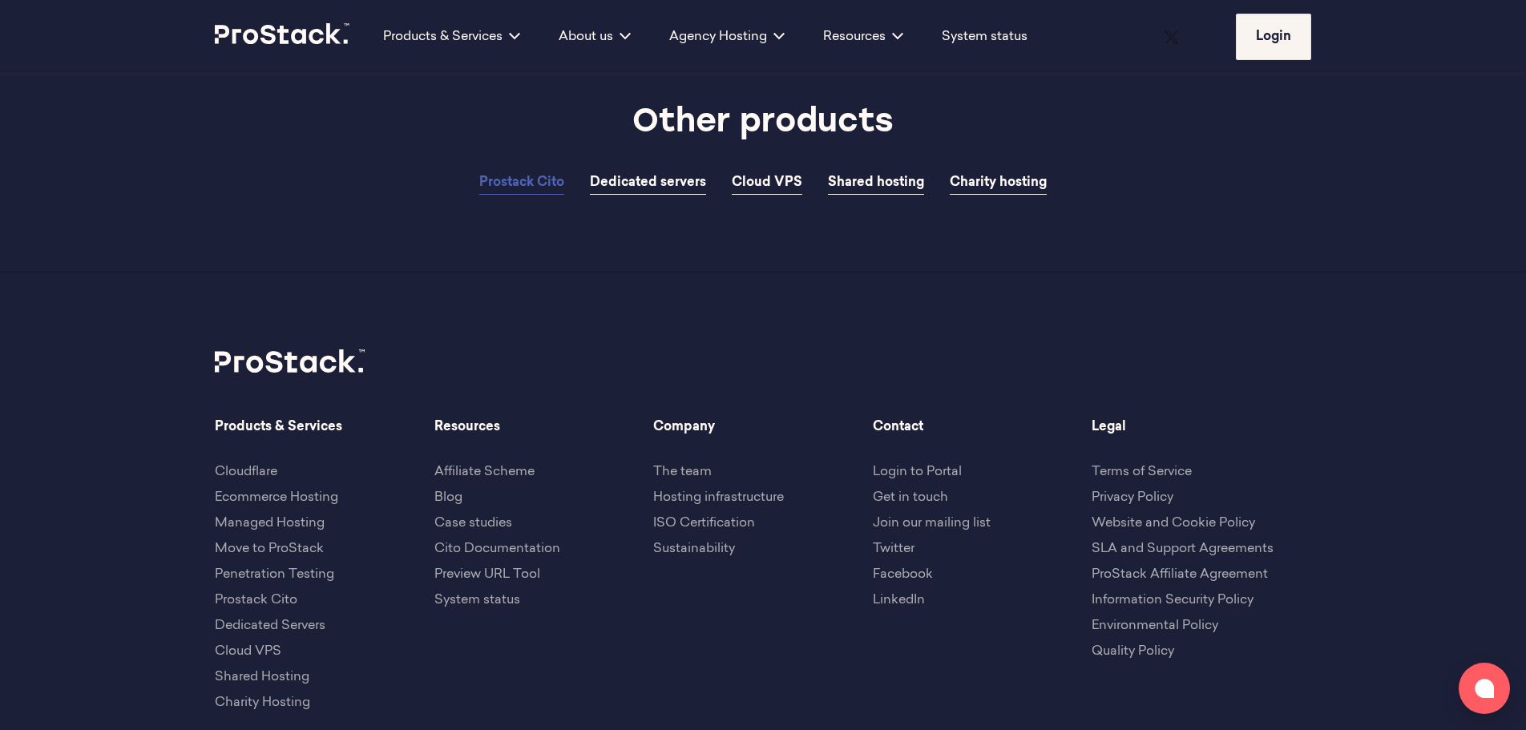
scroll to position [5147, 0]
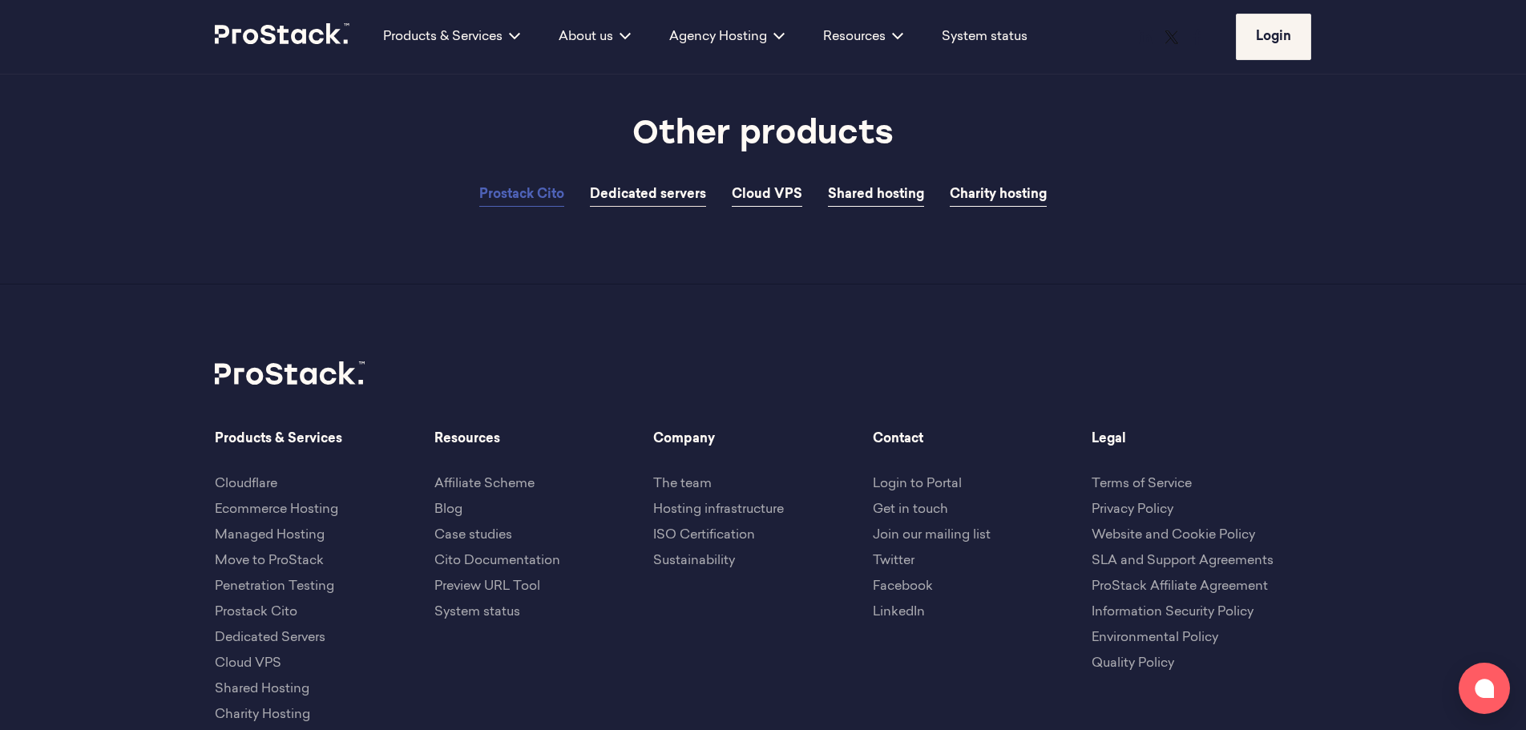
click at [676, 201] on span "Dedicated servers" at bounding box center [648, 194] width 116 height 13
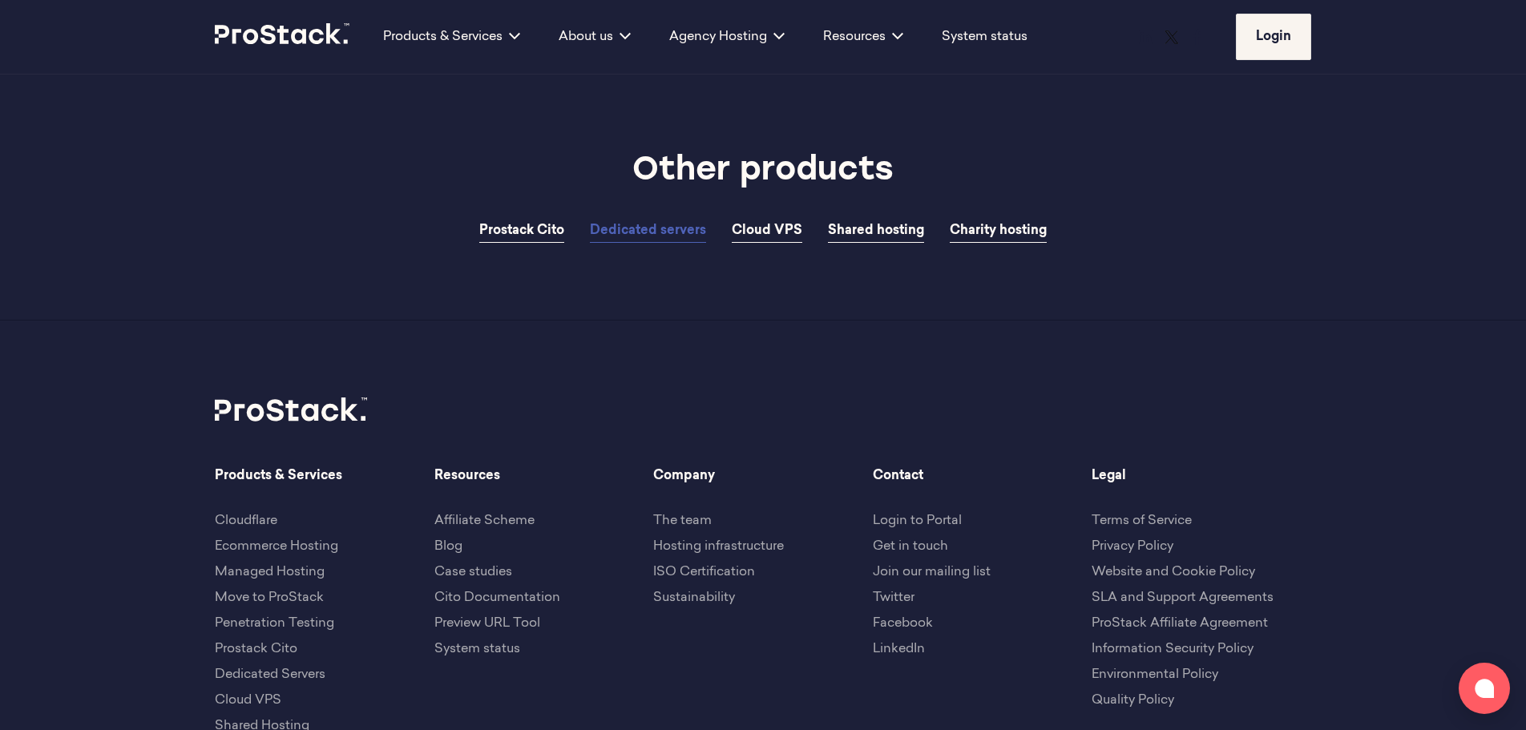
scroll to position [3225, 0]
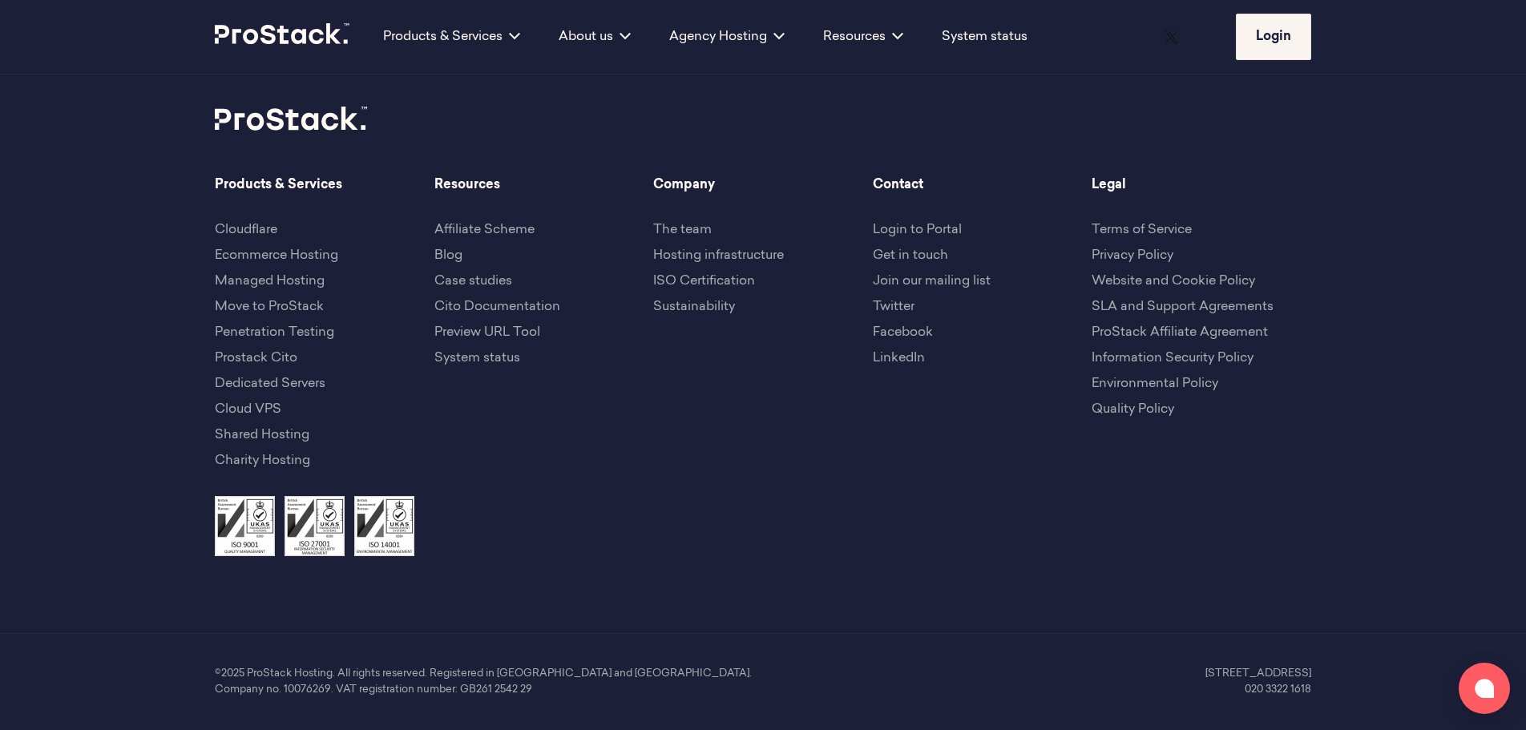
click at [544, 309] on link "Cito Documentation" at bounding box center [498, 307] width 126 height 13
